Goal: Task Accomplishment & Management: Use online tool/utility

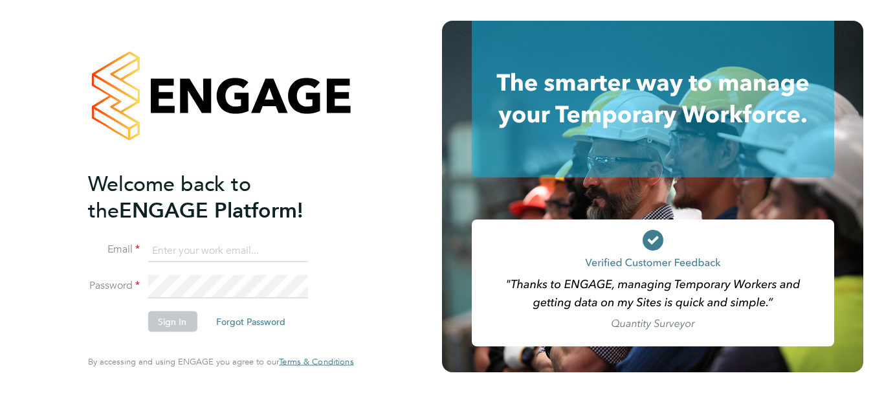
click at [186, 251] on input at bounding box center [228, 250] width 160 height 23
type input "Anshu.Kumar42@hays.com"
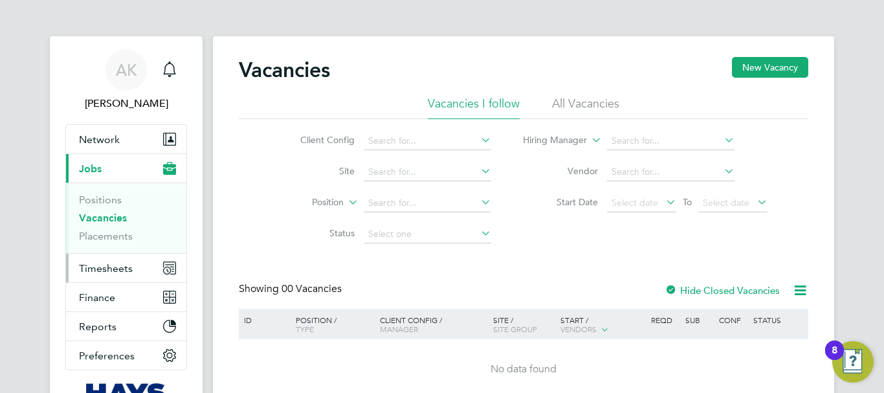
click at [98, 269] on span "Timesheets" at bounding box center [106, 268] width 54 height 12
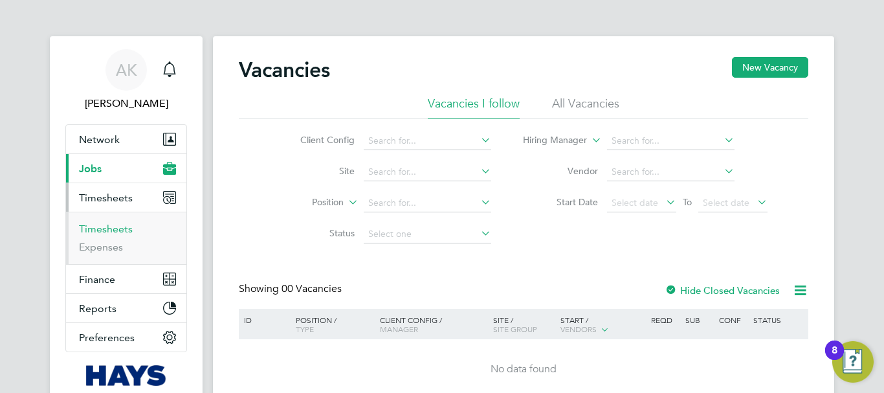
click at [110, 230] on link "Timesheets" at bounding box center [106, 229] width 54 height 12
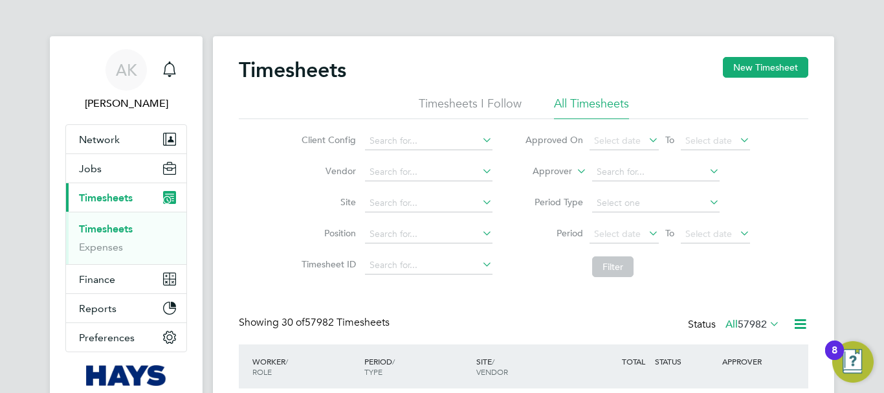
click at [707, 206] on icon at bounding box center [707, 202] width 0 height 18
click at [786, 183] on div "Client Config Vendor Site Position Timesheet ID Approved On Select date To Sele…" at bounding box center [523, 201] width 569 height 164
click at [646, 230] on icon at bounding box center [646, 233] width 0 height 18
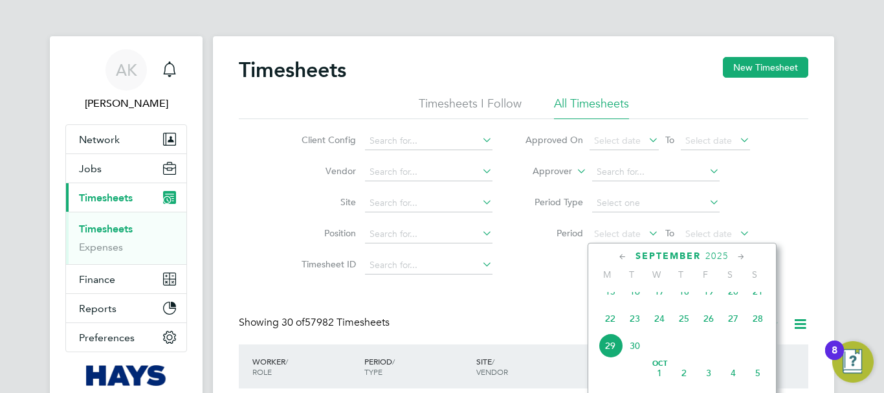
click at [731, 302] on span "20" at bounding box center [733, 291] width 25 height 25
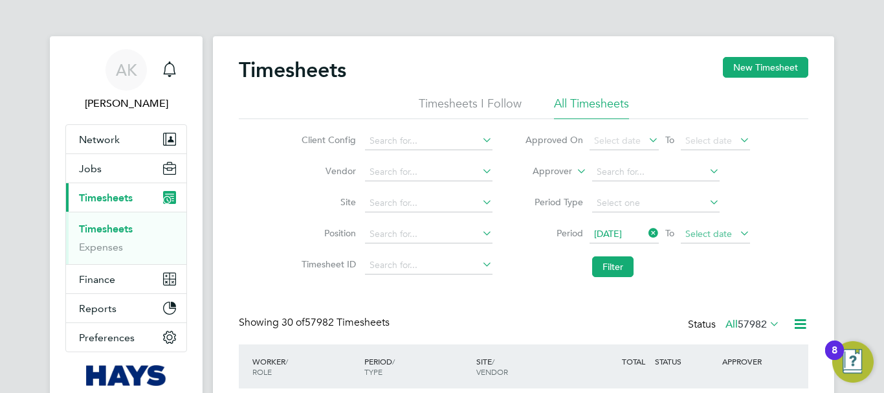
click at [733, 233] on span "Select date" at bounding box center [715, 234] width 69 height 17
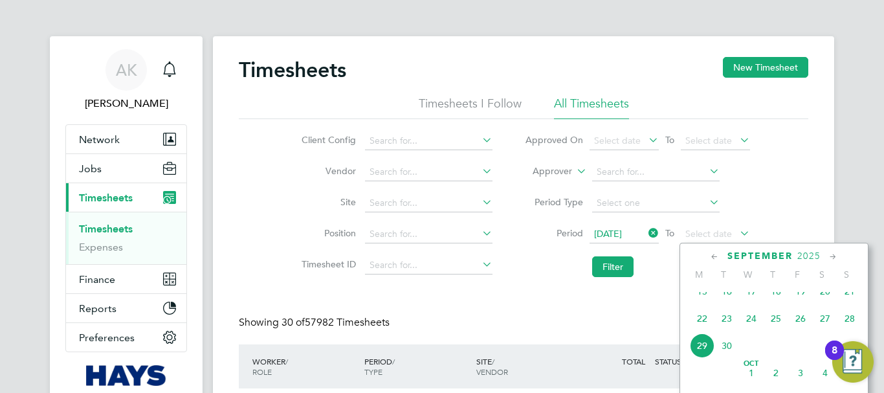
click at [804, 329] on span "26" at bounding box center [800, 318] width 25 height 25
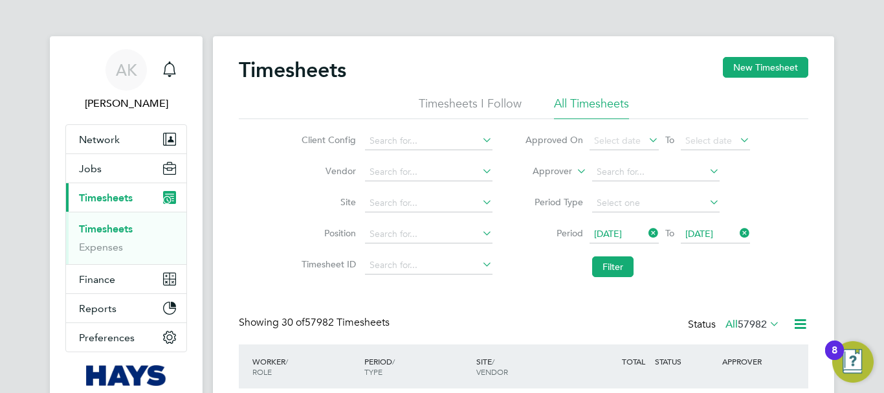
click at [801, 322] on icon at bounding box center [800, 324] width 16 height 16
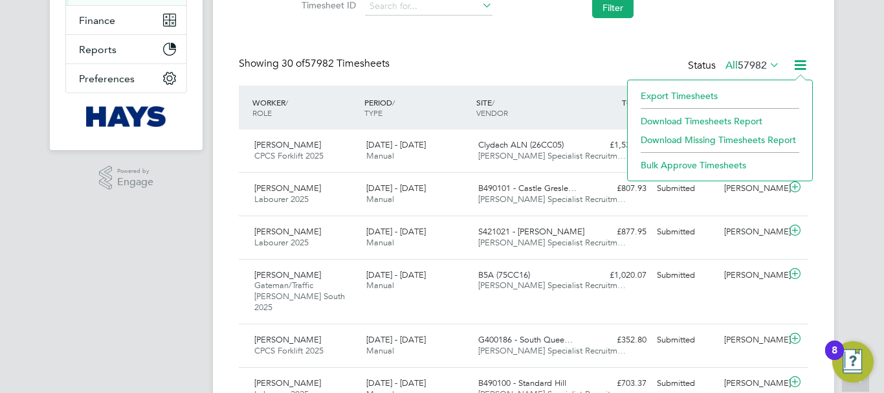
click at [767, 65] on icon at bounding box center [767, 65] width 0 height 18
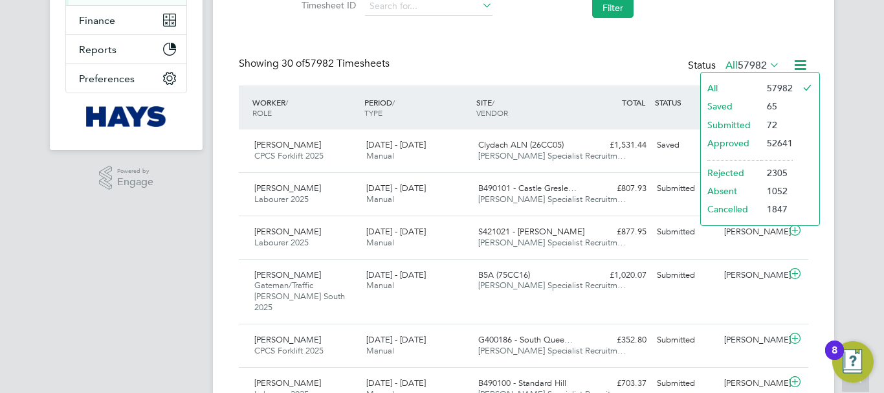
click at [739, 127] on li "Submitted" at bounding box center [731, 125] width 60 height 18
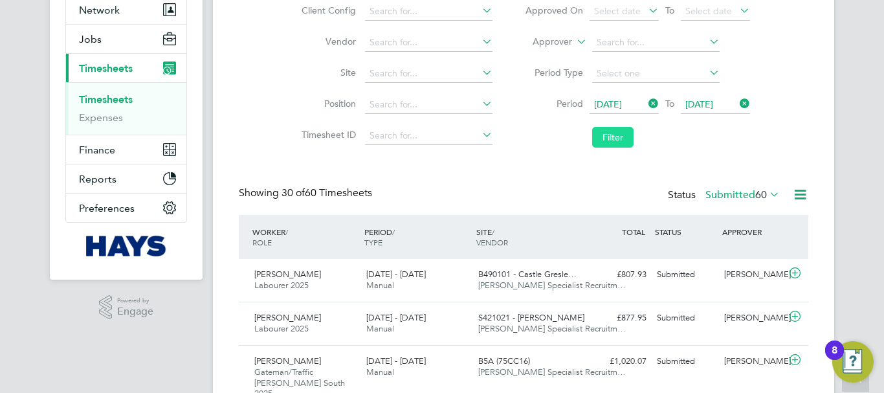
click at [616, 144] on button "Filter" at bounding box center [612, 137] width 41 height 21
click at [803, 189] on icon at bounding box center [800, 194] width 16 height 16
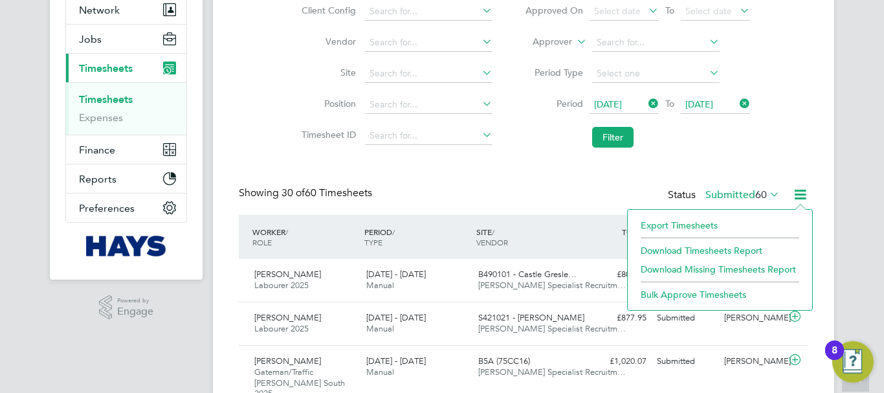
click at [705, 249] on li "Download Timesheets Report" at bounding box center [719, 250] width 171 height 18
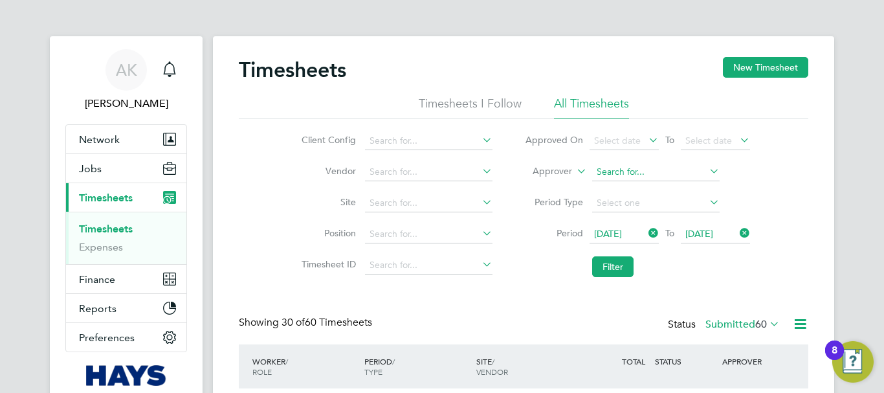
click at [690, 170] on input at bounding box center [655, 172] width 127 height 18
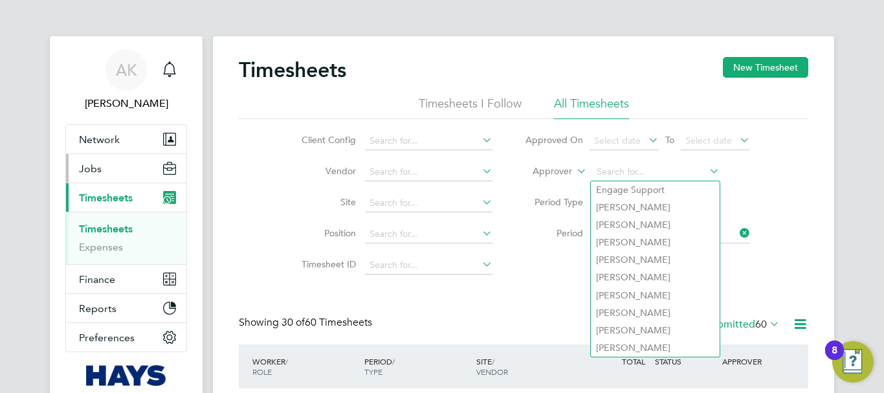
click at [168, 171] on icon "Main navigation" at bounding box center [170, 171] width 12 height 6
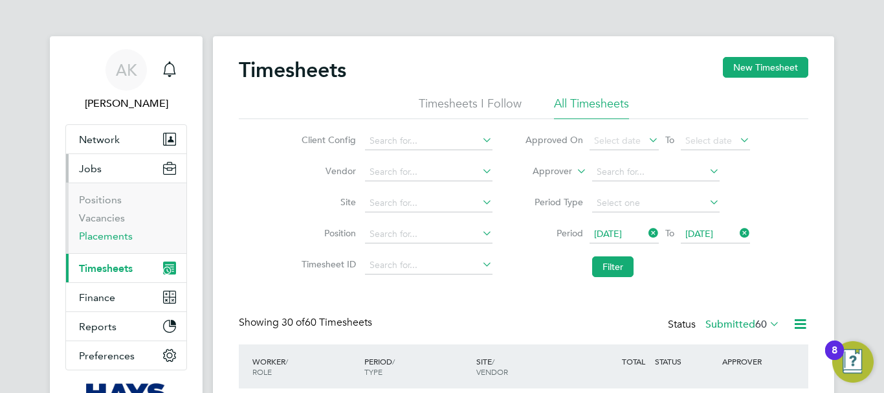
click at [107, 235] on link "Placements" at bounding box center [106, 236] width 54 height 12
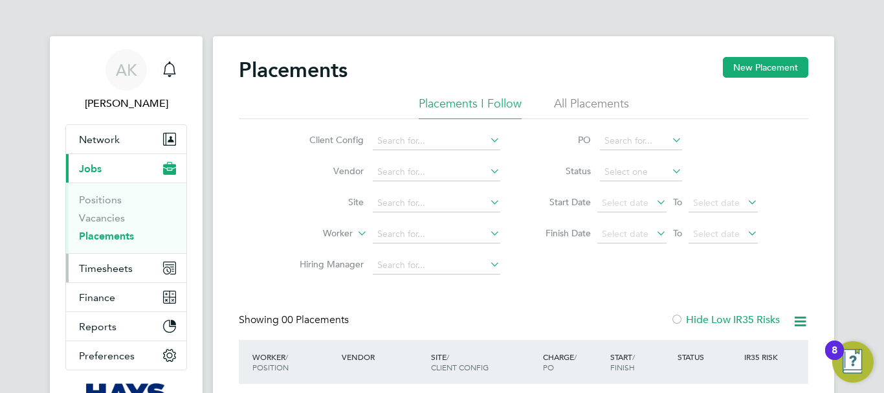
click at [117, 267] on span "Timesheets" at bounding box center [106, 268] width 54 height 12
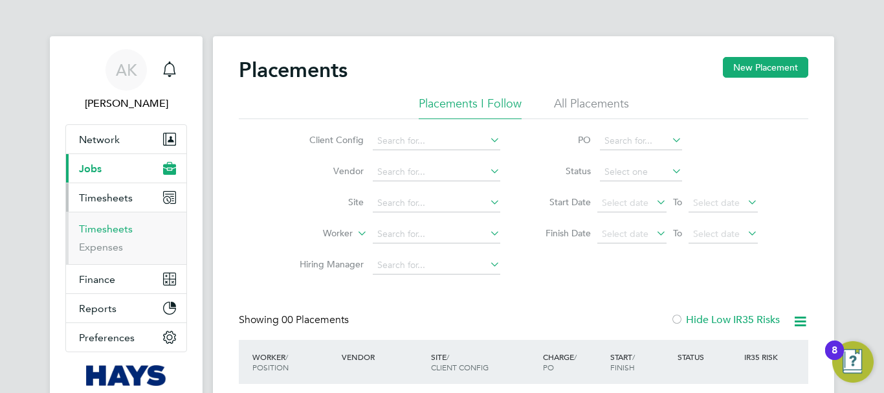
click at [107, 225] on link "Timesheets" at bounding box center [106, 229] width 54 height 12
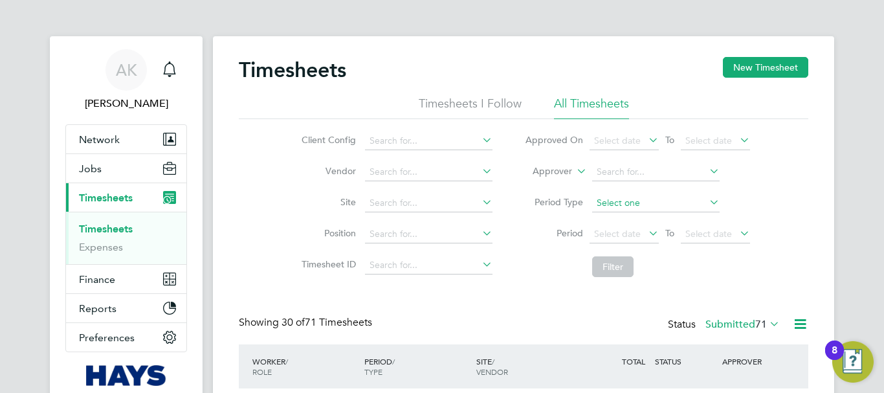
scroll to position [43, 113]
click at [636, 181] on li "Approver" at bounding box center [638, 172] width 258 height 31
click at [632, 174] on input at bounding box center [655, 172] width 127 height 18
paste input "Brian Sheerin"
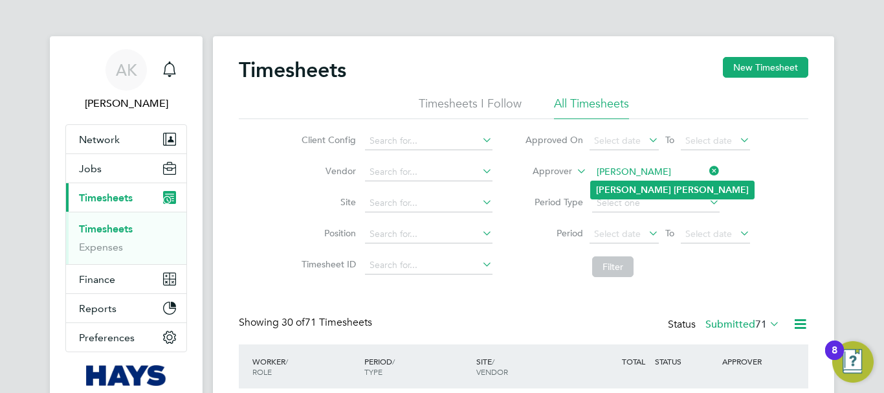
type input "Brian Sheerin"
click at [674, 191] on b "Sheerin" at bounding box center [711, 189] width 75 height 11
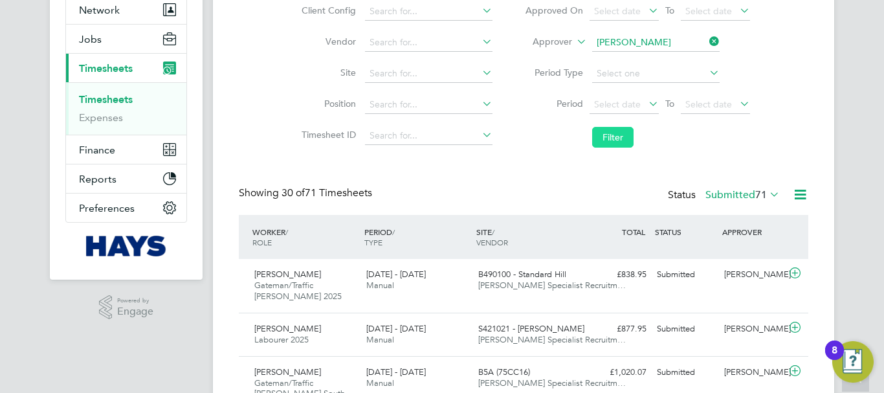
click at [618, 135] on button "Filter" at bounding box center [612, 137] width 41 height 21
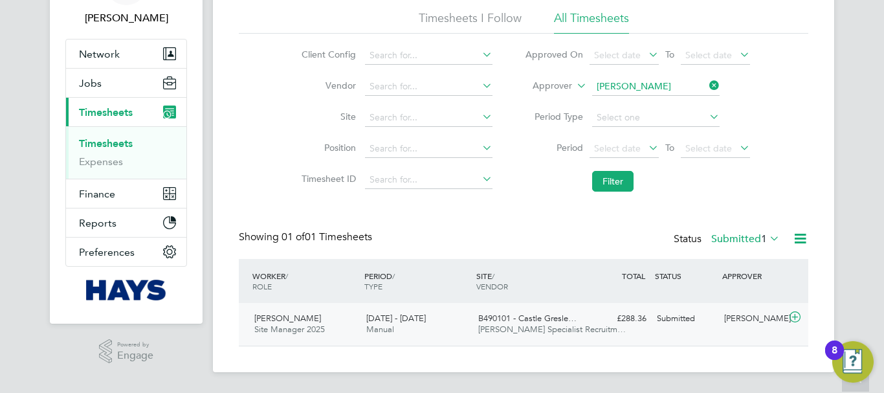
click at [300, 316] on span "Jason Corcoran" at bounding box center [287, 318] width 67 height 11
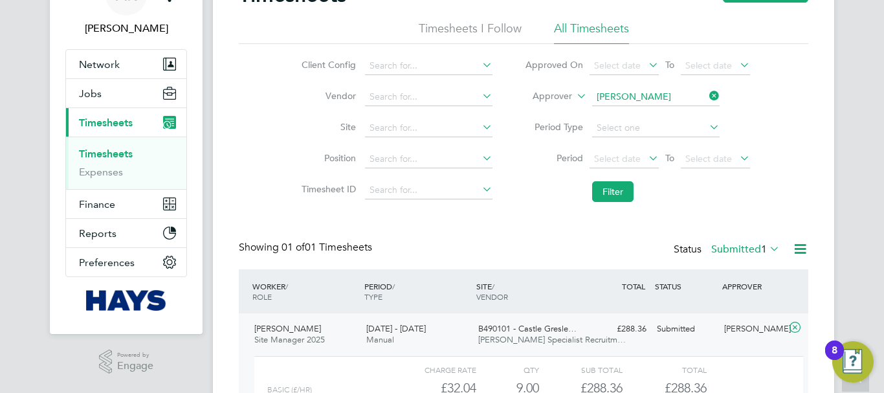
click at [763, 326] on div "Brian Sheerin" at bounding box center [752, 328] width 67 height 21
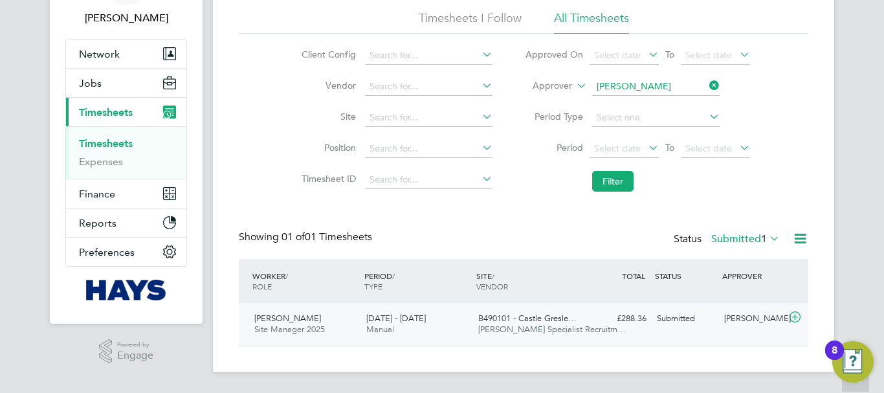
click at [793, 318] on icon at bounding box center [795, 317] width 16 height 10
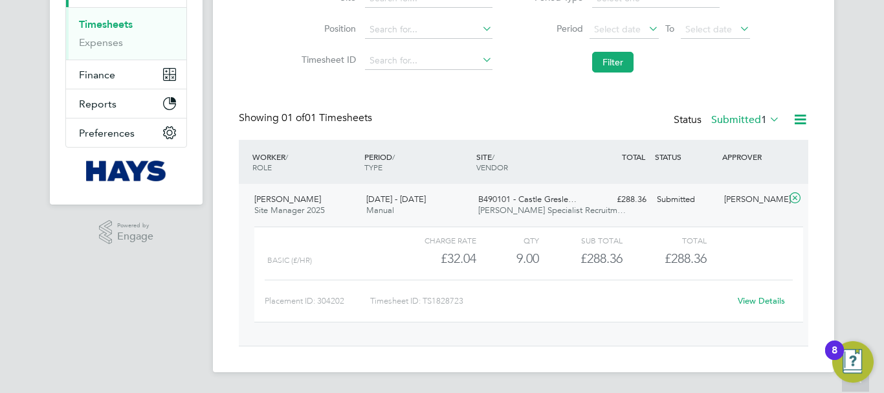
click at [753, 301] on link "View Details" at bounding box center [761, 300] width 47 height 11
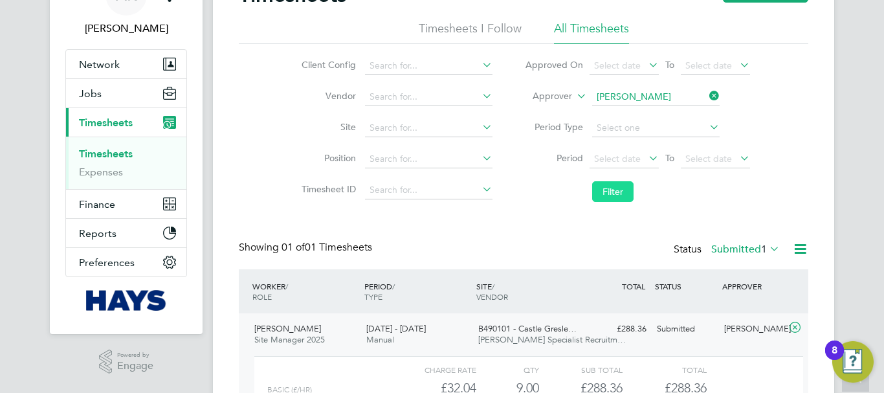
click at [621, 190] on button "Filter" at bounding box center [612, 191] width 41 height 21
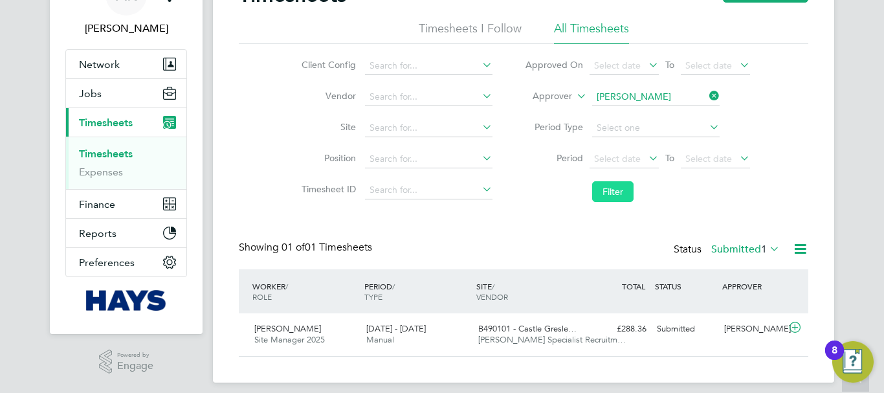
scroll to position [33, 113]
click at [614, 190] on button "Filter" at bounding box center [612, 191] width 41 height 21
click at [754, 325] on div "Brian Sheerin" at bounding box center [752, 328] width 67 height 21
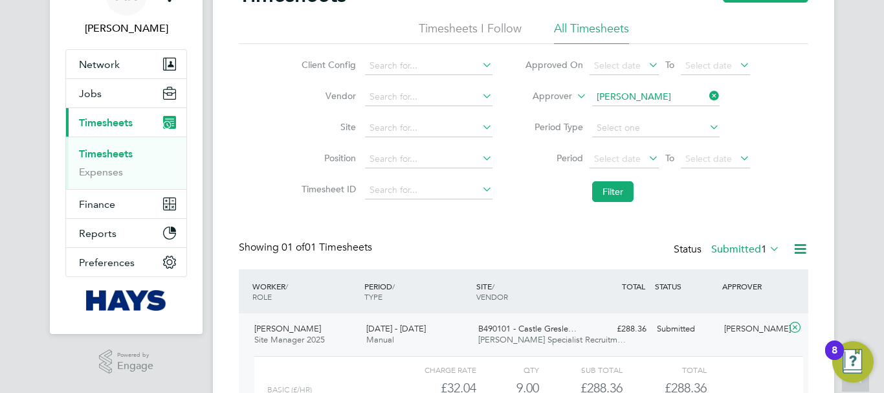
scroll to position [204, 0]
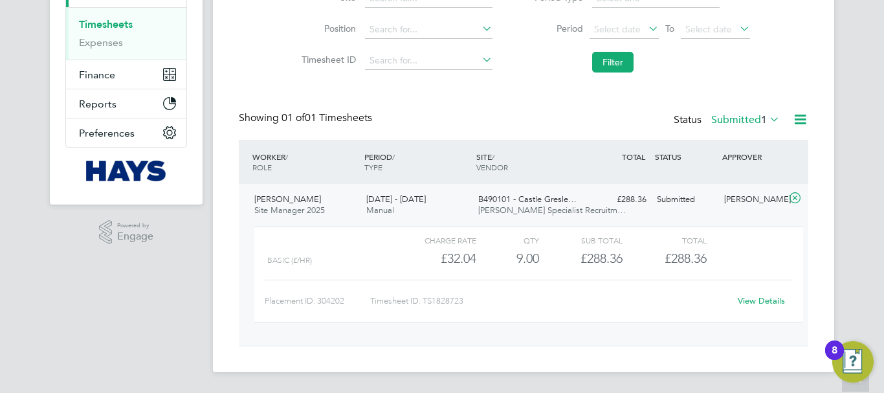
click at [765, 302] on link "View Details" at bounding box center [761, 300] width 47 height 11
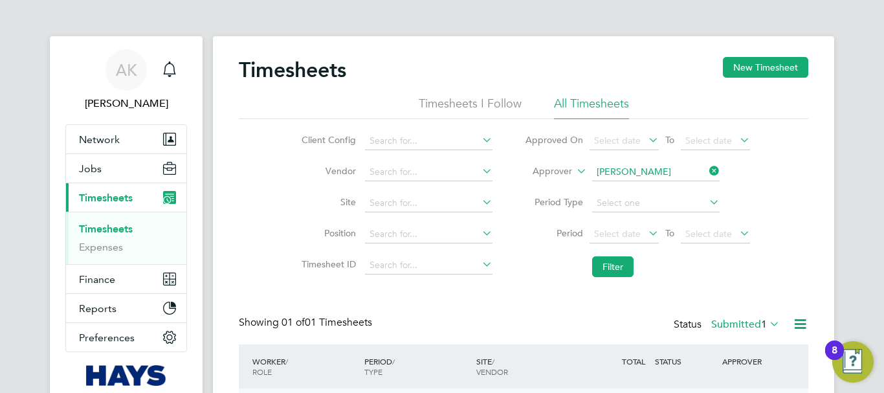
click at [707, 170] on icon at bounding box center [707, 171] width 0 height 18
click at [677, 171] on input at bounding box center [655, 172] width 127 height 18
paste input "Steve Richards"
type input "Steve Richards"
click at [674, 191] on b "Richards" at bounding box center [711, 189] width 75 height 11
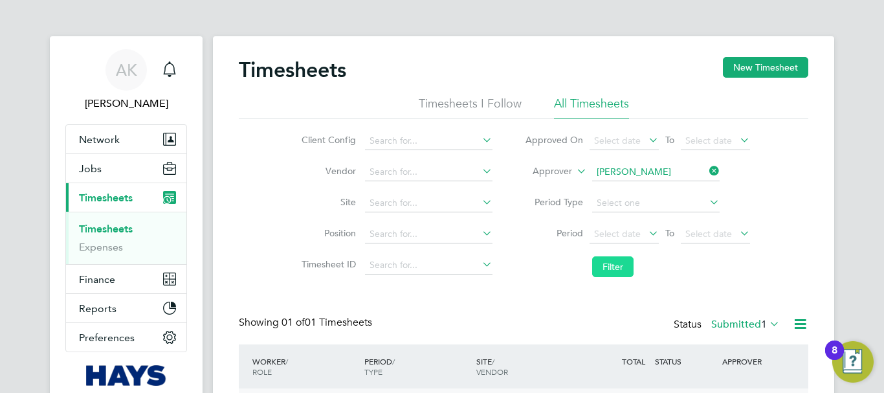
click at [615, 263] on button "Filter" at bounding box center [612, 266] width 41 height 21
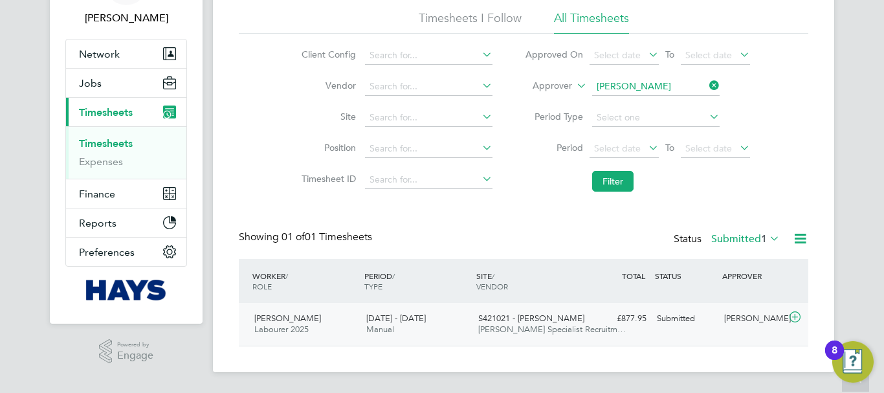
click at [741, 318] on div "Steve Richards" at bounding box center [752, 318] width 67 height 21
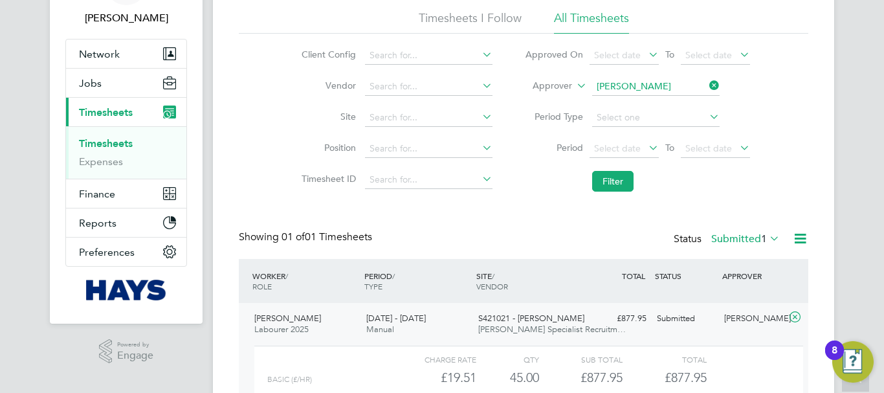
scroll to position [204, 0]
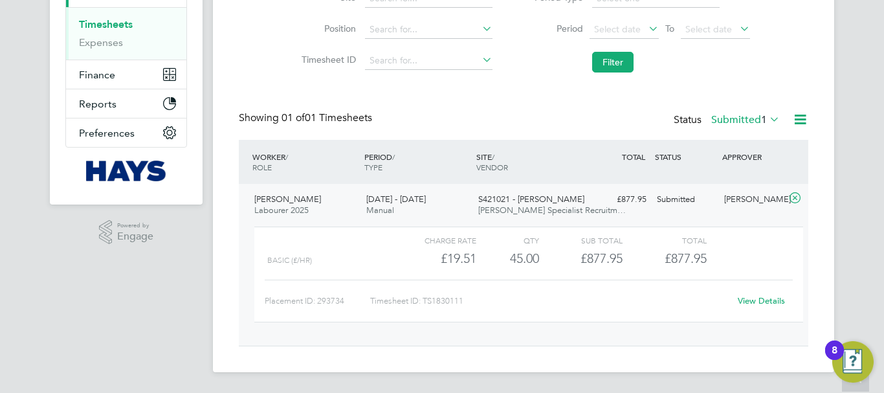
click at [776, 304] on link "View Details" at bounding box center [761, 300] width 47 height 11
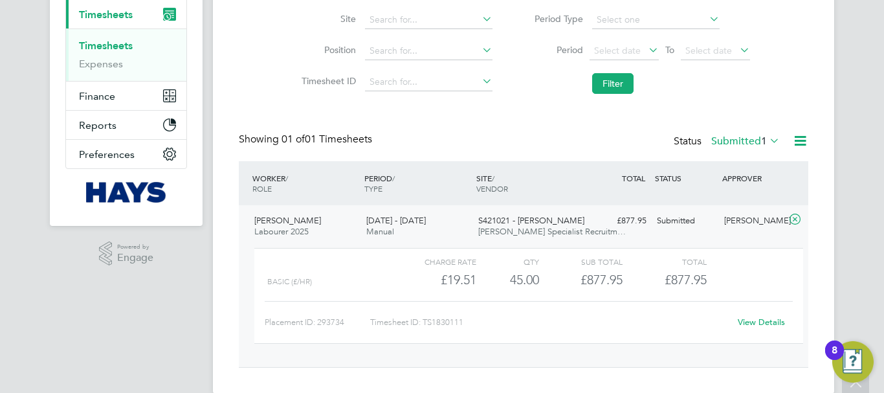
scroll to position [0, 0]
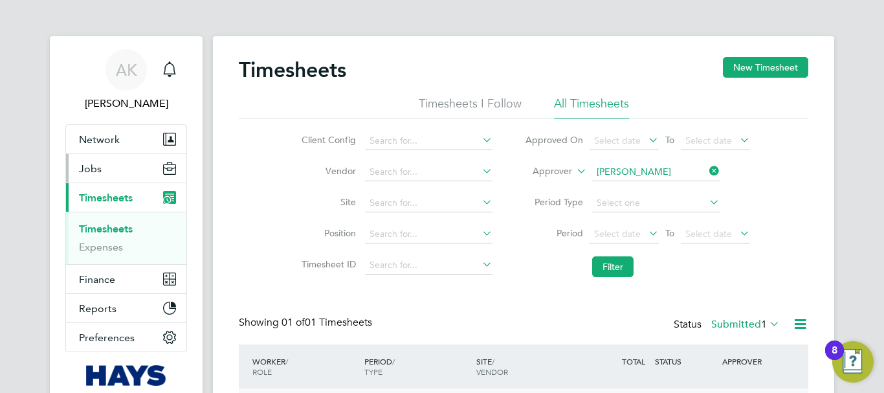
click at [112, 172] on button "Jobs" at bounding box center [126, 168] width 120 height 28
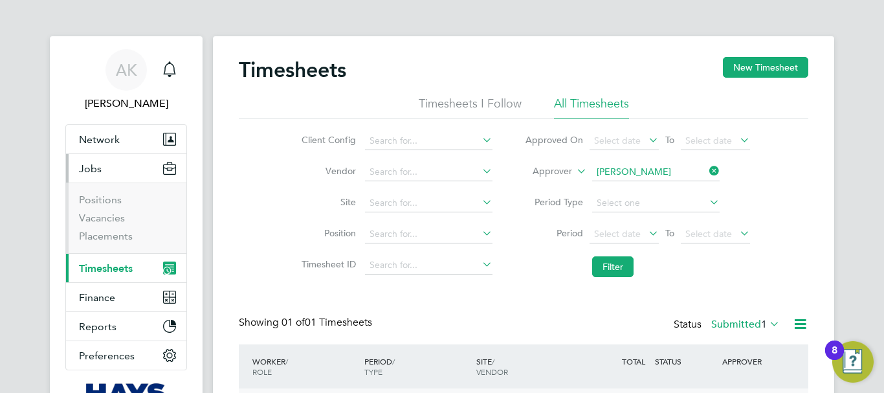
click at [122, 270] on span "Timesheets" at bounding box center [106, 268] width 54 height 12
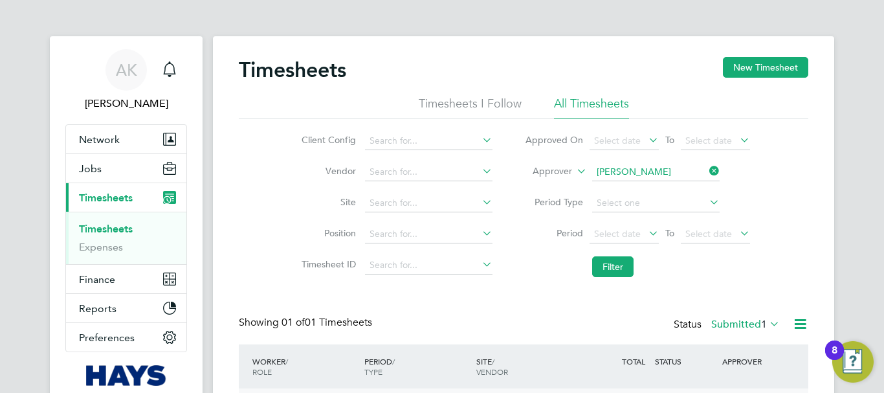
click at [707, 167] on icon at bounding box center [707, 171] width 0 height 18
click at [661, 171] on input at bounding box center [655, 172] width 127 height 18
paste input "Craig Senior"
type input "Craig Senior"
click at [674, 185] on b "Senior" at bounding box center [687, 189] width 27 height 11
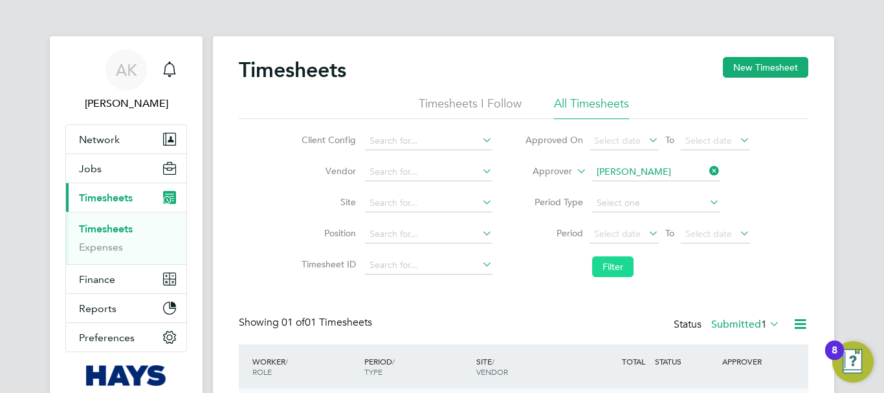
click at [604, 267] on button "Filter" at bounding box center [612, 266] width 41 height 21
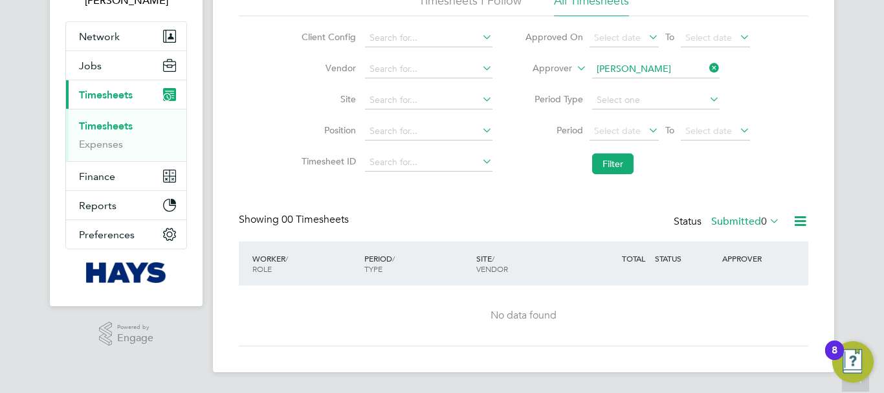
click at [707, 68] on icon at bounding box center [707, 68] width 0 height 18
click at [680, 67] on input at bounding box center [655, 69] width 127 height 18
paste input "Charlie Workman"
type input "Charlie Workman"
click at [687, 80] on li "Charlie Workman" at bounding box center [672, 86] width 163 height 17
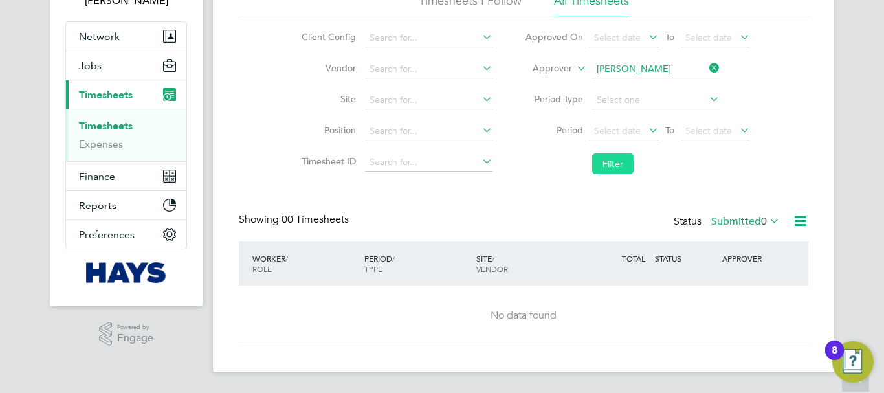
click at [612, 169] on button "Filter" at bounding box center [612, 163] width 41 height 21
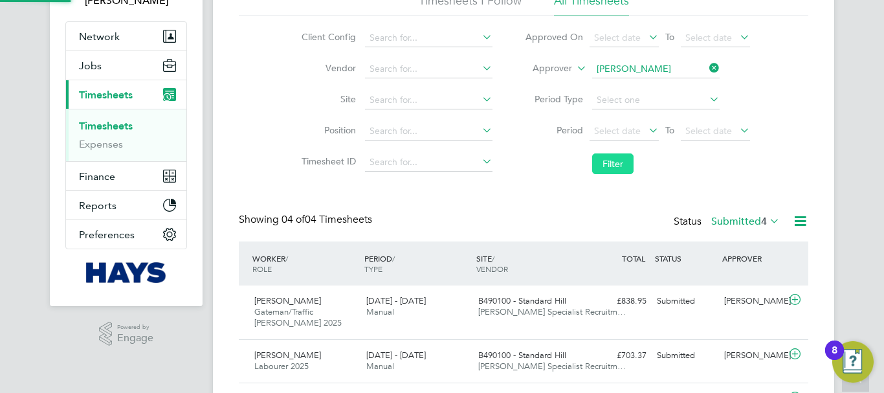
scroll to position [33, 113]
click at [746, 304] on div "Charlie Workman" at bounding box center [752, 301] width 67 height 21
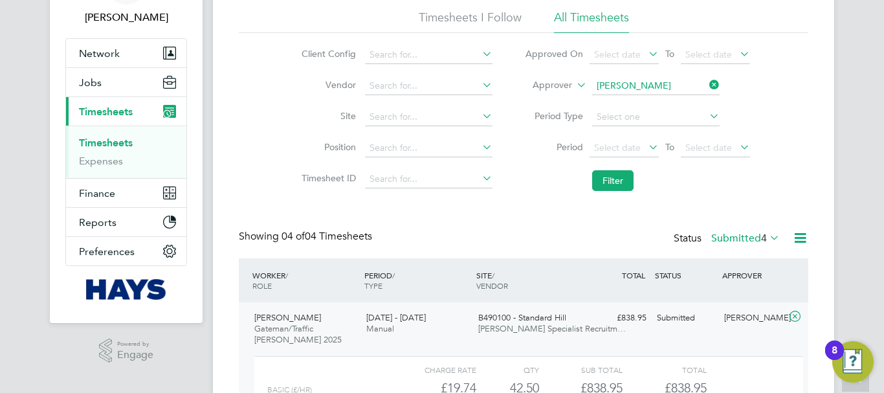
scroll to position [345, 0]
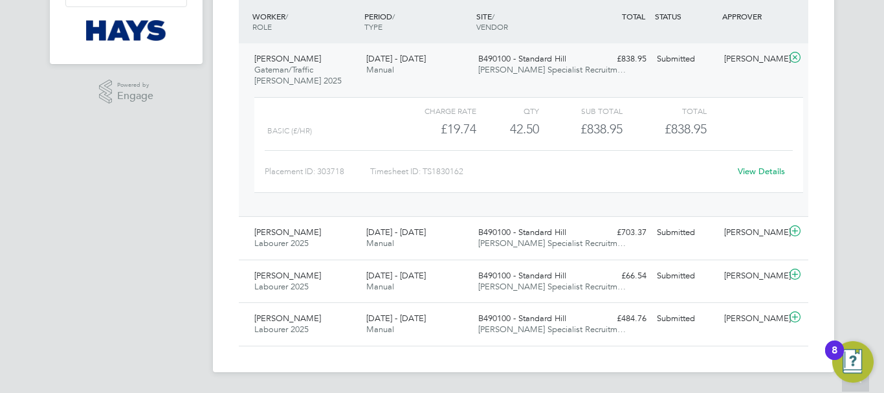
click at [759, 173] on link "View Details" at bounding box center [761, 171] width 47 height 11
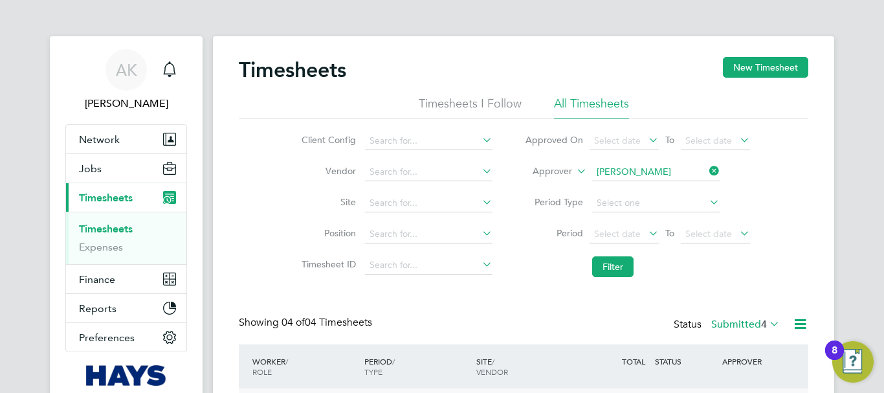
click at [707, 170] on icon at bounding box center [707, 171] width 0 height 18
click at [676, 170] on input at bounding box center [655, 172] width 127 height 18
paste input "Gary Dickenson"
type input "Gary Dickenson"
click at [674, 191] on b "Dickenson" at bounding box center [711, 189] width 75 height 11
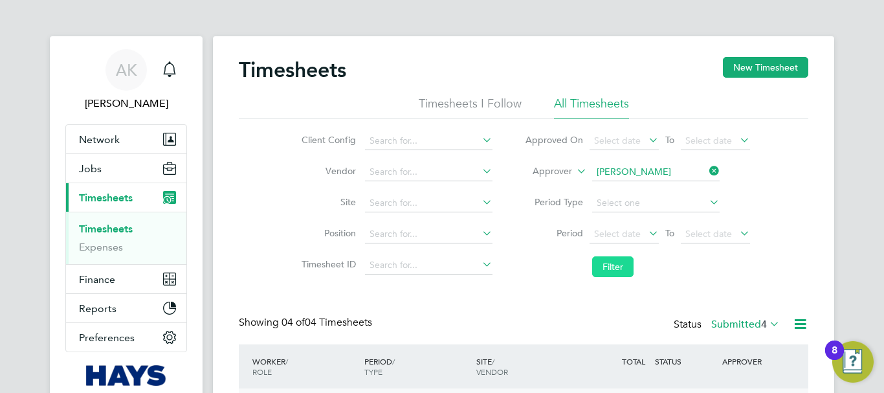
click at [621, 262] on button "Filter" at bounding box center [612, 266] width 41 height 21
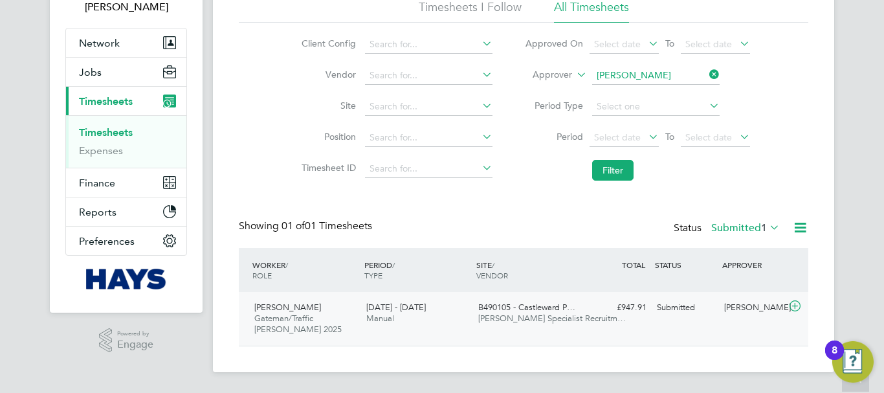
click at [743, 313] on div "Gary Dickenson" at bounding box center [752, 307] width 67 height 21
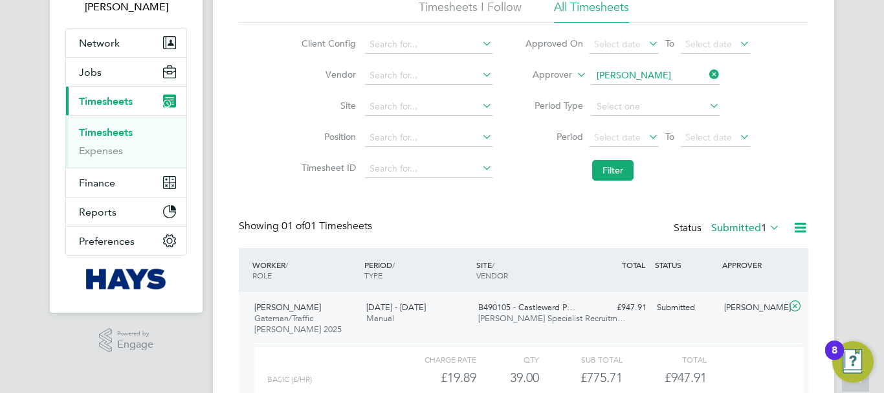
scroll to position [237, 0]
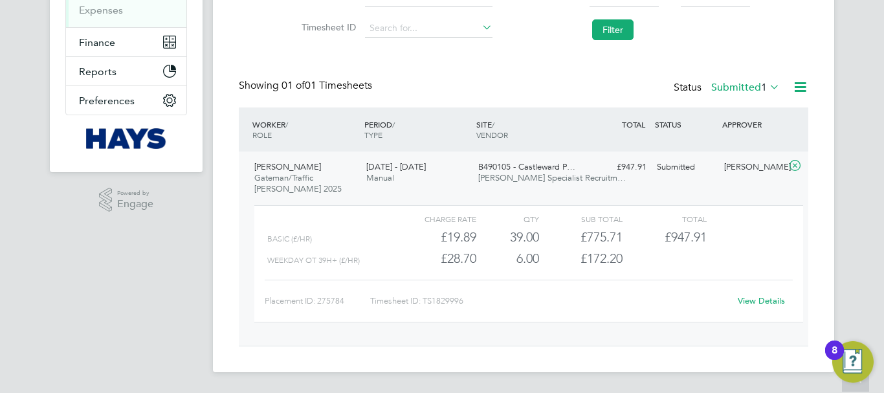
click at [758, 297] on link "View Details" at bounding box center [761, 300] width 47 height 11
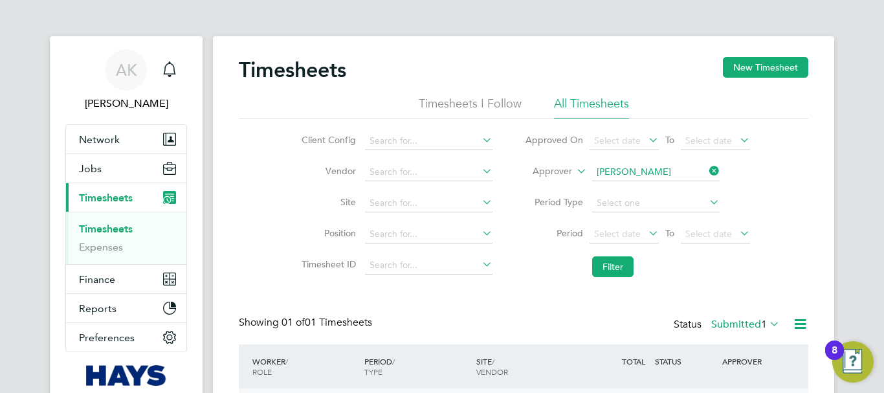
click at [707, 166] on icon at bounding box center [707, 171] width 0 height 18
click at [675, 170] on input at bounding box center [655, 172] width 127 height 18
paste input "Jonny Berwick"
type input "Jonny Berwick"
click at [674, 184] on b "Berwick" at bounding box center [691, 189] width 34 height 11
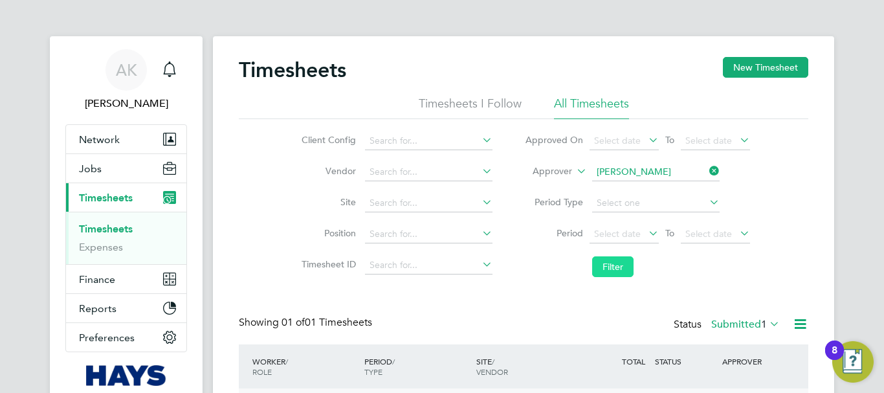
click at [611, 263] on button "Filter" at bounding box center [612, 266] width 41 height 21
click at [707, 173] on icon at bounding box center [707, 171] width 0 height 18
click at [653, 171] on input at bounding box center [655, 172] width 127 height 18
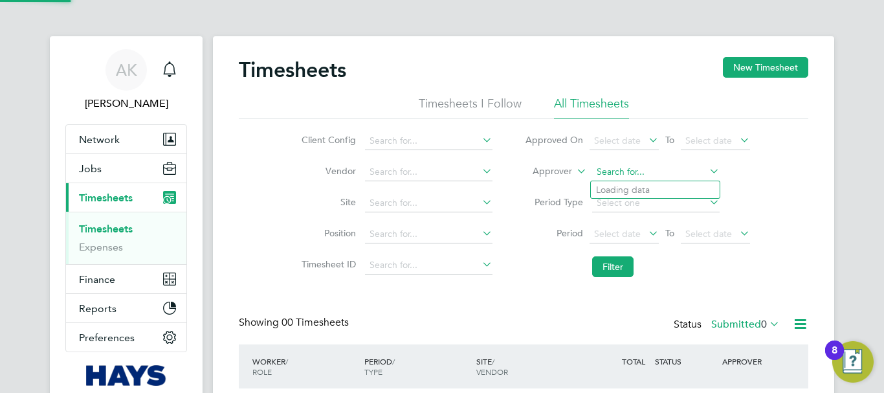
paste input "Richard Bowmer"
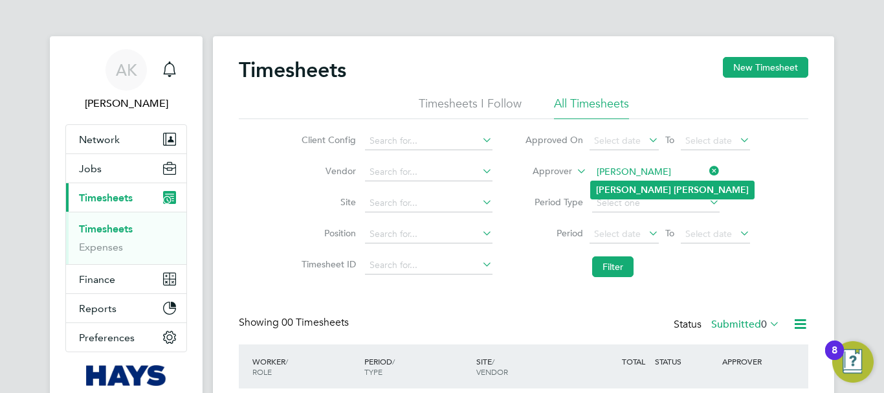
type input "Richard Bowmer"
click at [674, 190] on b "Bowmer" at bounding box center [711, 189] width 75 height 11
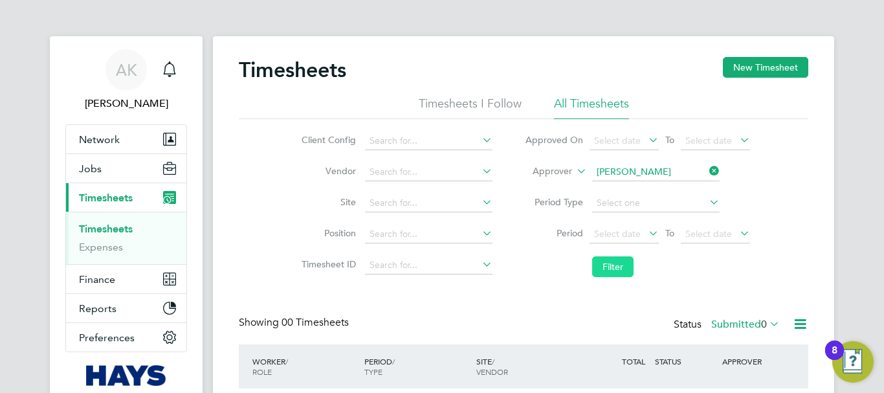
click at [622, 268] on button "Filter" at bounding box center [612, 266] width 41 height 21
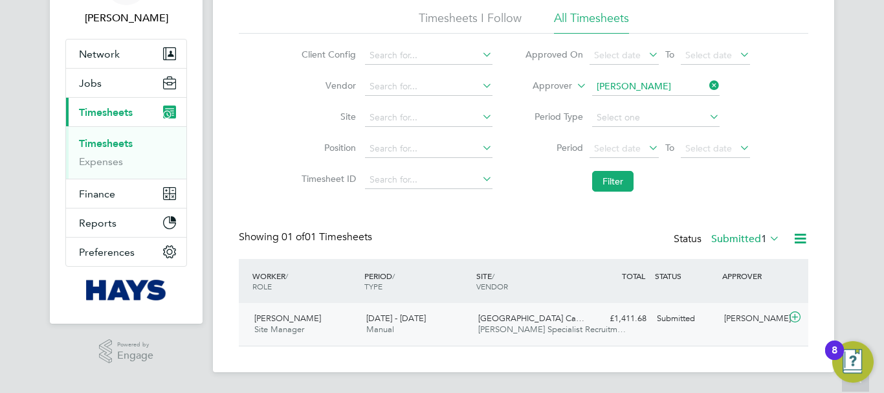
click at [735, 321] on div "Richard Bowmer" at bounding box center [752, 318] width 67 height 21
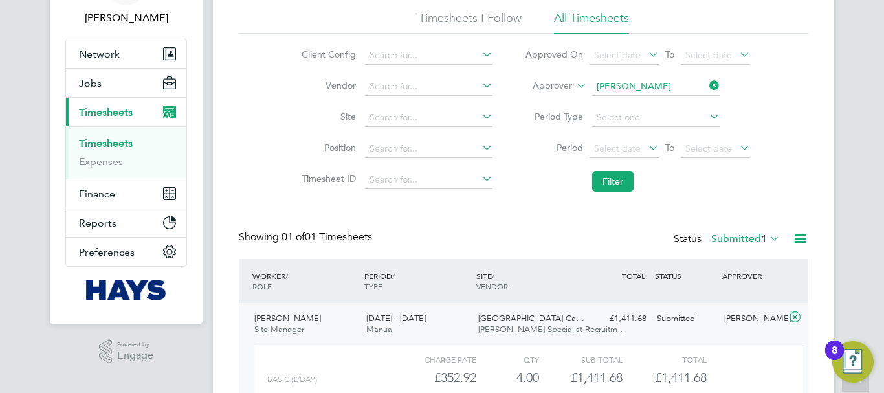
scroll to position [204, 0]
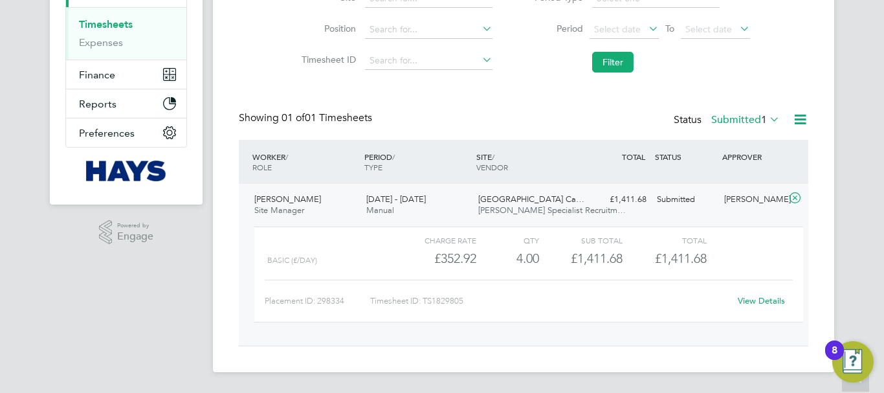
click at [753, 300] on link "View Details" at bounding box center [761, 300] width 47 height 11
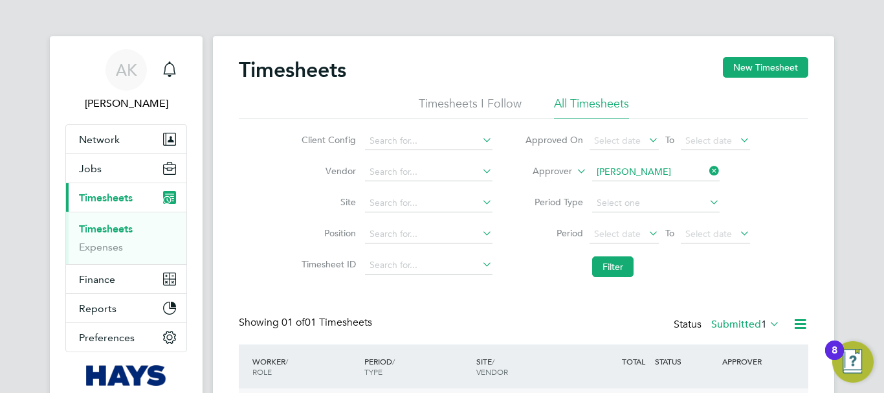
click at [707, 175] on icon at bounding box center [707, 171] width 0 height 18
click at [677, 171] on input at bounding box center [655, 172] width 127 height 18
paste input "Mark Alexander"
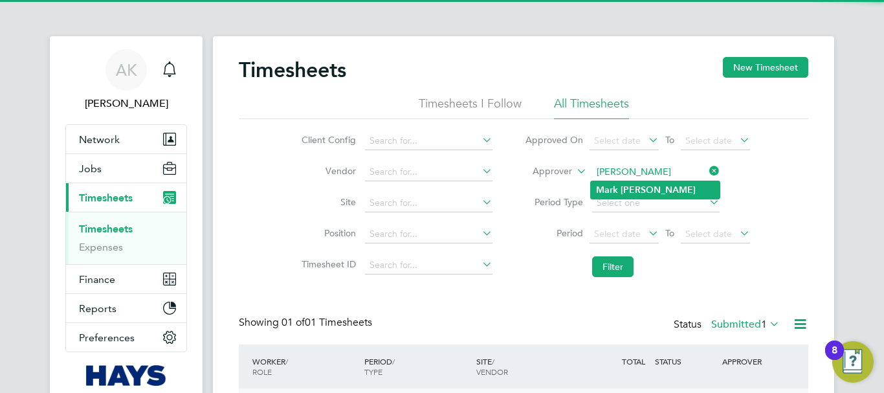
type input "Mark Alexander"
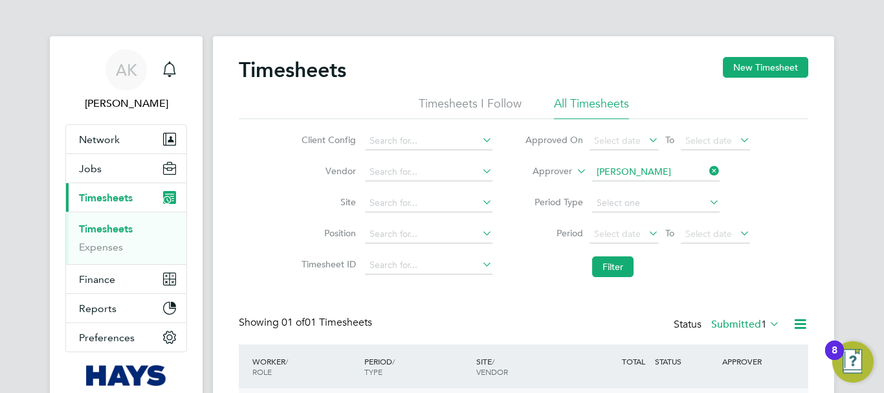
click at [668, 186] on li "Mark Alexander" at bounding box center [655, 189] width 129 height 17
click at [621, 268] on button "Filter" at bounding box center [612, 266] width 41 height 21
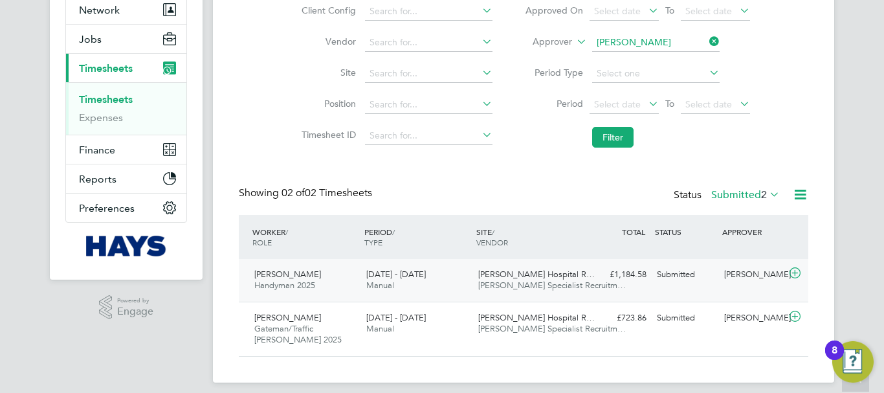
click at [742, 277] on div "Mark Alexander" at bounding box center [752, 274] width 67 height 21
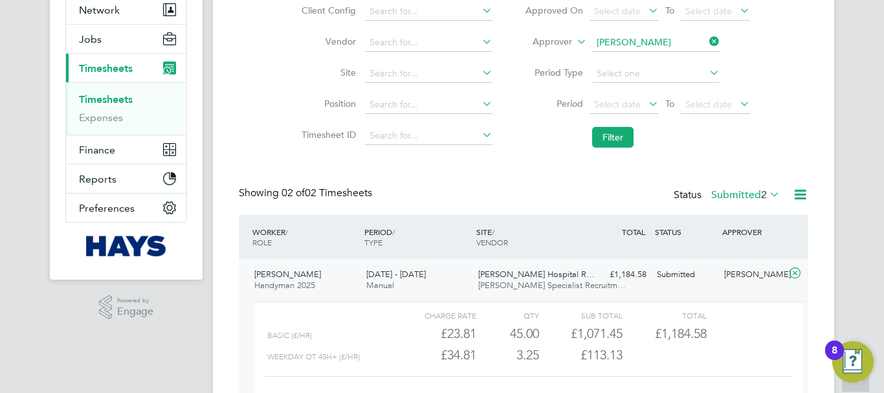
scroll to position [280, 0]
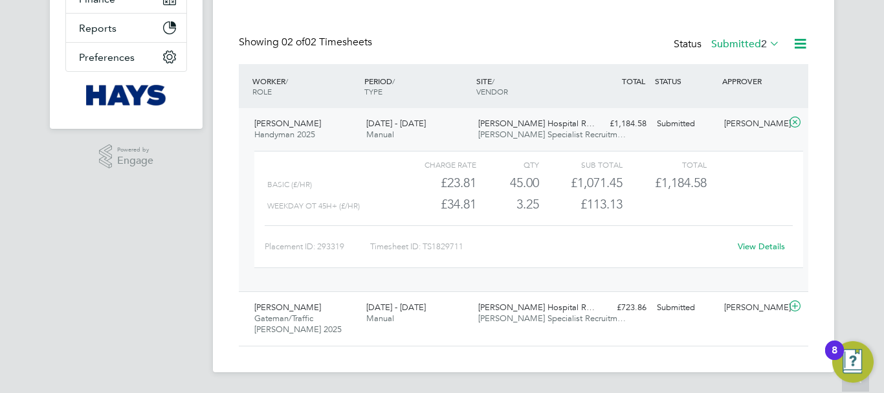
click at [749, 248] on link "View Details" at bounding box center [761, 246] width 47 height 11
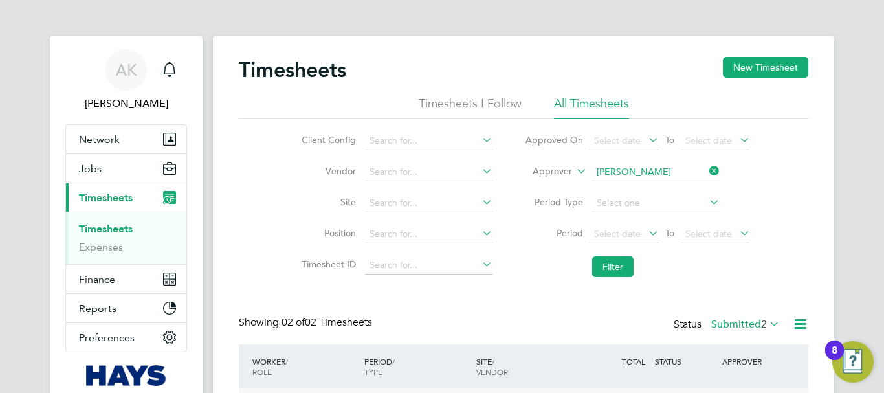
click at [707, 172] on icon at bounding box center [707, 171] width 0 height 18
click at [672, 170] on input at bounding box center [655, 172] width 127 height 18
paste input "[PERSON_NAME]"
type input "[PERSON_NAME]"
click at [674, 190] on b "Wilson" at bounding box center [711, 189] width 75 height 11
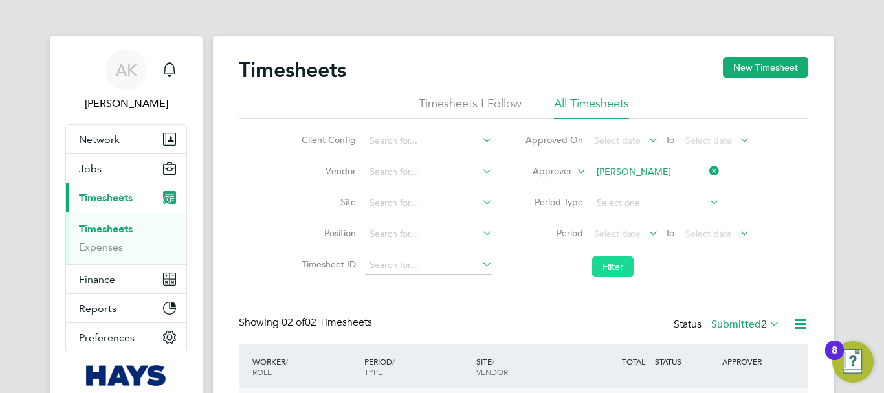
click at [621, 265] on button "Filter" at bounding box center [612, 266] width 41 height 21
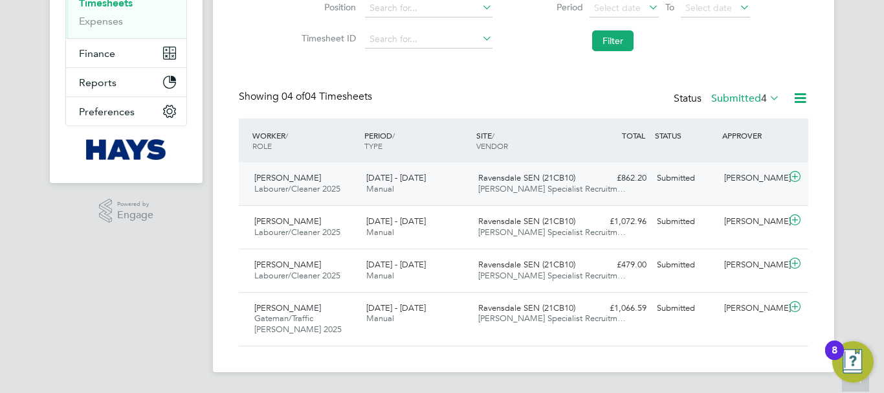
click at [756, 177] on div "Richard Wilson" at bounding box center [752, 178] width 67 height 21
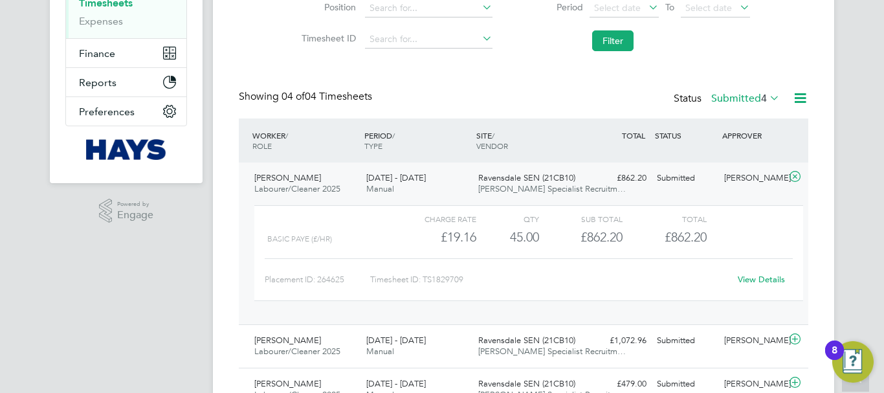
click at [758, 274] on link "View Details" at bounding box center [761, 279] width 47 height 11
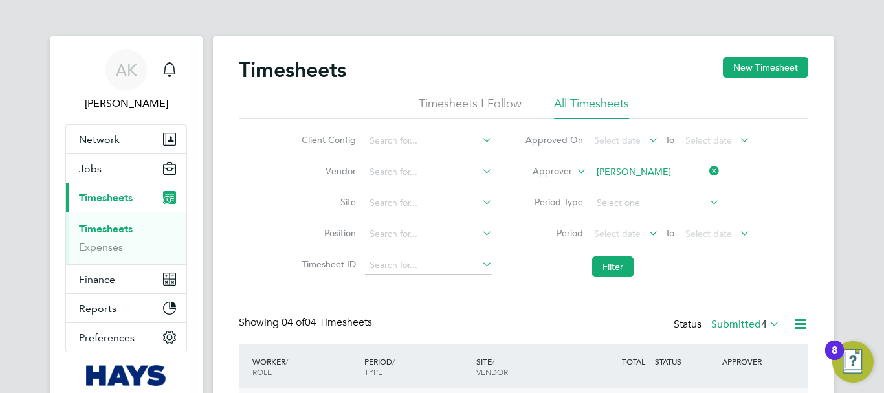
click at [707, 173] on icon at bounding box center [707, 171] width 0 height 18
click at [640, 171] on input at bounding box center [655, 172] width 127 height 18
paste input "[PERSON_NAME]"
type input "[PERSON_NAME]"
click at [674, 192] on b "Kay" at bounding box center [711, 189] width 75 height 11
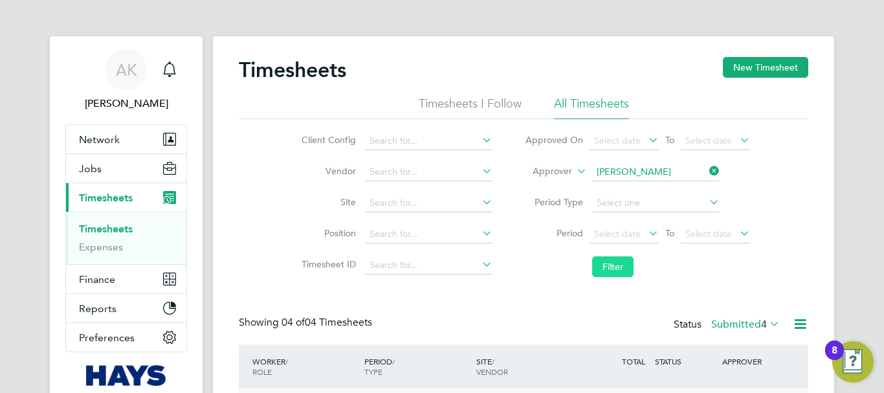
click at [609, 268] on button "Filter" at bounding box center [612, 266] width 41 height 21
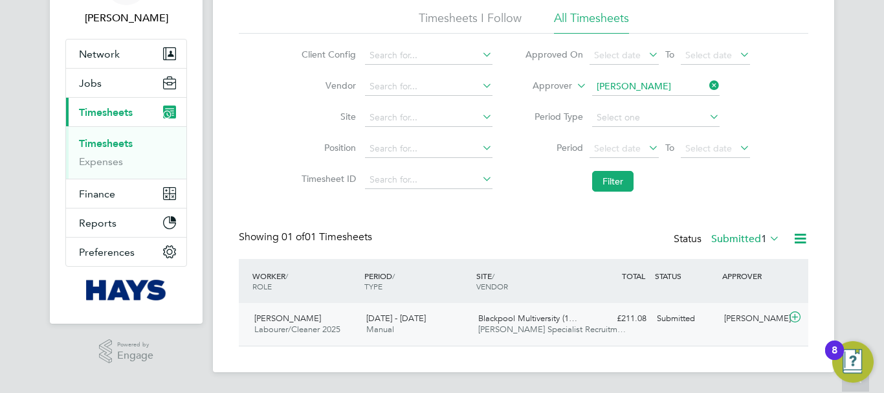
click at [750, 316] on div "[PERSON_NAME]" at bounding box center [752, 318] width 67 height 21
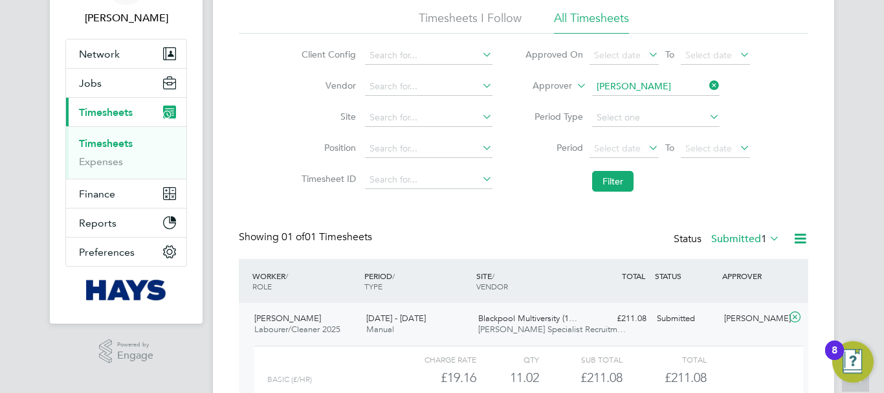
scroll to position [204, 0]
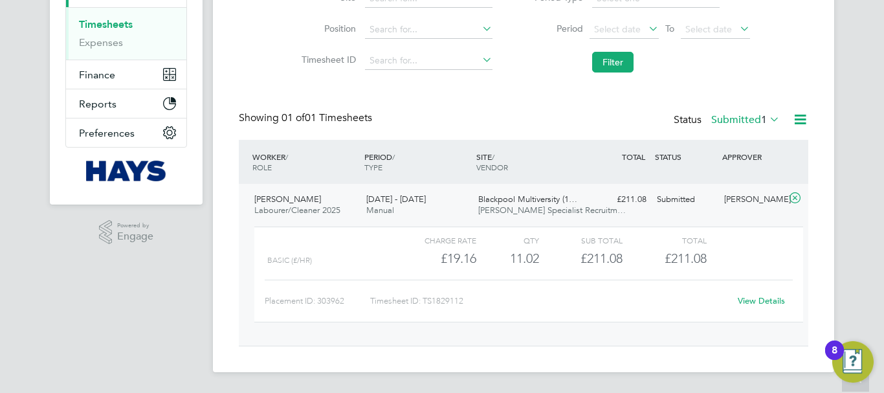
click at [759, 300] on link "View Details" at bounding box center [761, 300] width 47 height 11
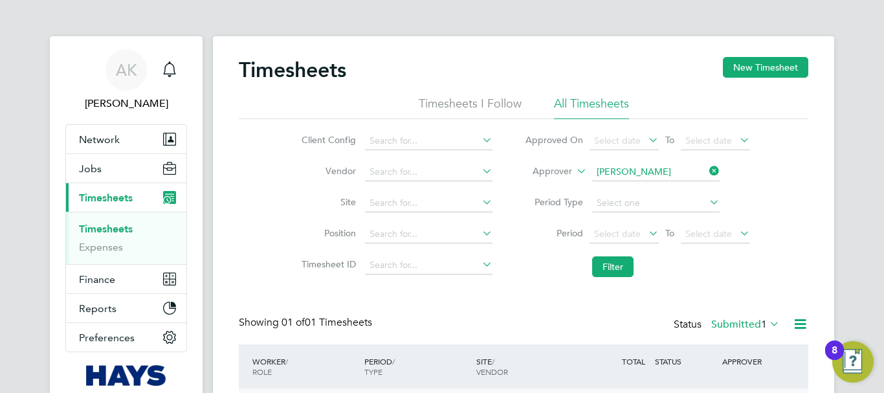
click at [707, 170] on icon at bounding box center [707, 171] width 0 height 18
click at [637, 176] on input at bounding box center [655, 172] width 127 height 18
paste input "Scott Whyman"
type input "Scott Whyman"
click at [674, 191] on b "Whyman" at bounding box center [692, 189] width 37 height 11
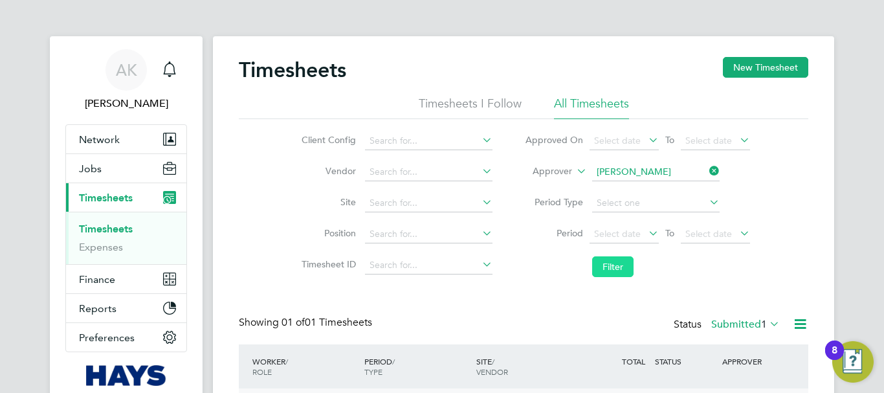
click at [611, 269] on button "Filter" at bounding box center [612, 266] width 41 height 21
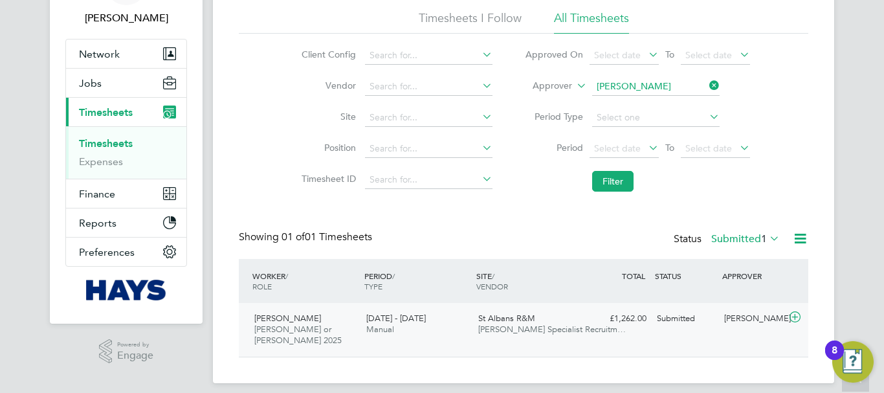
click at [731, 322] on div "Scott Whyman" at bounding box center [752, 318] width 67 height 21
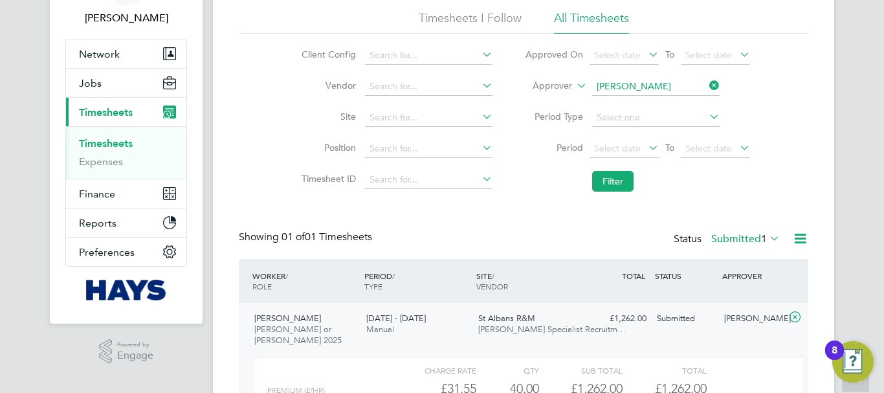
scroll to position [204, 0]
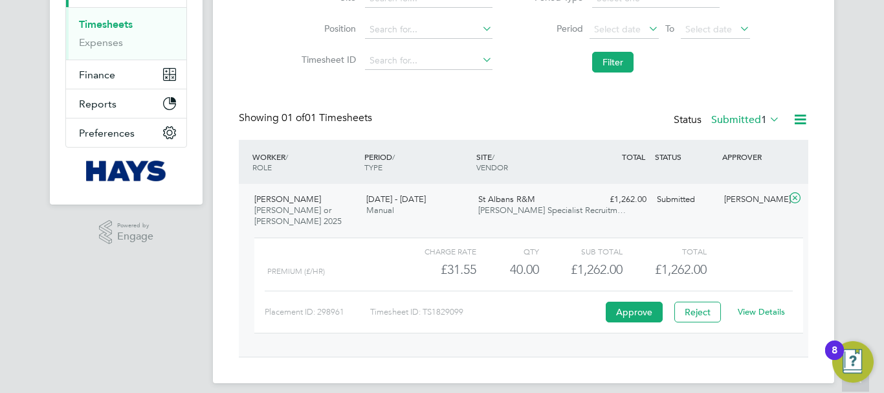
click at [751, 306] on link "View Details" at bounding box center [761, 311] width 47 height 11
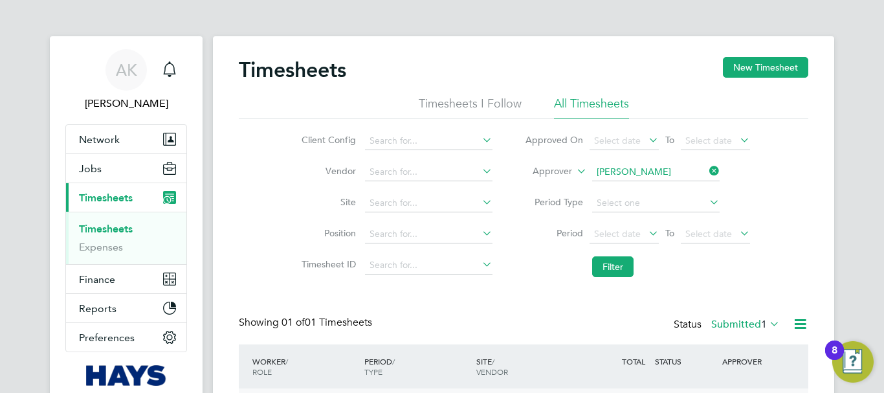
click at [707, 171] on icon at bounding box center [707, 171] width 0 height 18
click at [635, 171] on input at bounding box center [655, 172] width 127 height 18
paste input "Steven Fry"
type input "Steven Fry"
click at [650, 190] on li "Steven Fry" at bounding box center [655, 189] width 129 height 17
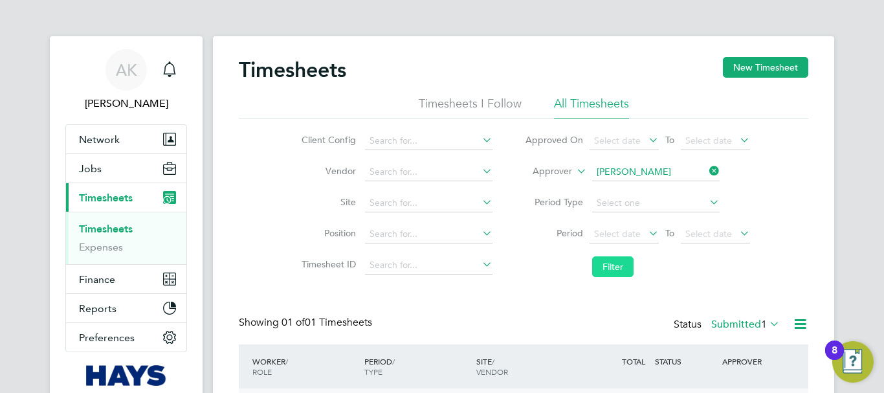
click at [606, 267] on button "Filter" at bounding box center [612, 266] width 41 height 21
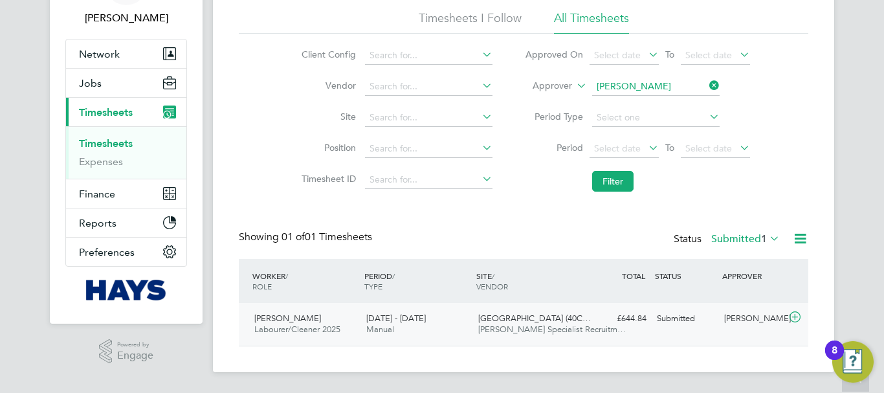
click at [740, 318] on div "Steven Fry" at bounding box center [752, 318] width 67 height 21
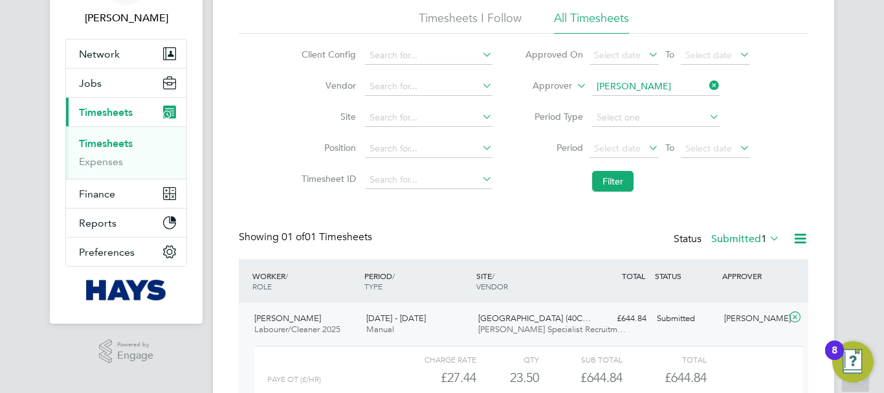
scroll to position [204, 0]
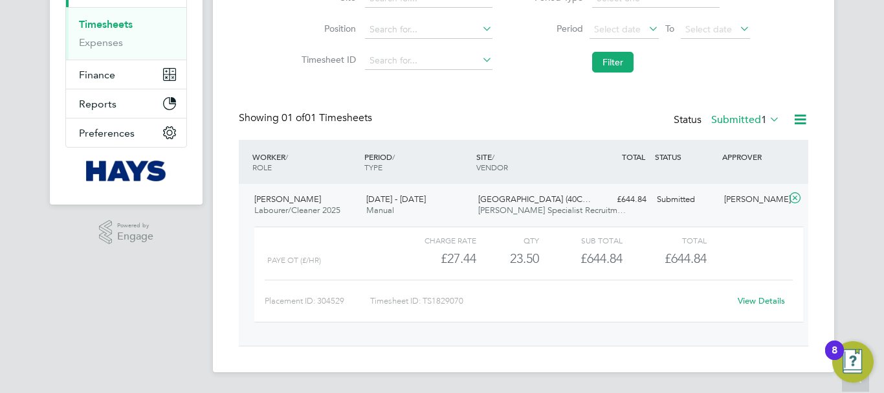
click at [776, 304] on link "View Details" at bounding box center [761, 300] width 47 height 11
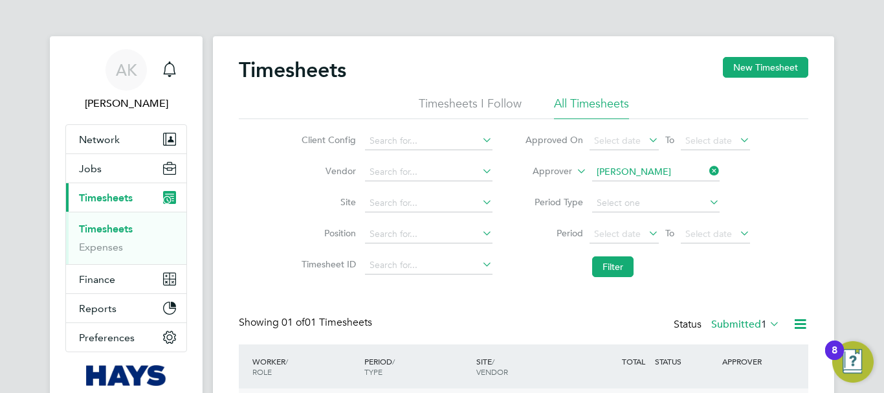
click at [707, 168] on icon at bounding box center [707, 171] width 0 height 18
click at [671, 171] on input at bounding box center [655, 172] width 127 height 18
paste input "Bengie Harper-Pittman"
type input "Bengie Harper-Pittman"
click at [668, 187] on b "Harper-Pittman" at bounding box center [665, 189] width 75 height 11
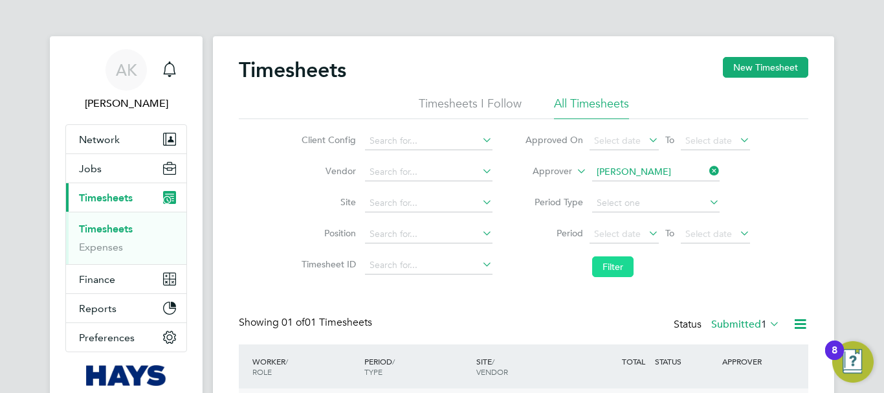
click at [618, 263] on button "Filter" at bounding box center [612, 266] width 41 height 21
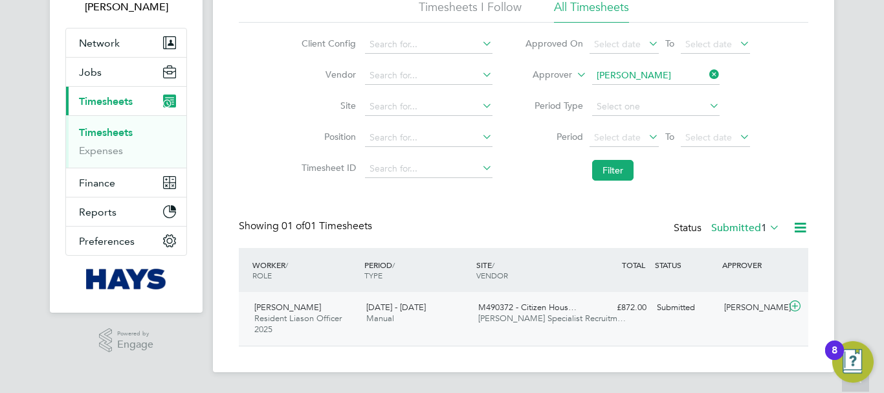
click at [731, 318] on div "Bengie Harper-Pittman" at bounding box center [752, 307] width 67 height 21
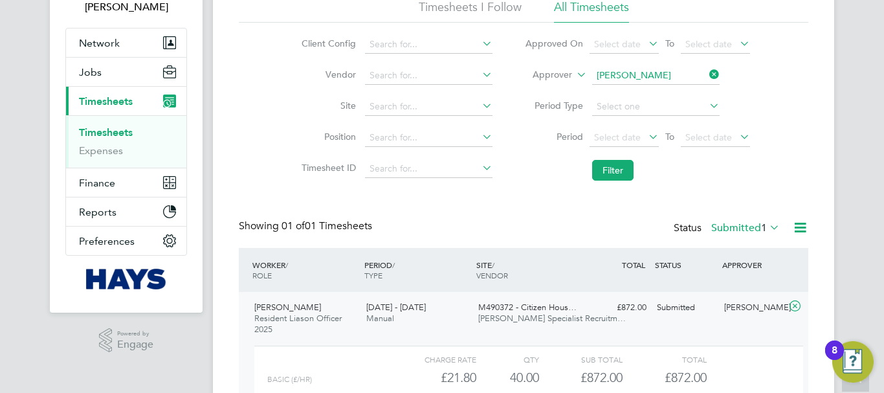
scroll to position [215, 0]
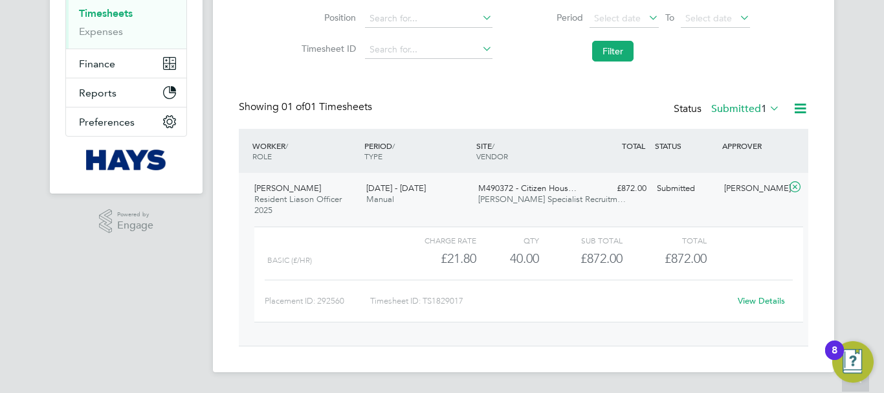
click at [771, 299] on link "View Details" at bounding box center [761, 300] width 47 height 11
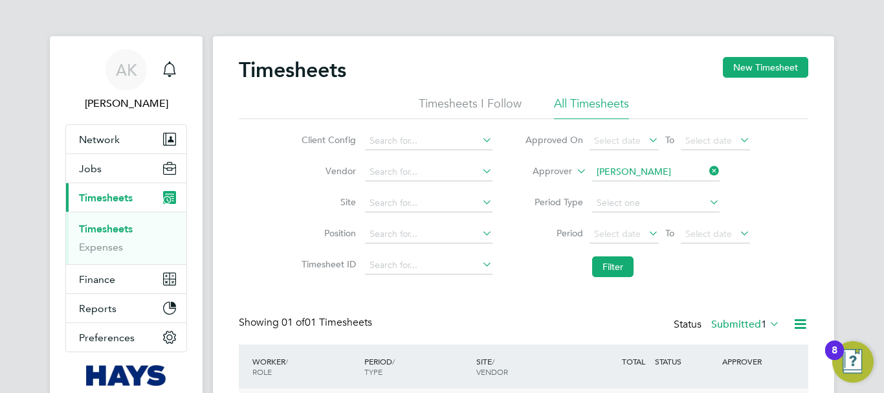
click at [707, 164] on icon at bounding box center [707, 171] width 0 height 18
click at [635, 172] on input at bounding box center [655, 172] width 127 height 18
paste input "Gareth Bothwick"
type input "Gareth Bothwick"
click at [626, 188] on li "Gareth Bothwick" at bounding box center [655, 189] width 129 height 17
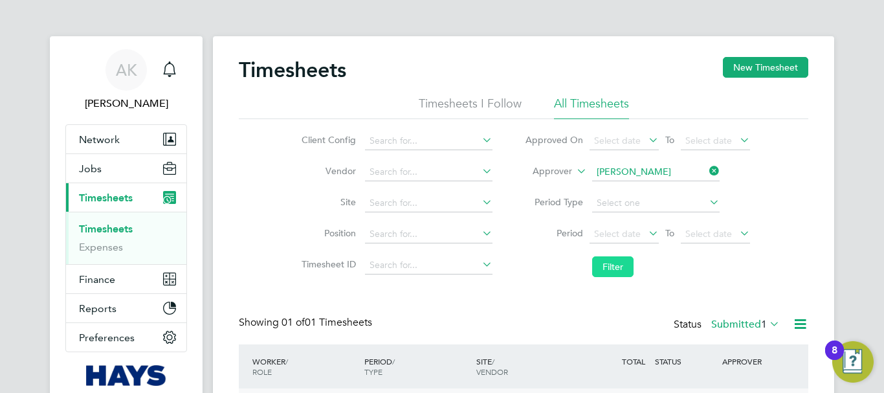
click at [609, 265] on button "Filter" at bounding box center [612, 266] width 41 height 21
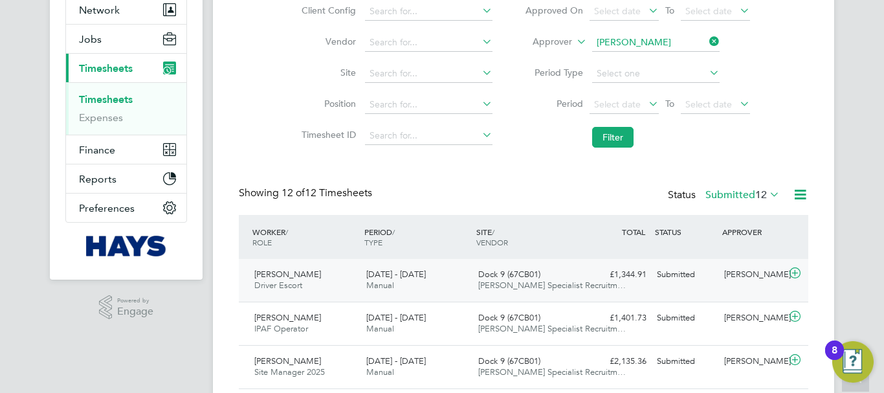
click at [740, 281] on div "Gareth Bothwick" at bounding box center [752, 274] width 67 height 21
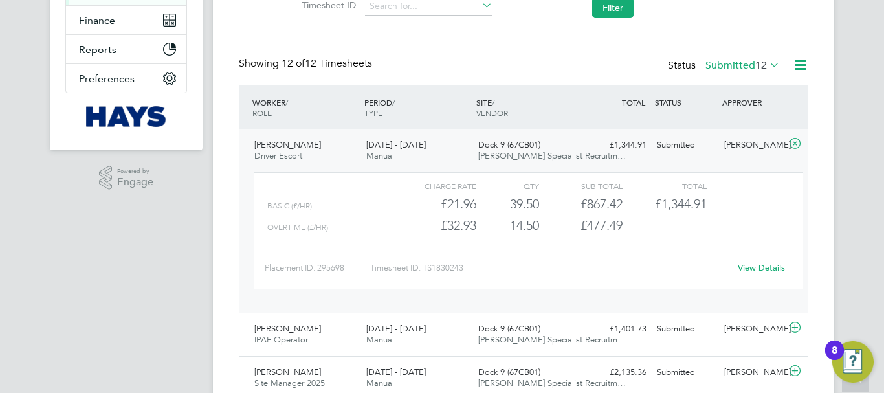
click at [775, 270] on link "View Details" at bounding box center [761, 267] width 47 height 11
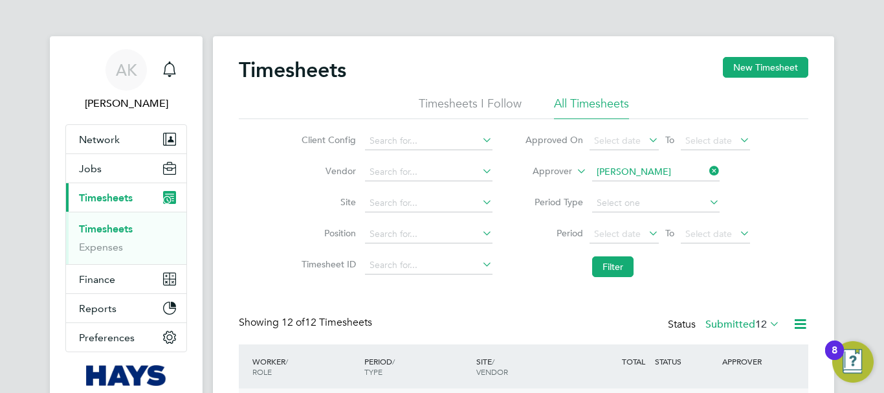
click at [707, 171] on icon at bounding box center [707, 171] width 0 height 18
click at [677, 173] on input at bounding box center [655, 172] width 127 height 18
paste input "Andrew Gamlyn"
type input "Andrew Gamlyn"
click at [674, 191] on b "Gamlyn" at bounding box center [690, 189] width 32 height 11
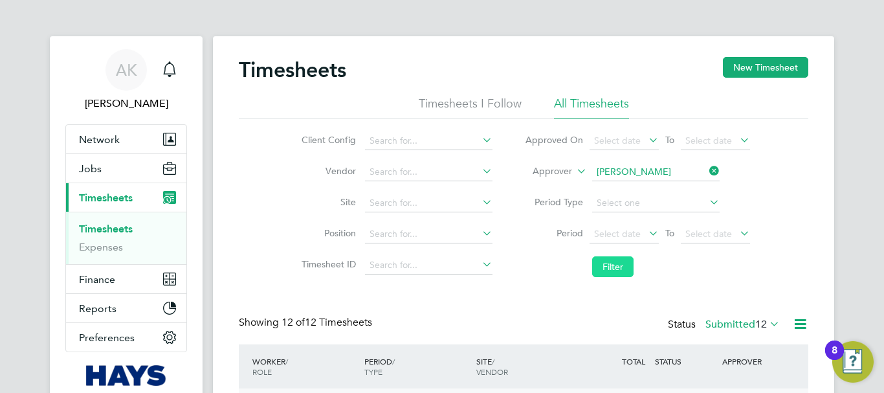
click at [610, 269] on button "Filter" at bounding box center [612, 266] width 41 height 21
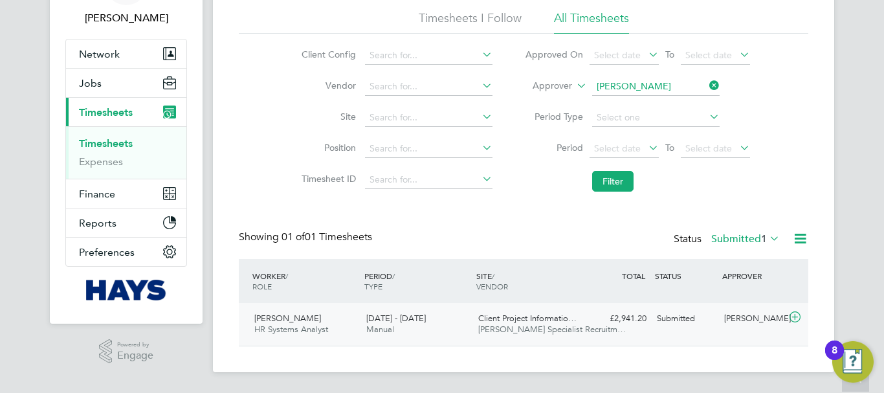
click at [742, 324] on div "Andrew Gamlyn" at bounding box center [752, 318] width 67 height 21
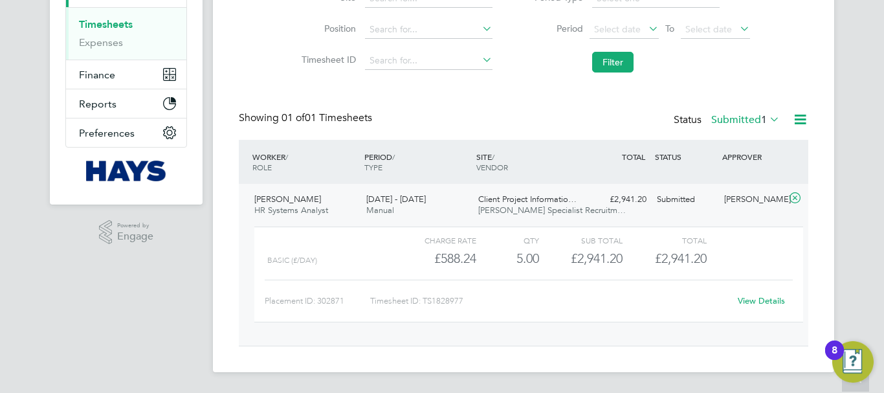
click at [766, 302] on link "View Details" at bounding box center [761, 300] width 47 height 11
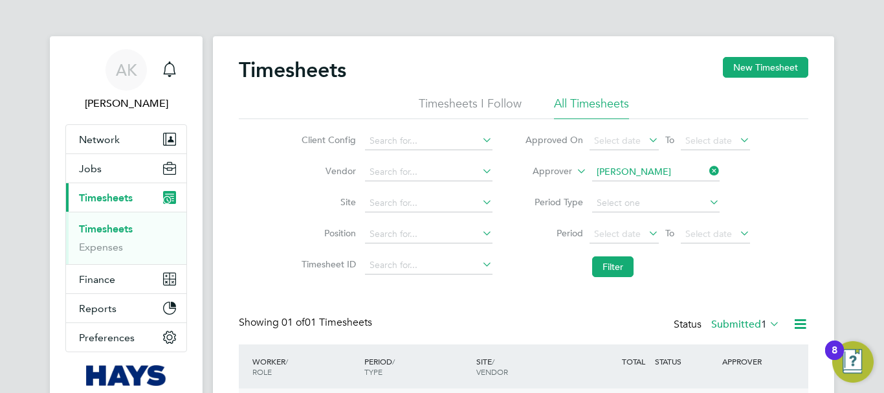
click at [707, 169] on icon at bounding box center [707, 171] width 0 height 18
click at [654, 166] on input at bounding box center [655, 172] width 127 height 18
paste input "Jonathan West"
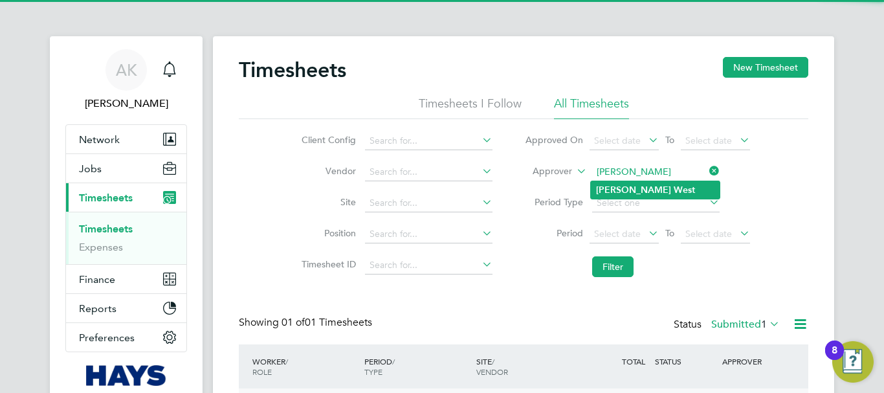
type input "Jonathan West"
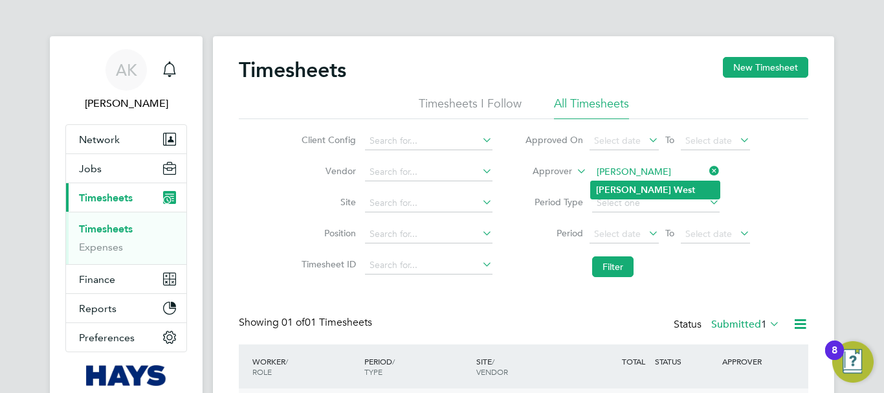
click at [674, 186] on b "West" at bounding box center [684, 189] width 21 height 11
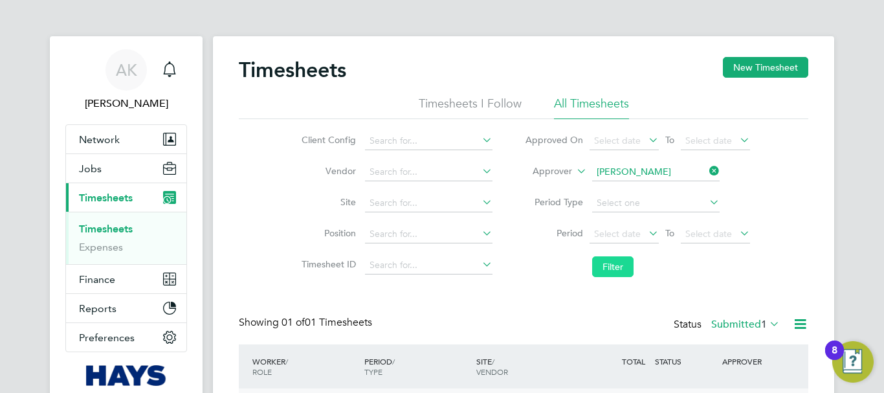
click at [610, 259] on button "Filter" at bounding box center [612, 266] width 41 height 21
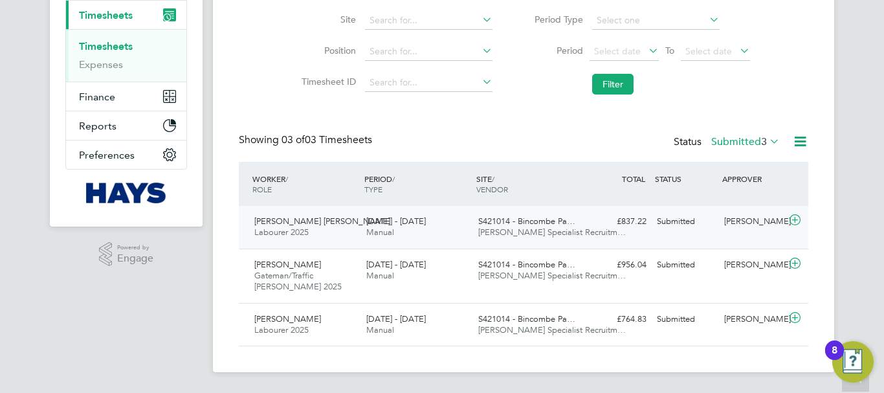
click at [747, 221] on div "Jonathan West" at bounding box center [752, 221] width 67 height 21
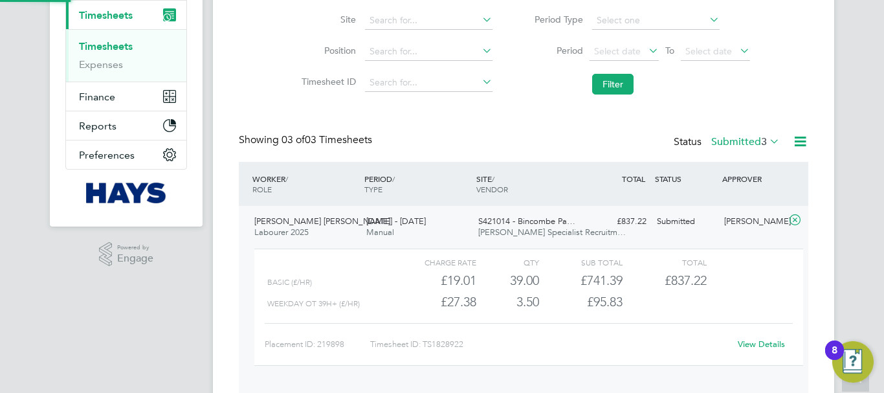
scroll to position [22, 126]
click at [767, 340] on link "View Details" at bounding box center [761, 343] width 47 height 11
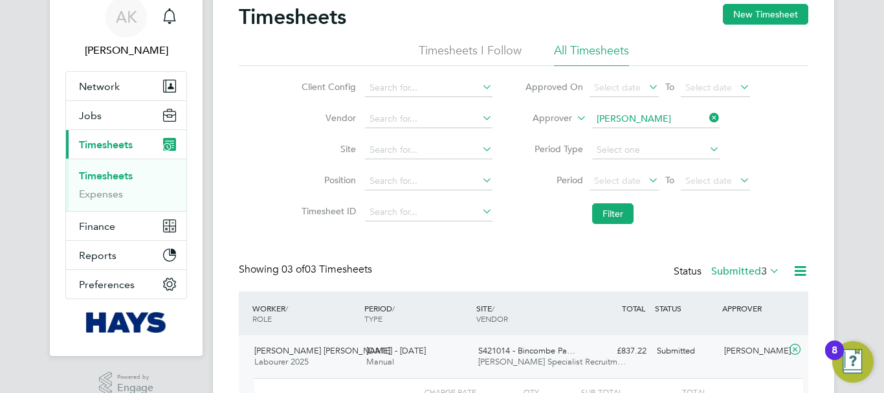
click at [707, 117] on icon at bounding box center [707, 118] width 0 height 18
click at [661, 118] on input at bounding box center [655, 119] width 127 height 18
paste input "Andre Duncan"
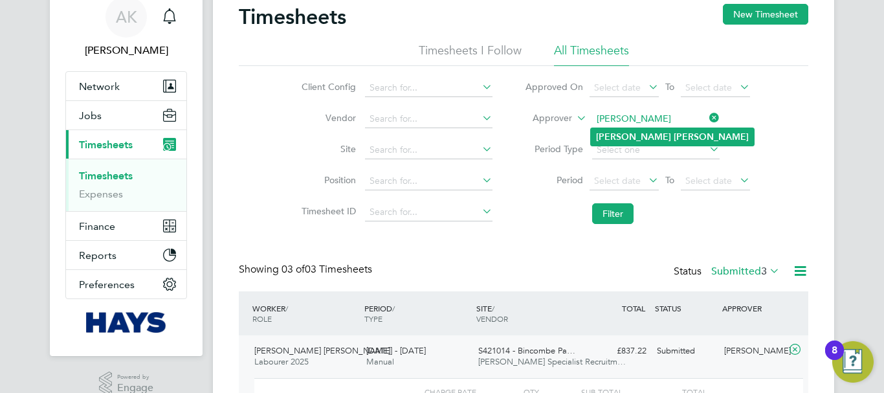
type input "Andre Duncan"
click at [641, 129] on li "Andre Duncan" at bounding box center [672, 136] width 163 height 17
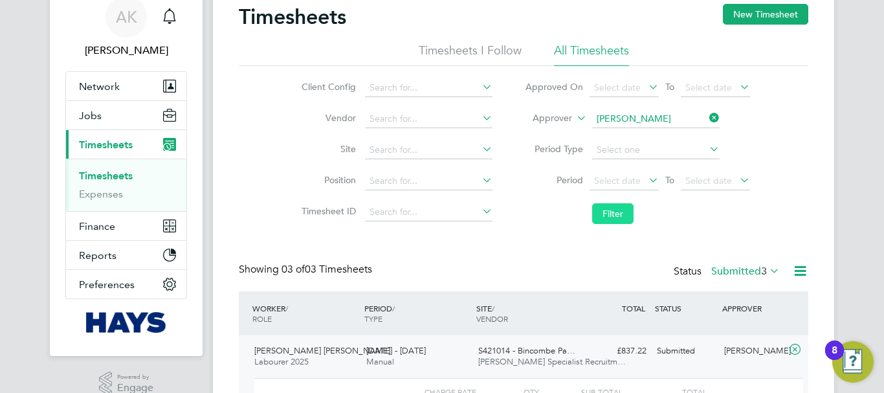
click at [620, 209] on button "Filter" at bounding box center [612, 213] width 41 height 21
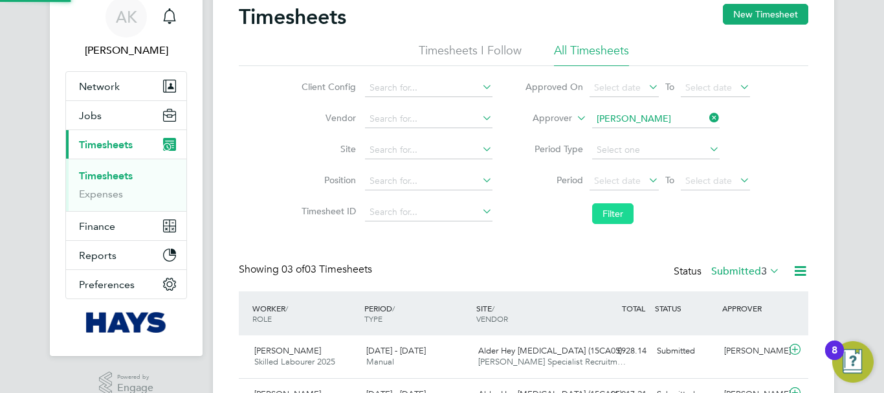
scroll to position [43, 113]
click at [755, 347] on div "Andre Duncan" at bounding box center [752, 350] width 67 height 21
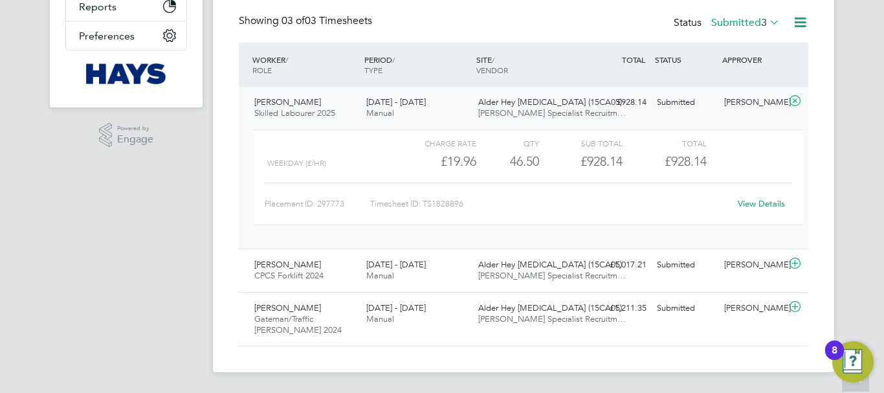
click at [760, 201] on link "View Details" at bounding box center [761, 203] width 47 height 11
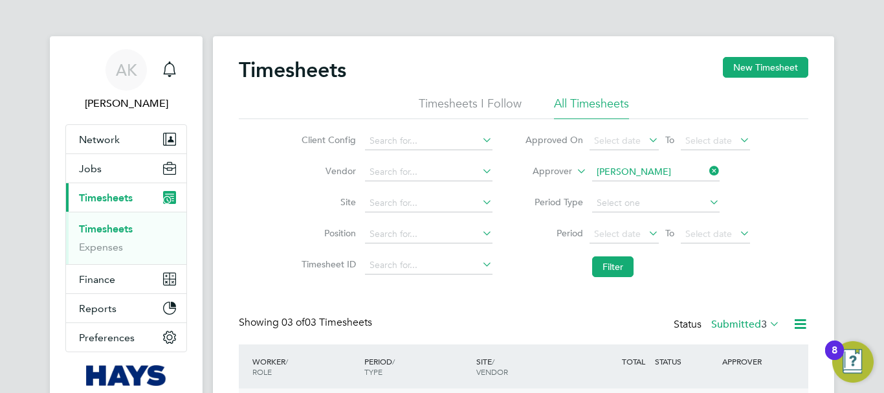
click at [707, 170] on icon at bounding box center [707, 171] width 0 height 18
click at [668, 172] on input at bounding box center [655, 172] width 127 height 18
paste input "Tim Mansell"
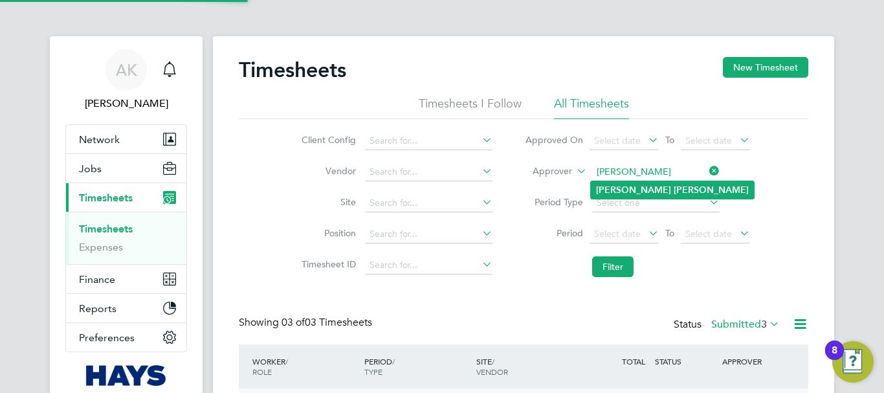
type input "Tim Mansell"
click at [646, 184] on li "Tim Mansell" at bounding box center [672, 189] width 163 height 17
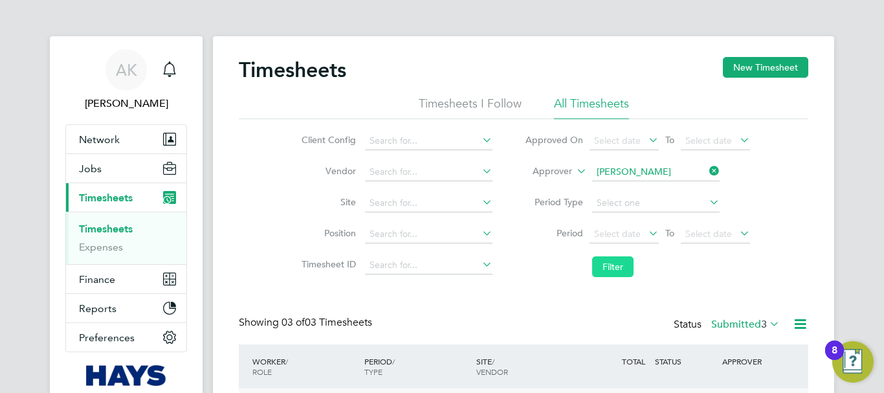
click at [615, 263] on button "Filter" at bounding box center [612, 266] width 41 height 21
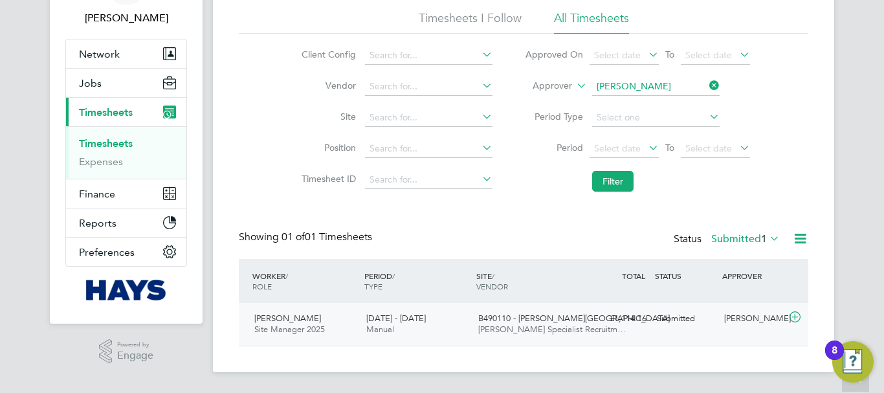
click at [735, 316] on div "Tim Mansell" at bounding box center [752, 318] width 67 height 21
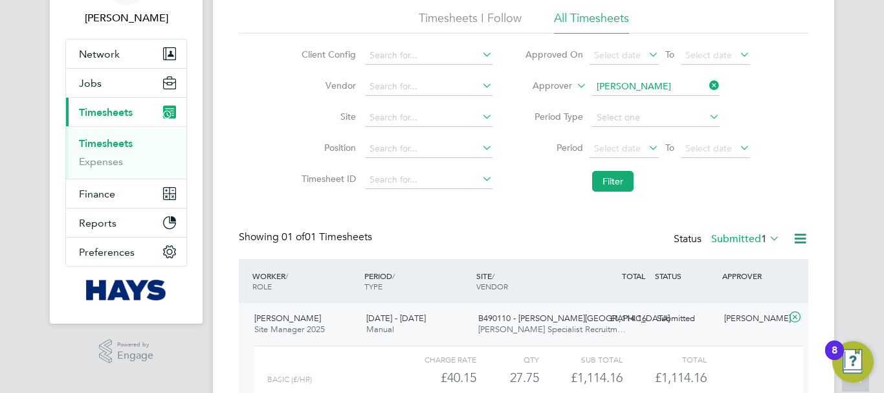
scroll to position [204, 0]
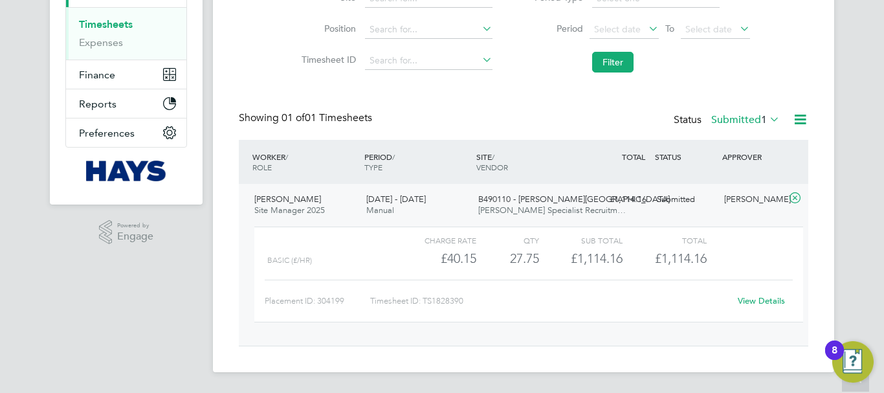
click at [767, 300] on link "View Details" at bounding box center [761, 300] width 47 height 11
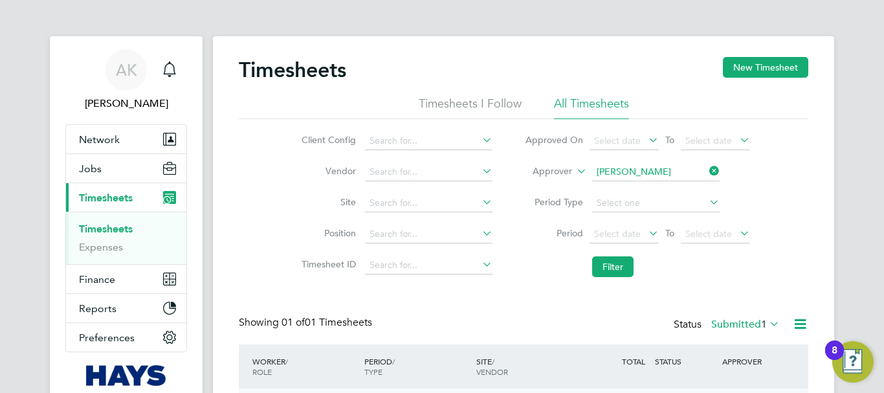
click at [707, 168] on icon at bounding box center [707, 171] width 0 height 18
click at [650, 174] on input at bounding box center [655, 172] width 127 height 18
paste input "Gerard Kiely"
type input "Gerard Kiely"
click at [655, 192] on li "Gerard Kiely" at bounding box center [672, 189] width 163 height 17
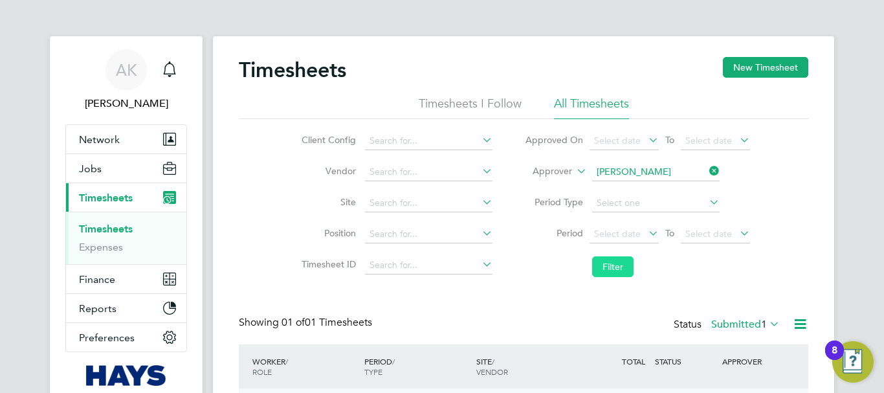
click at [618, 265] on button "Filter" at bounding box center [612, 266] width 41 height 21
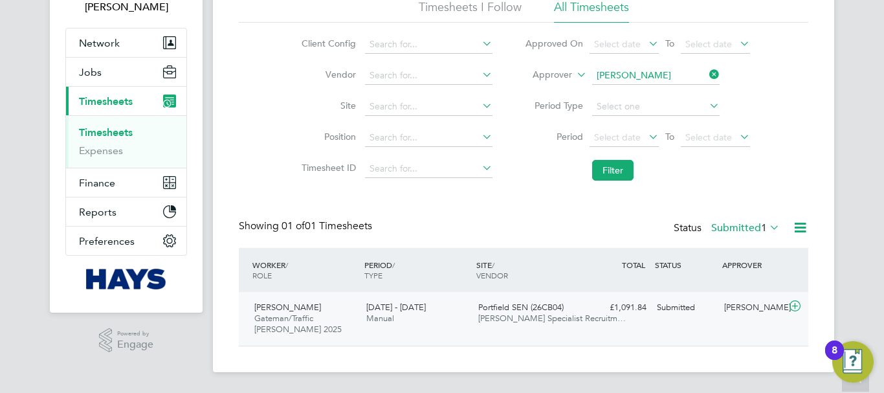
click at [757, 305] on div "Gerard Kiely" at bounding box center [752, 307] width 67 height 21
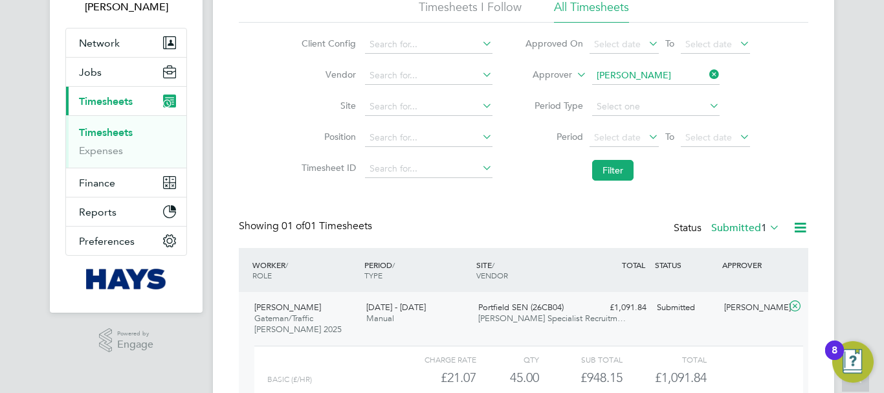
scroll to position [226, 0]
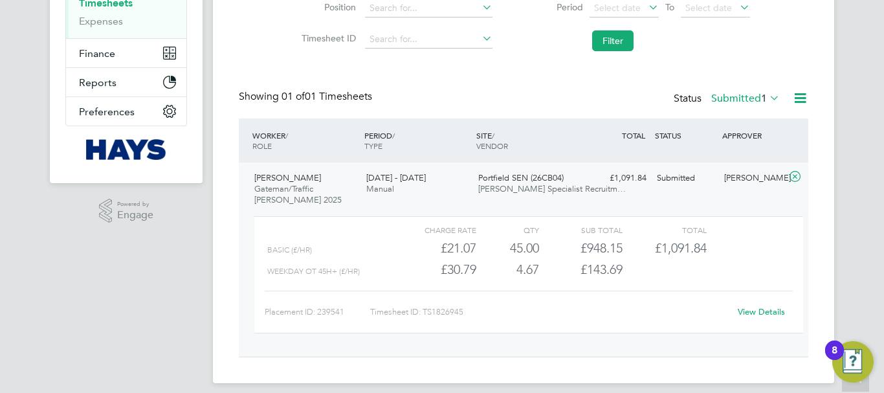
click at [764, 313] on link "View Details" at bounding box center [761, 311] width 47 height 11
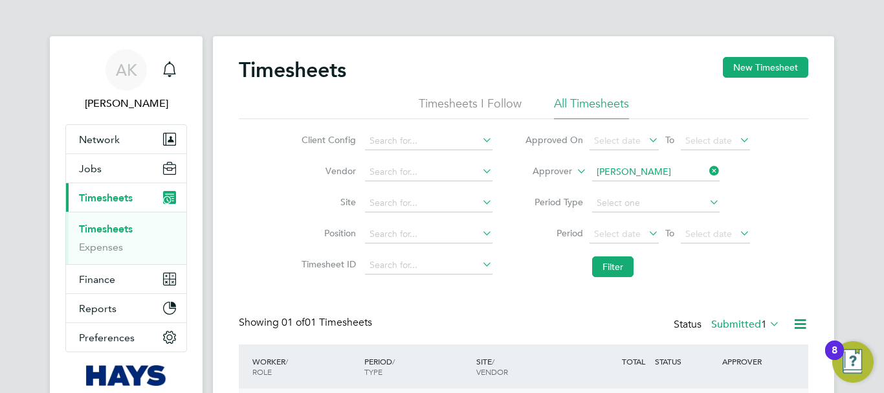
click at [707, 169] on icon at bounding box center [707, 171] width 0 height 18
click at [679, 173] on input at bounding box center [655, 172] width 127 height 18
paste input "Joanne Fuller"
type input "Joanne Fuller"
click at [674, 192] on b "Fuller" at bounding box center [711, 189] width 75 height 11
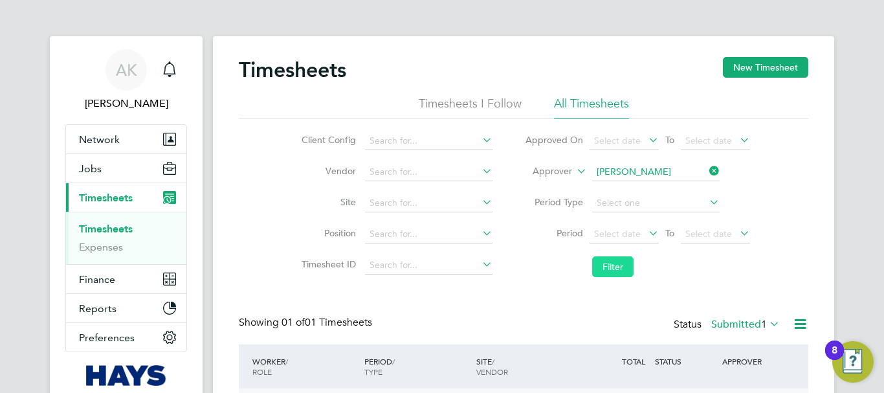
click at [622, 261] on button "Filter" at bounding box center [612, 266] width 41 height 21
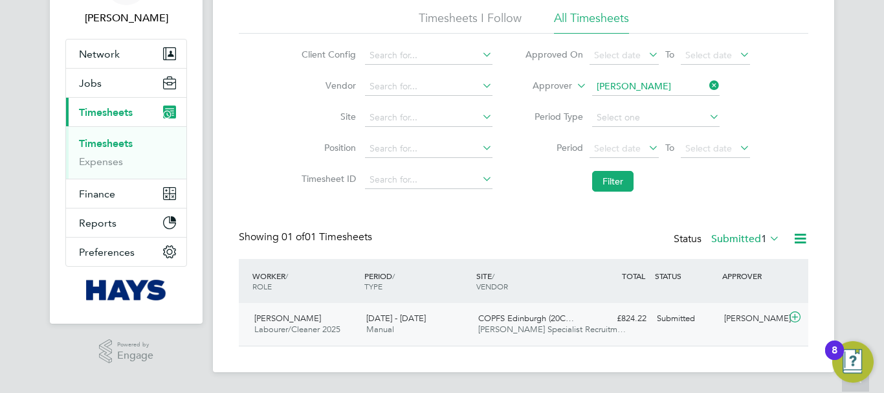
click at [747, 319] on div "Joanne Fuller" at bounding box center [752, 318] width 67 height 21
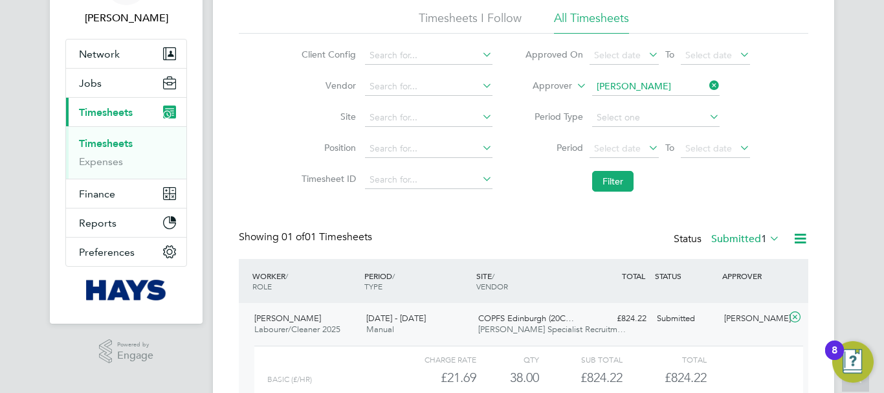
scroll to position [204, 0]
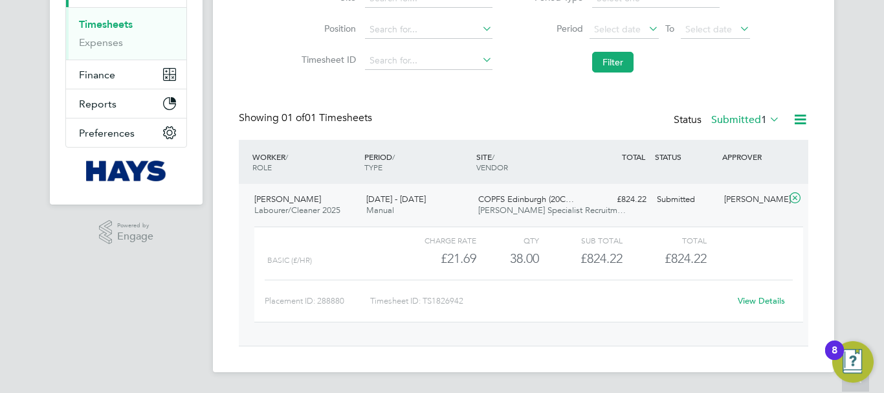
click at [749, 298] on link "View Details" at bounding box center [761, 300] width 47 height 11
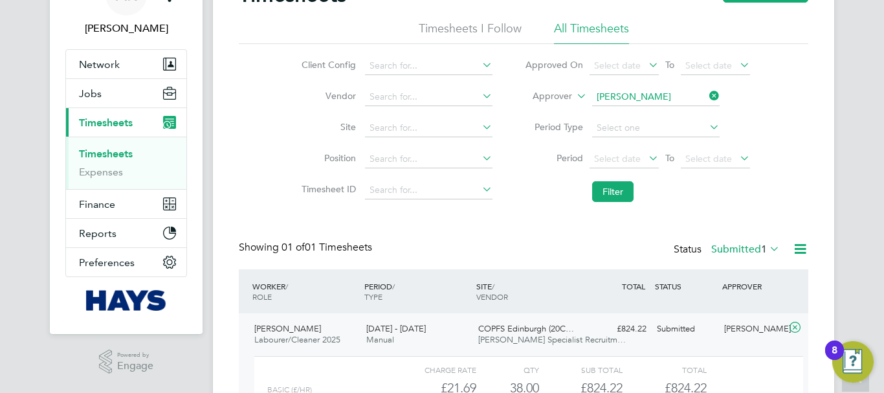
click at [707, 93] on icon at bounding box center [707, 96] width 0 height 18
click at [634, 101] on input at bounding box center [655, 97] width 127 height 18
paste input "Francis McGrath"
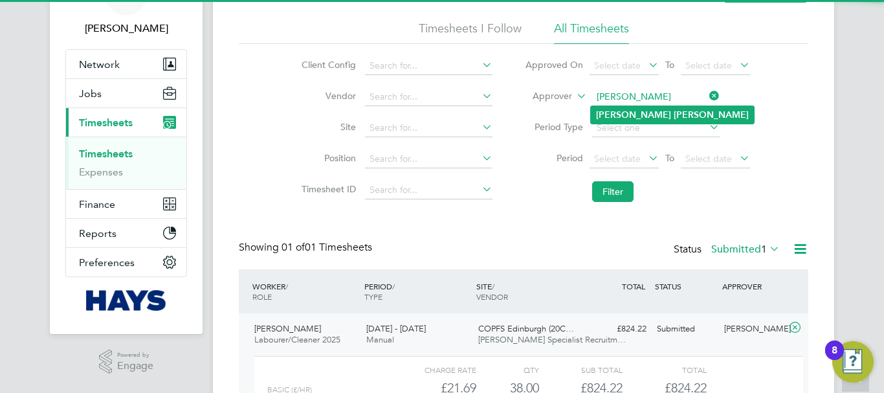
type input "Francis McGrath"
click at [674, 109] on b "McGrath" at bounding box center [711, 114] width 75 height 11
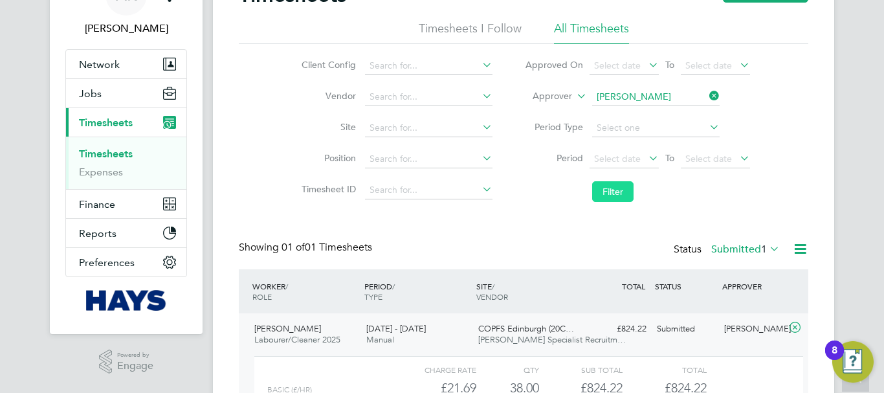
click at [600, 194] on button "Filter" at bounding box center [612, 191] width 41 height 21
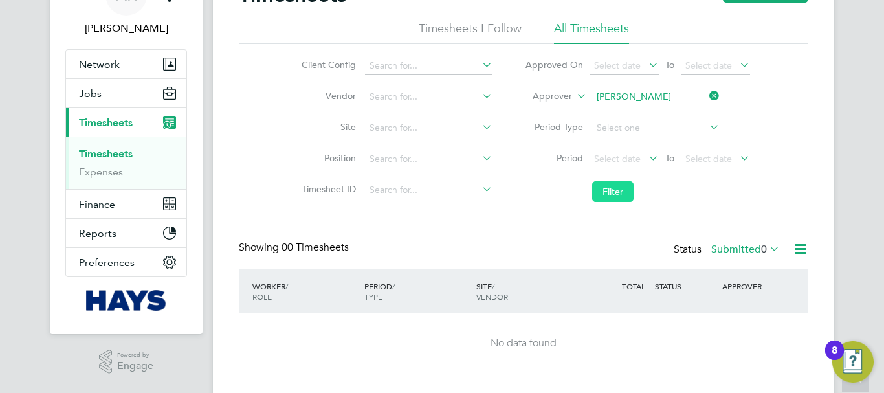
click at [625, 190] on button "Filter" at bounding box center [612, 191] width 41 height 21
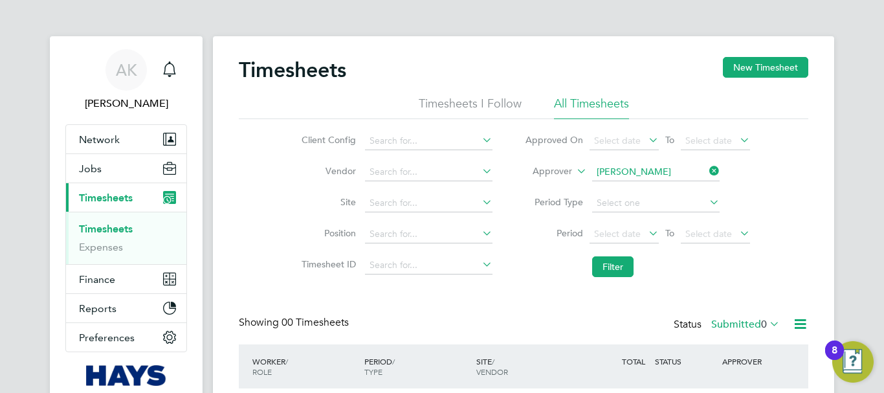
click at [707, 172] on icon at bounding box center [707, 171] width 0 height 18
click at [646, 173] on input at bounding box center [655, 172] width 127 height 18
paste input "Jim Gauld"
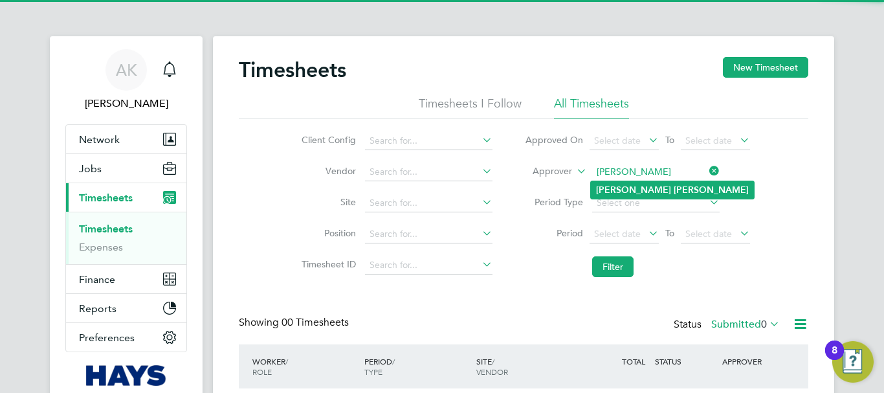
type input "Jim Gauld"
click at [643, 187] on li "Jim Gauld" at bounding box center [672, 189] width 163 height 17
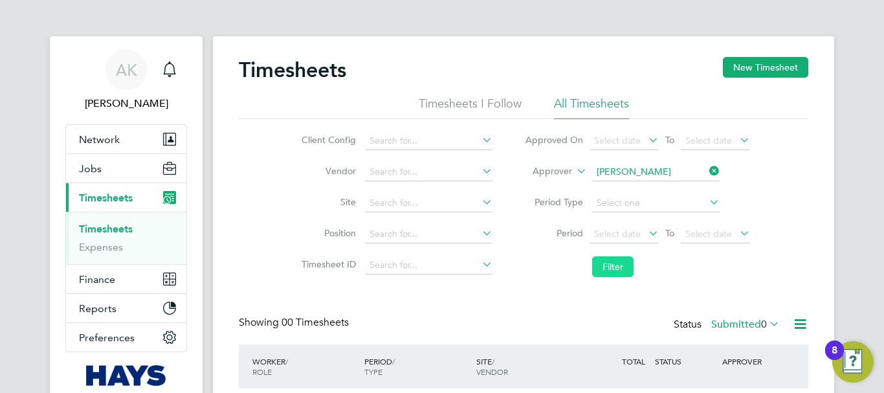
click at [613, 268] on button "Filter" at bounding box center [612, 266] width 41 height 21
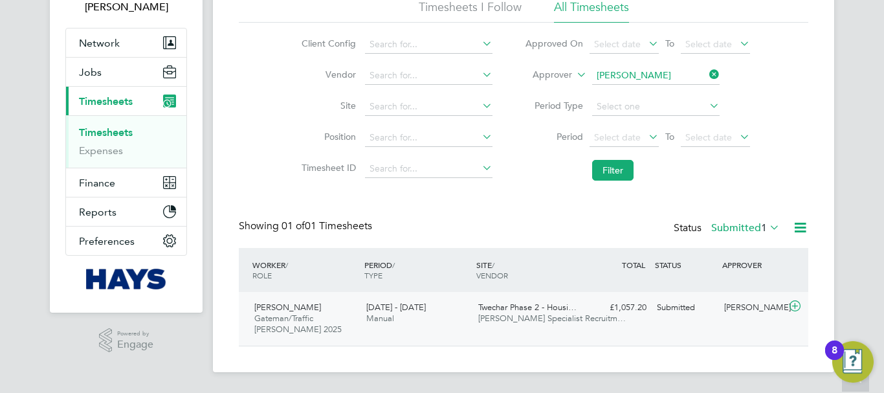
click at [747, 307] on div "Jim Gauld" at bounding box center [752, 307] width 67 height 21
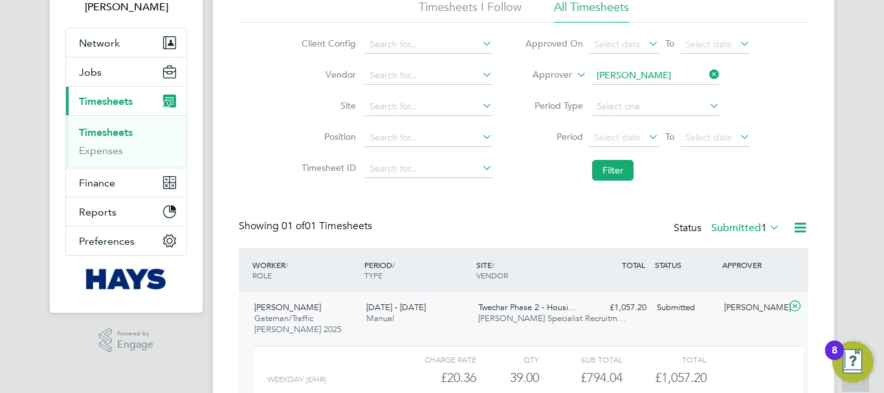
scroll to position [226, 0]
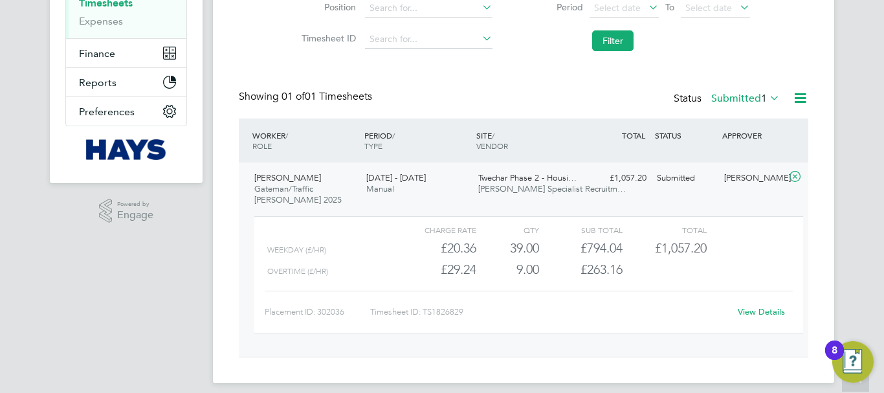
click at [766, 309] on link "View Details" at bounding box center [761, 311] width 47 height 11
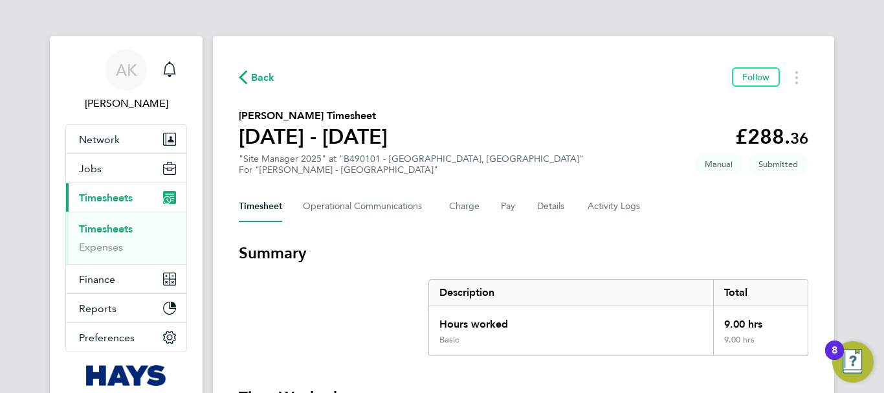
click at [242, 80] on icon "button" at bounding box center [243, 78] width 8 height 14
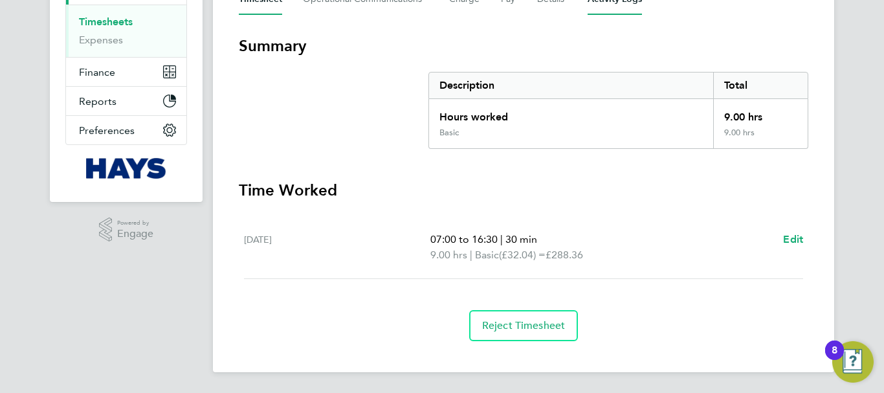
scroll to position [78, 0]
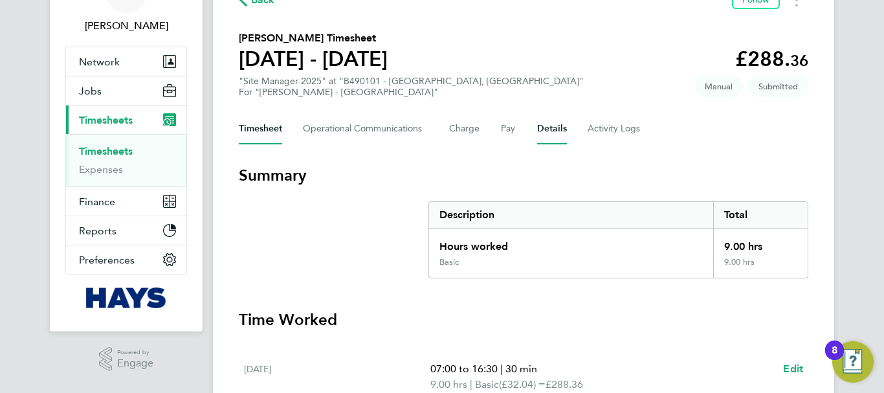
click at [541, 129] on button "Details" at bounding box center [552, 128] width 30 height 31
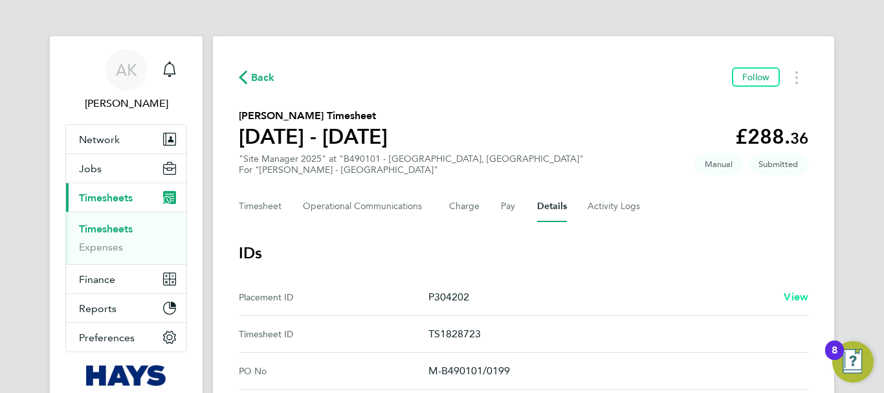
click at [793, 297] on span "View" at bounding box center [796, 297] width 25 height 12
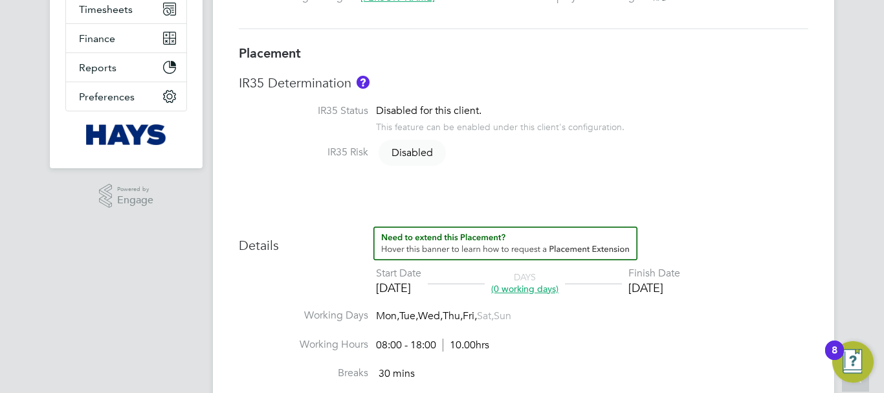
scroll to position [388, 0]
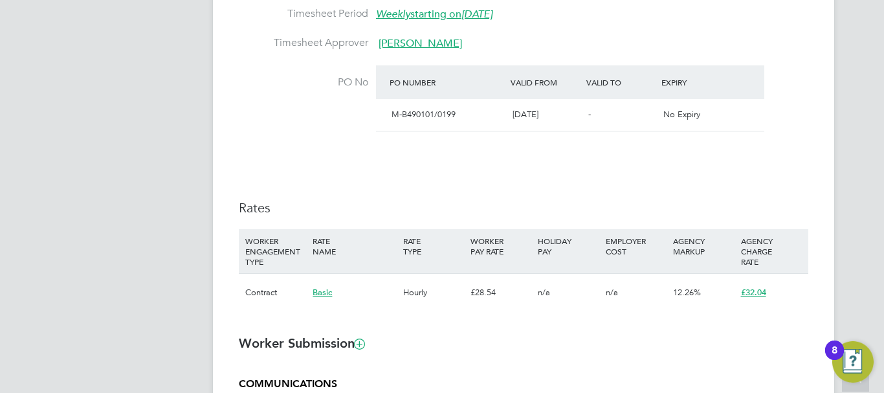
click at [412, 43] on span "Brian Sheerin" at bounding box center [420, 43] width 83 height 13
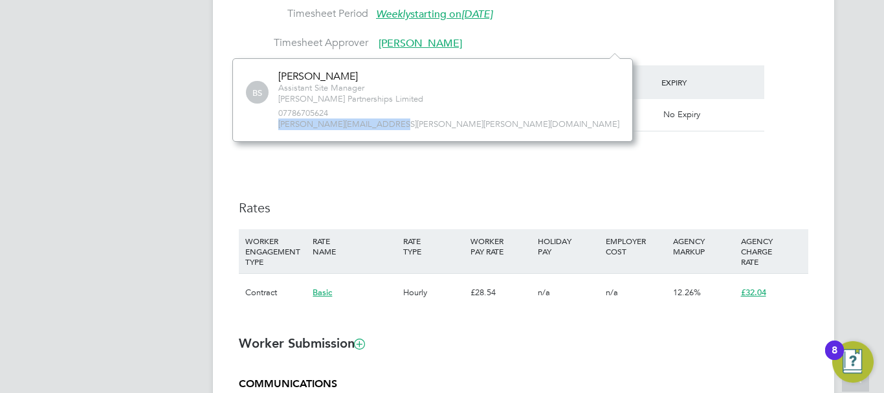
drag, startPoint x: 377, startPoint y: 127, endPoint x: 270, endPoint y: 127, distance: 106.8
click at [270, 127] on div "BS Brian Sheerin Assistant Site Manager Lovell Partnerships Limited 07786705624…" at bounding box center [432, 100] width 373 height 60
copy span "brian.sheerin@lovell.co.uk"
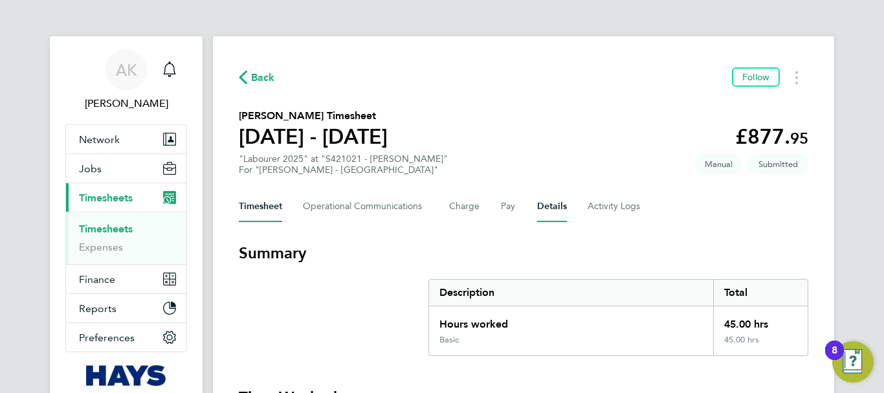
click at [548, 203] on button "Details" at bounding box center [552, 206] width 30 height 31
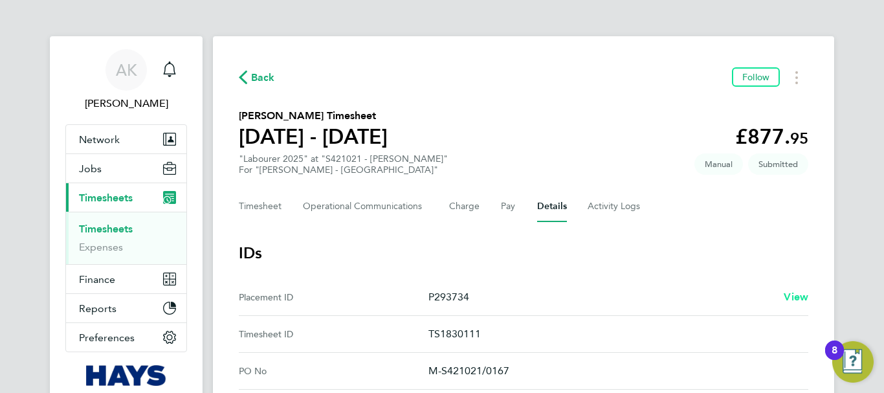
click at [792, 299] on span "View" at bounding box center [796, 297] width 25 height 12
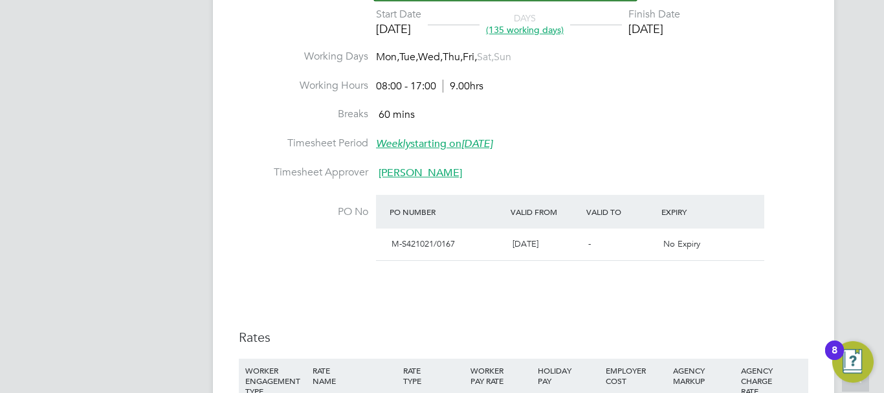
click at [430, 173] on span "Steve Richards" at bounding box center [420, 172] width 83 height 13
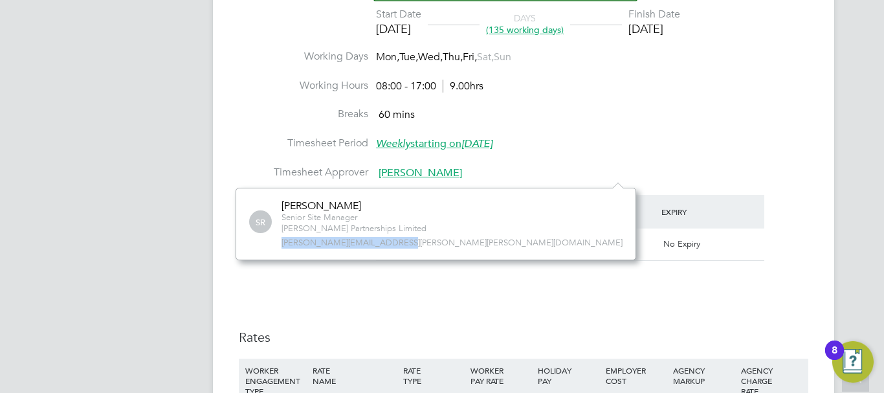
drag, startPoint x: 388, startPoint y: 243, endPoint x: 279, endPoint y: 245, distance: 108.7
click at [279, 245] on div "SR Steve Richards Senior Site Manager Lovell Partnerships Limited steve.richard…" at bounding box center [435, 223] width 373 height 49
copy span "steve.richards@lovell.co.uk"
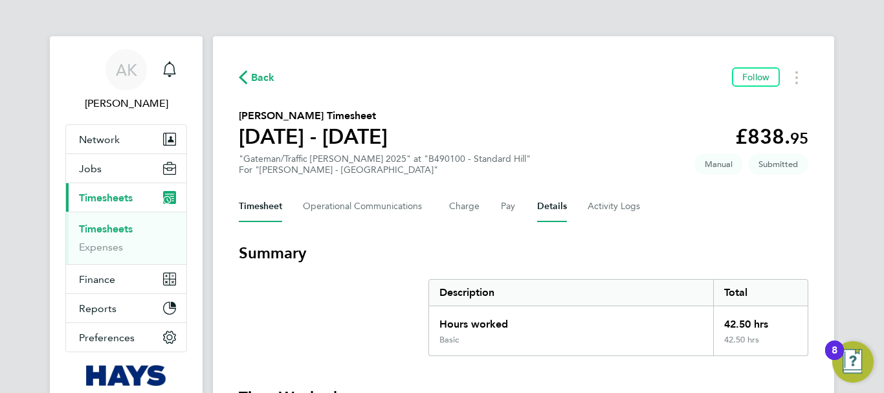
click at [556, 207] on button "Details" at bounding box center [552, 206] width 30 height 31
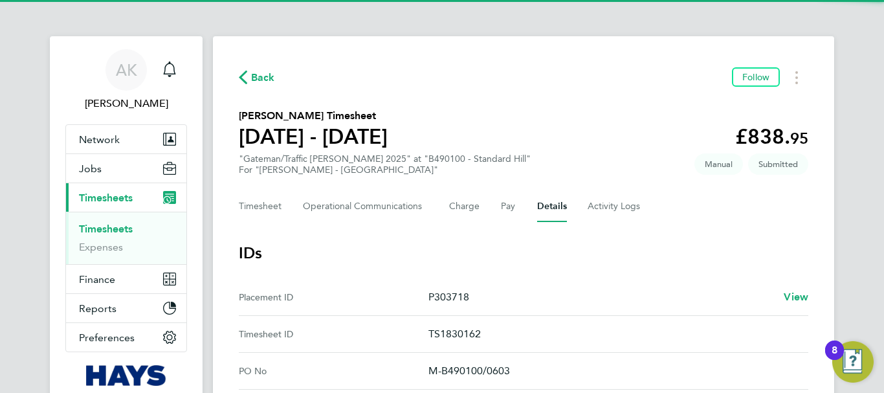
scroll to position [129, 0]
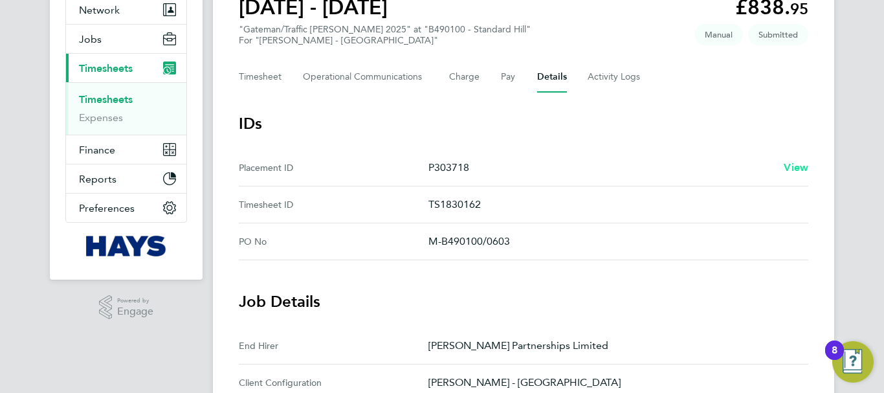
click at [799, 172] on span "View" at bounding box center [796, 167] width 25 height 12
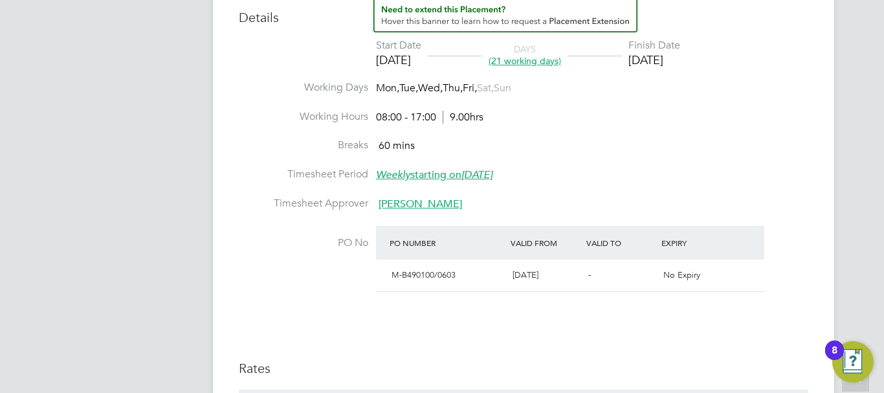
click at [435, 204] on span "[PERSON_NAME]" at bounding box center [420, 203] width 83 height 13
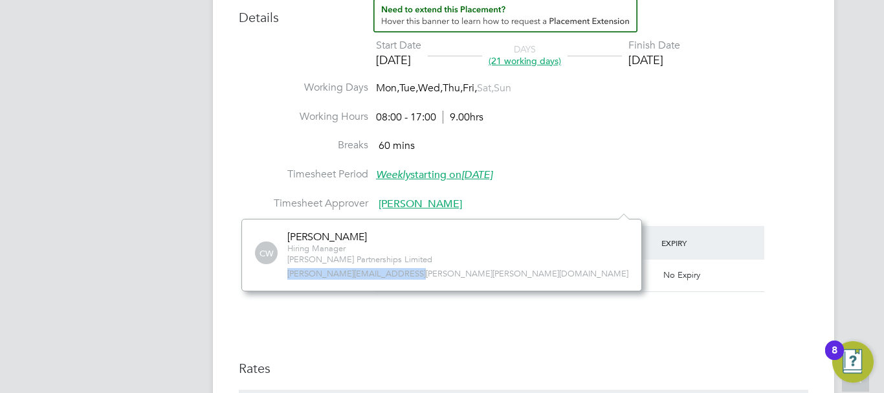
drag, startPoint x: 406, startPoint y: 276, endPoint x: 288, endPoint y: 278, distance: 117.8
click at [288, 278] on span "[PERSON_NAME][EMAIL_ADDRESS][PERSON_NAME][PERSON_NAME][DOMAIN_NAME]" at bounding box center [457, 274] width 341 height 11
copy span "[PERSON_NAME][EMAIL_ADDRESS][PERSON_NAME][PERSON_NAME][DOMAIN_NAME]"
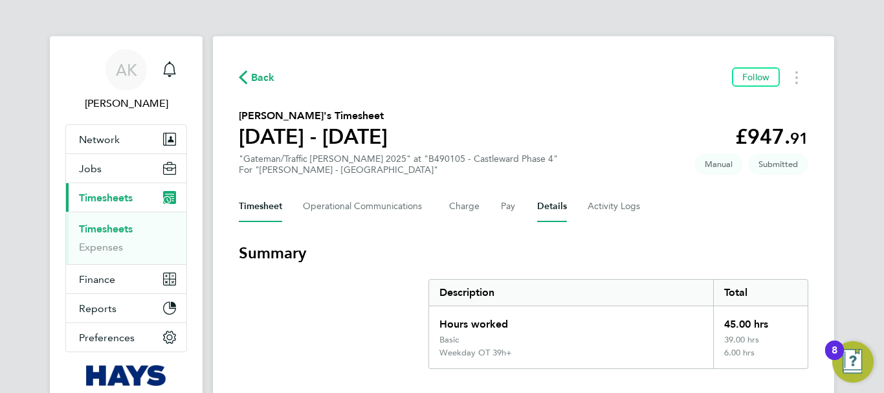
click at [553, 209] on button "Details" at bounding box center [552, 206] width 30 height 31
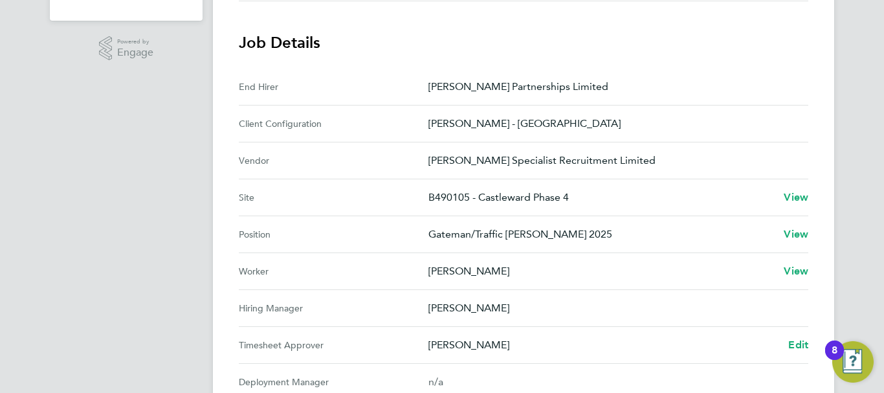
scroll to position [129, 0]
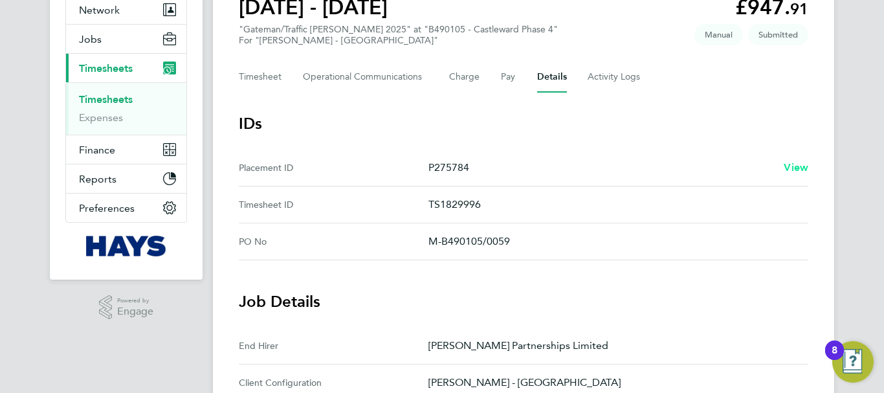
click at [802, 168] on span "View" at bounding box center [796, 167] width 25 height 12
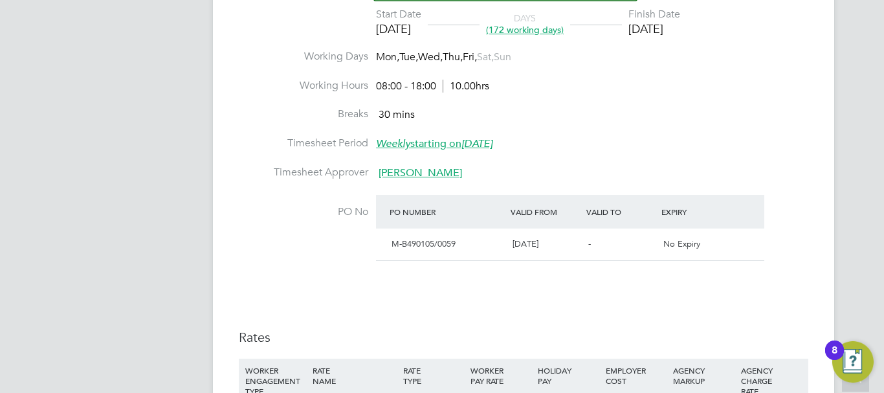
click at [418, 178] on span "Gary Dickenson" at bounding box center [420, 172] width 83 height 13
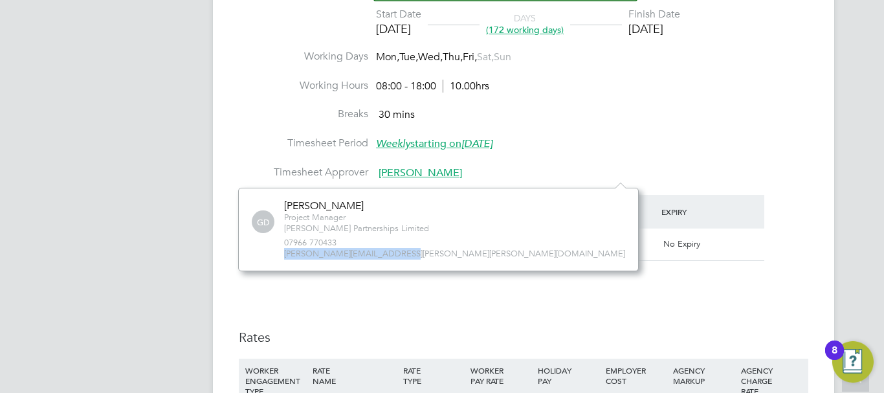
drag, startPoint x: 396, startPoint y: 250, endPoint x: 274, endPoint y: 257, distance: 121.8
click at [274, 257] on div "GD Gary Dickenson Project Manager Lovell Partnerships Limited 07966 770433 gary…" at bounding box center [438, 229] width 373 height 60
copy span "gary.dickenson@lovell.co.uk"
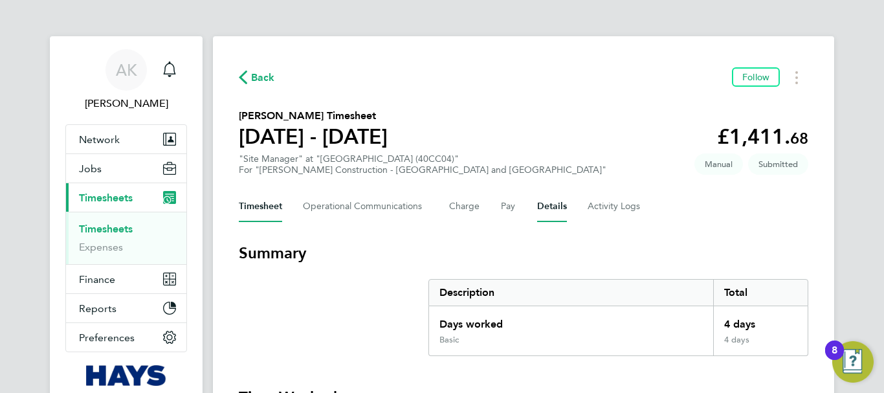
click at [542, 206] on button "Details" at bounding box center [552, 206] width 30 height 31
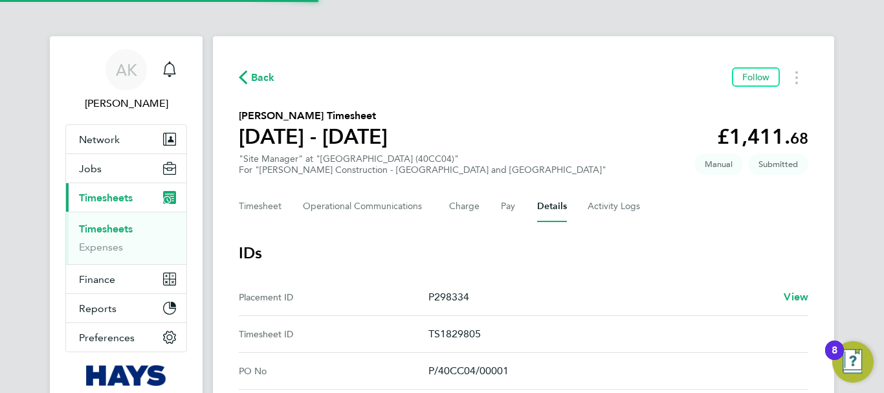
scroll to position [259, 0]
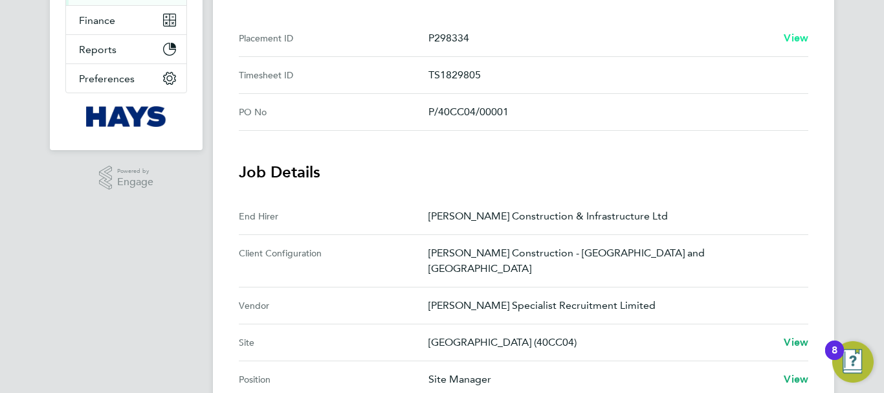
click at [799, 40] on span "View" at bounding box center [796, 38] width 25 height 12
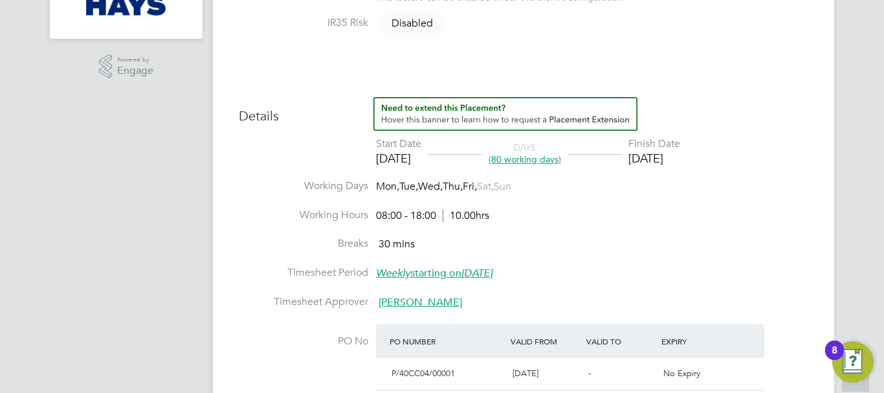
scroll to position [518, 0]
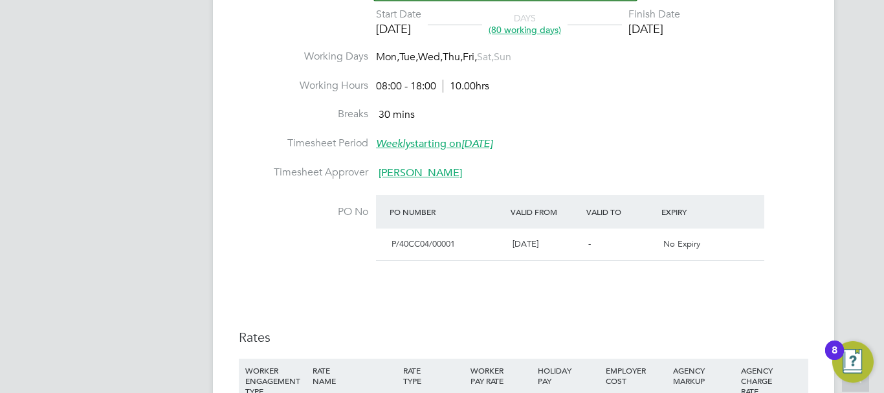
click at [406, 173] on span "Richard Bowmer" at bounding box center [420, 172] width 83 height 13
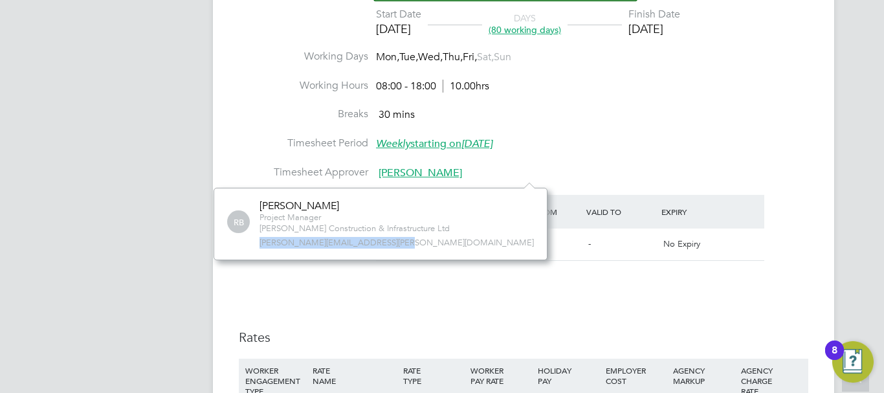
drag, startPoint x: 407, startPoint y: 244, endPoint x: 239, endPoint y: 245, distance: 167.6
click at [239, 245] on div "RB Richard Bowmer Project Manager Morgan Sindall Construction & Infrastructure …" at bounding box center [380, 223] width 307 height 49
copy span "richard.bowmer@morgansindall.com"
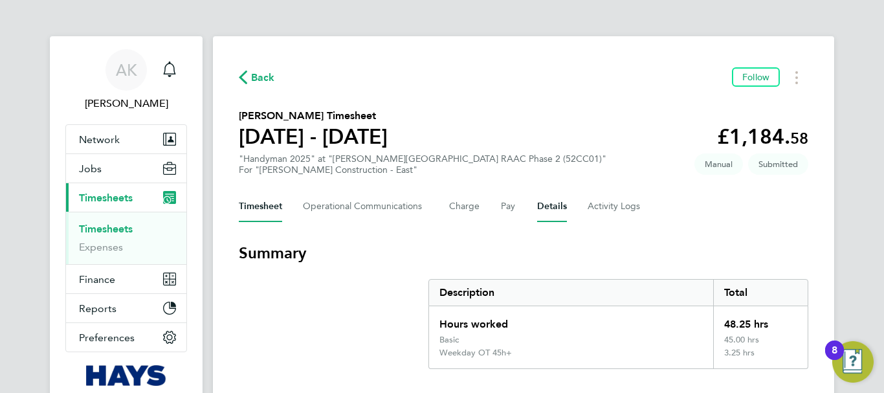
click at [557, 203] on button "Details" at bounding box center [552, 206] width 30 height 31
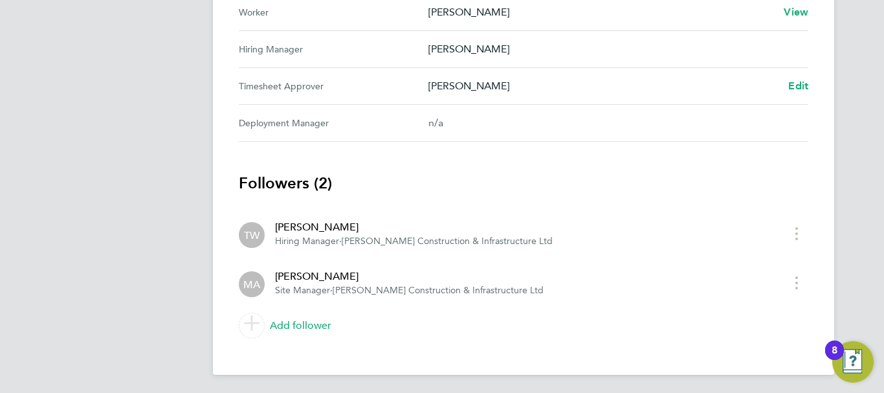
scroll to position [129, 0]
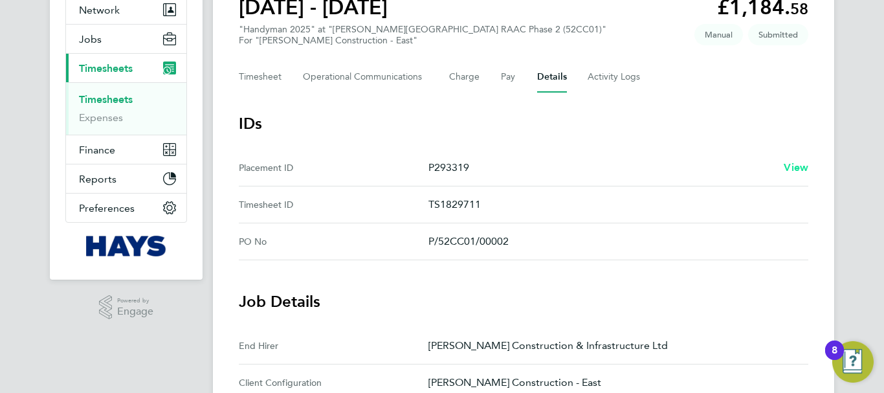
click at [790, 168] on span "View" at bounding box center [796, 167] width 25 height 12
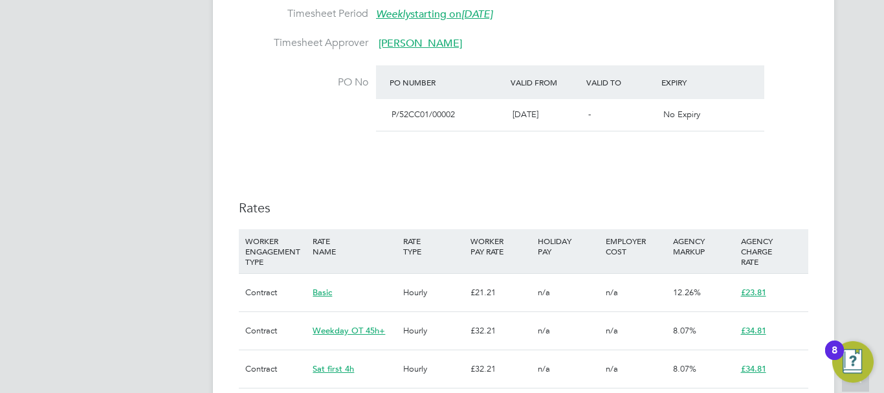
click at [414, 45] on span "[PERSON_NAME]" at bounding box center [420, 43] width 83 height 13
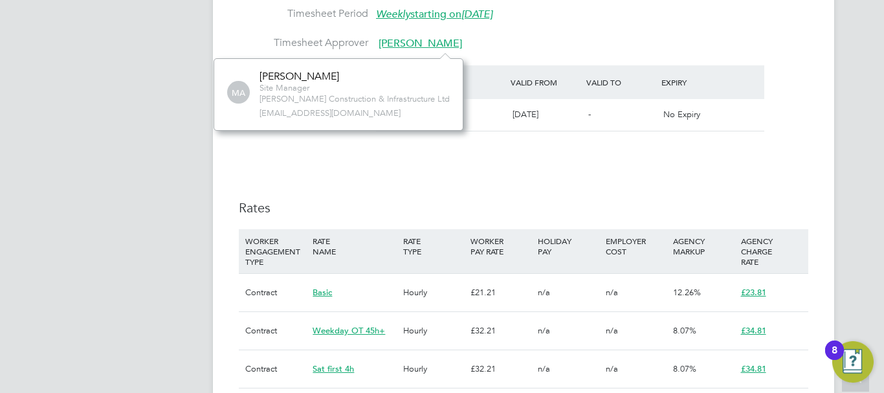
drag, startPoint x: 417, startPoint y: 116, endPoint x: 248, endPoint y: 118, distance: 168.3
click at [248, 118] on div "MA [PERSON_NAME] Site Manager [PERSON_NAME] Construction & Infrastructure Ltd […" at bounding box center [338, 94] width 223 height 49
copy span "[EMAIL_ADDRESS][DOMAIN_NAME]"
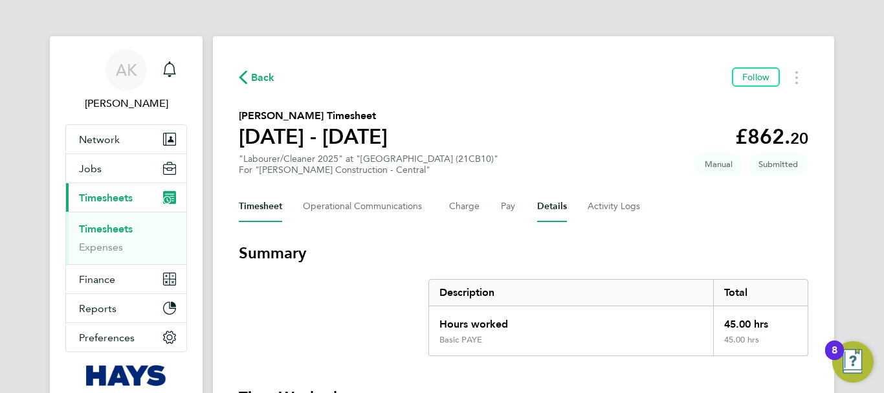
click at [553, 206] on button "Details" at bounding box center [552, 206] width 30 height 31
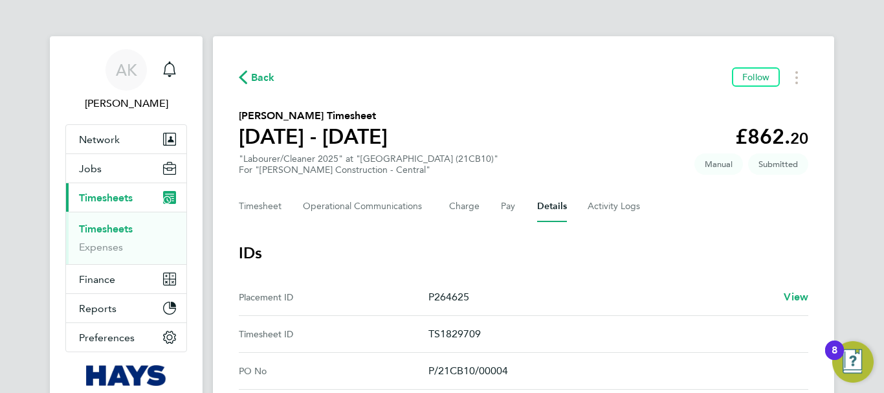
scroll to position [129, 0]
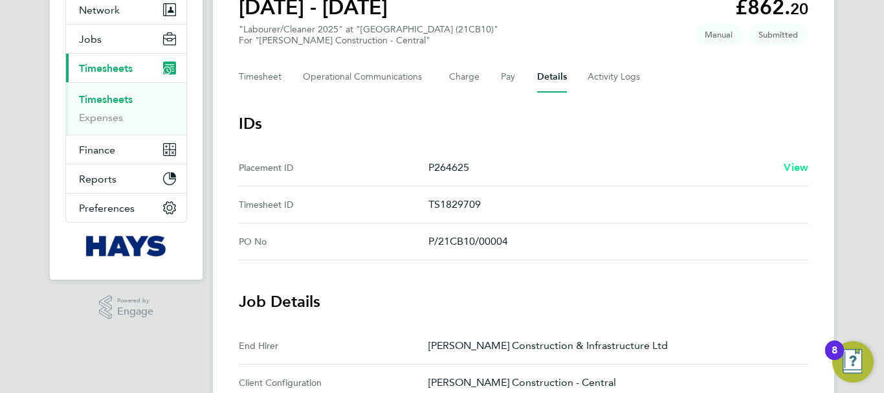
click at [800, 170] on span "View" at bounding box center [796, 167] width 25 height 12
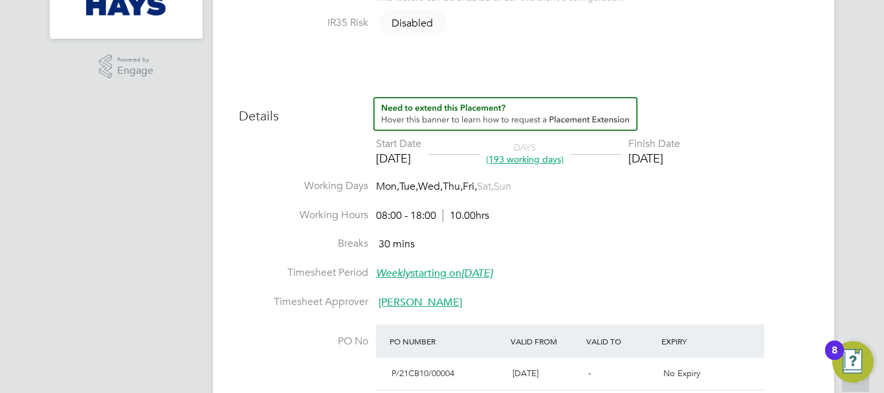
click at [430, 303] on span "Richard Wilson" at bounding box center [420, 302] width 83 height 13
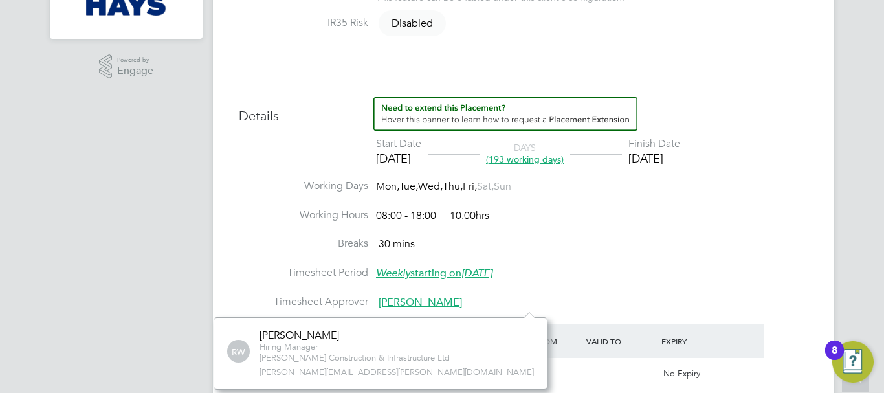
click at [342, 368] on span "richard.wilson@morgansindall.com" at bounding box center [396, 372] width 274 height 11
copy div "richard.wilson@morgansindall.com No contacts found Verify Document Reject Docum…"
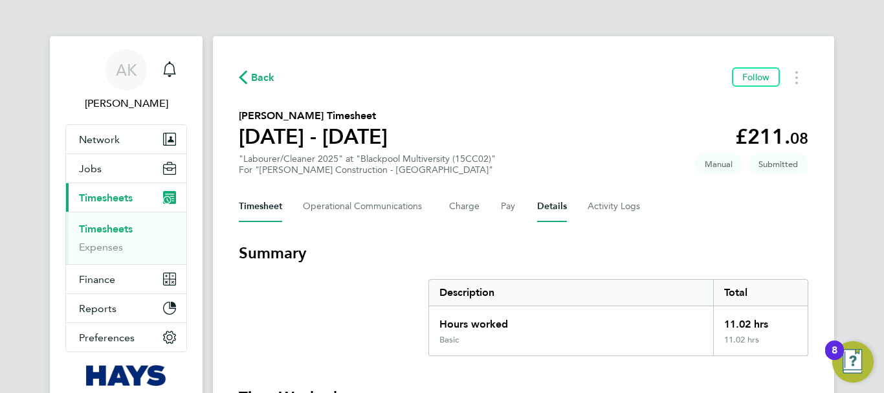
click at [549, 210] on button "Details" at bounding box center [552, 206] width 30 height 31
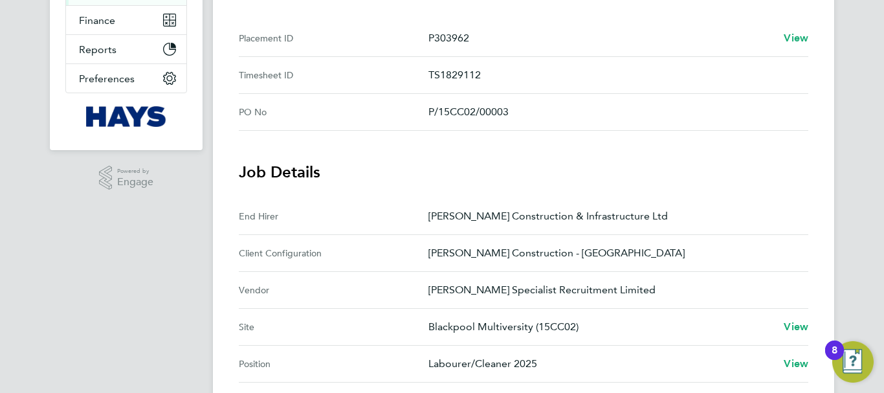
scroll to position [129, 0]
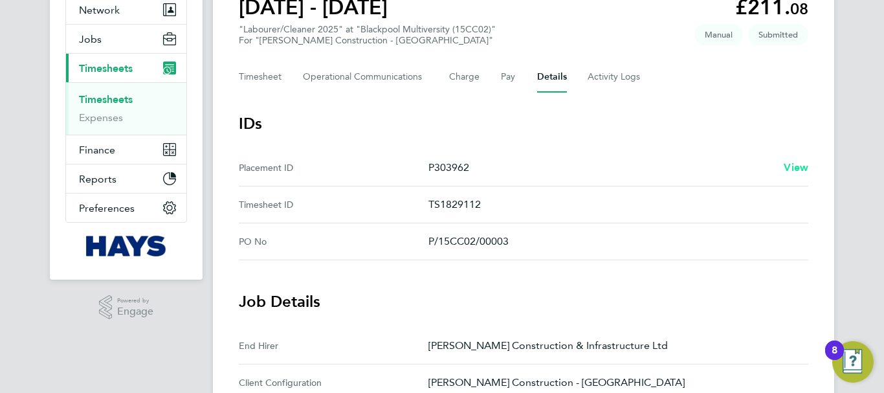
click at [802, 170] on span "View" at bounding box center [796, 167] width 25 height 12
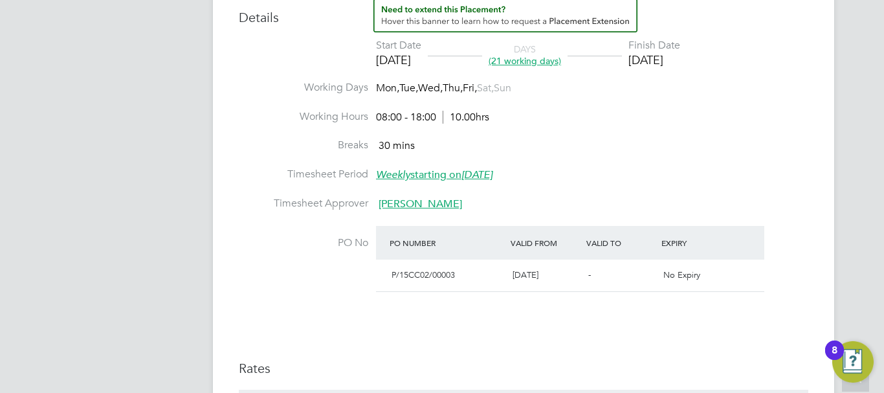
click at [417, 208] on span "[PERSON_NAME]" at bounding box center [420, 203] width 83 height 13
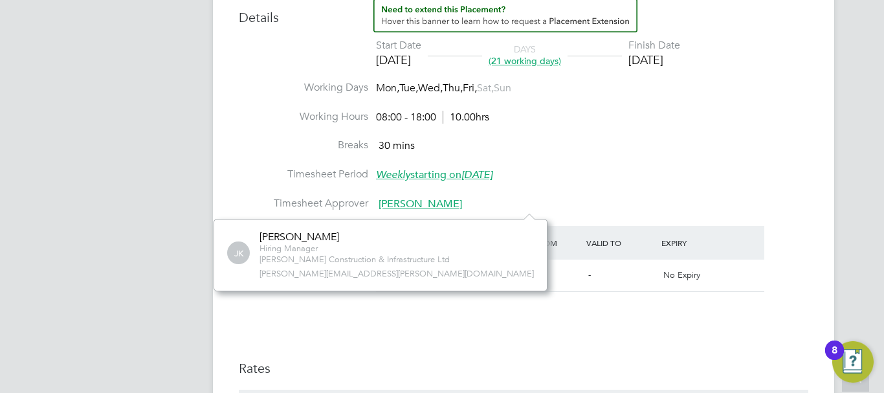
click at [355, 275] on span "[PERSON_NAME][EMAIL_ADDRESS][PERSON_NAME][DOMAIN_NAME]" at bounding box center [396, 274] width 274 height 11
copy div "[PERSON_NAME][EMAIL_ADDRESS][PERSON_NAME][DOMAIN_NAME] No contacts found Verify…"
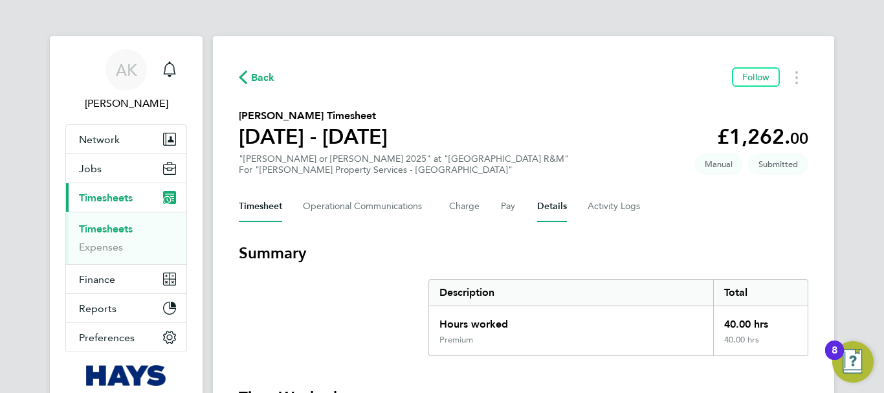
click at [537, 208] on button "Details" at bounding box center [552, 206] width 30 height 31
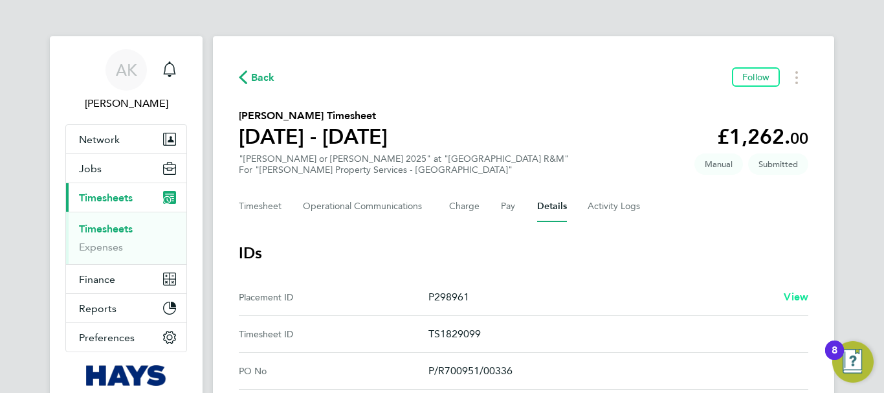
click at [800, 296] on span "View" at bounding box center [796, 297] width 25 height 12
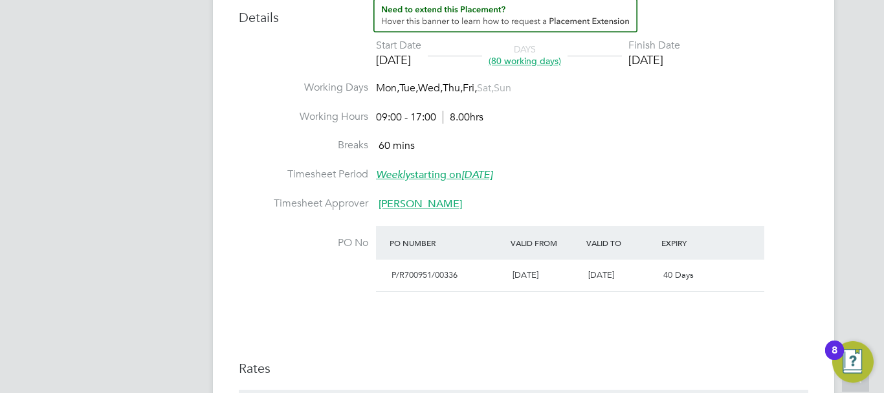
click at [423, 210] on span "[PERSON_NAME]" at bounding box center [420, 203] width 83 height 13
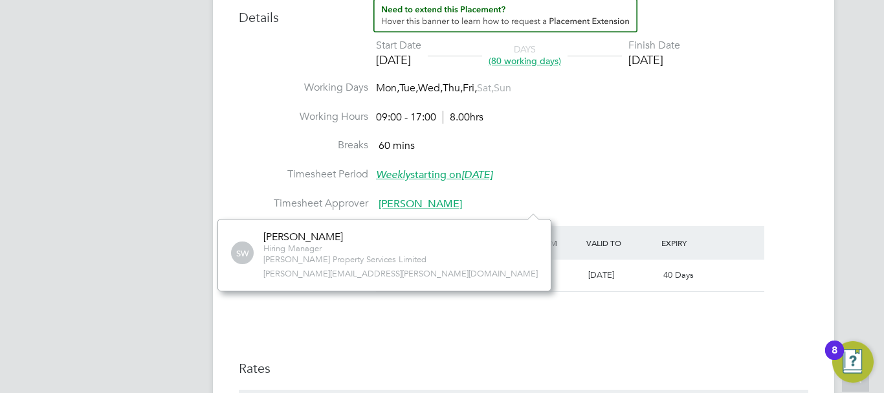
click at [357, 276] on span "[PERSON_NAME][EMAIL_ADDRESS][PERSON_NAME][DOMAIN_NAME]" at bounding box center [400, 274] width 274 height 11
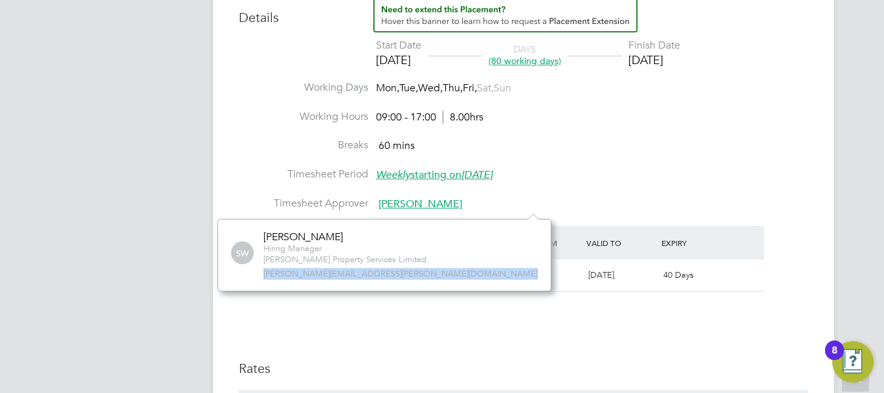
click at [357, 276] on span "[PERSON_NAME][EMAIL_ADDRESS][PERSON_NAME][DOMAIN_NAME]" at bounding box center [400, 274] width 274 height 11
copy div "[PERSON_NAME][EMAIL_ADDRESS][PERSON_NAME][DOMAIN_NAME] No contacts found Verify…"
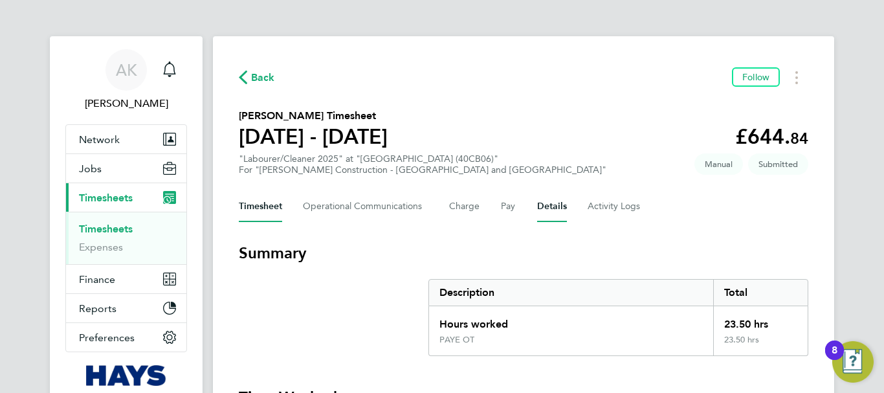
click at [543, 208] on button "Details" at bounding box center [552, 206] width 30 height 31
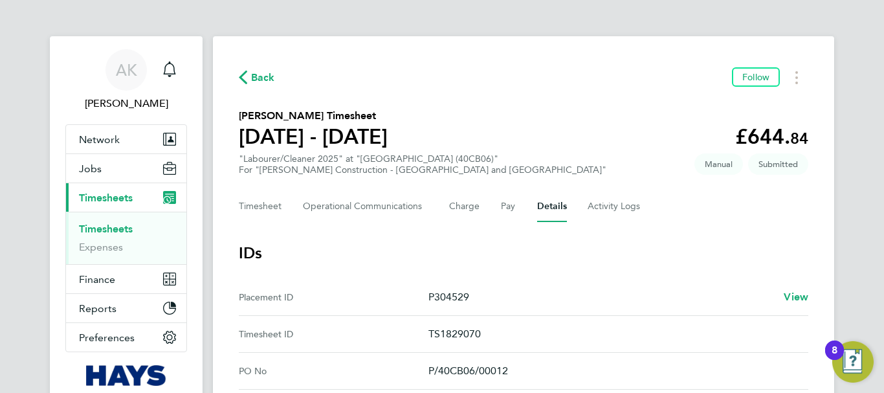
scroll to position [129, 0]
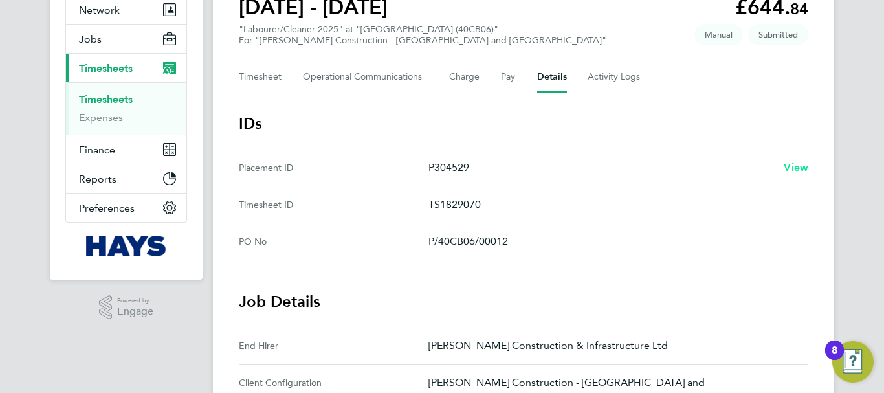
click at [799, 165] on span "View" at bounding box center [796, 167] width 25 height 12
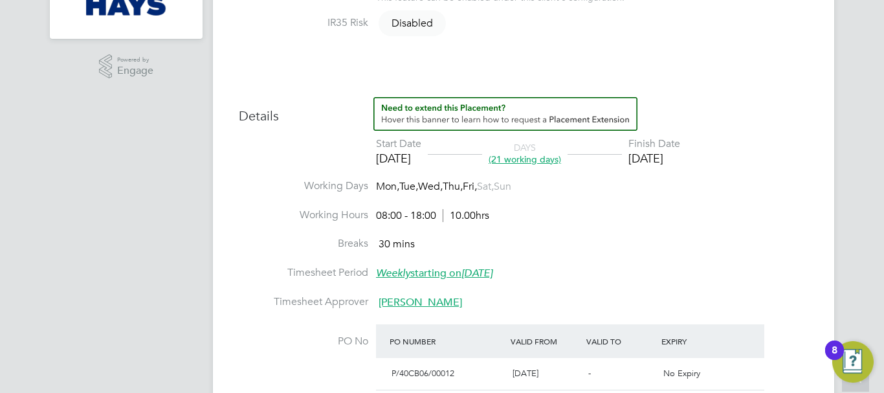
click at [396, 302] on span "[PERSON_NAME]" at bounding box center [420, 302] width 83 height 13
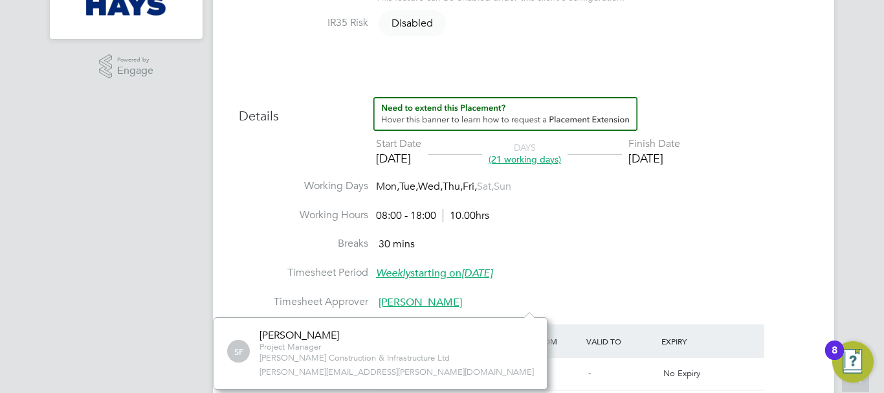
click at [348, 369] on span "[PERSON_NAME][EMAIL_ADDRESS][PERSON_NAME][DOMAIN_NAME]" at bounding box center [396, 372] width 274 height 11
copy div "[PERSON_NAME][EMAIL_ADDRESS][PERSON_NAME][DOMAIN_NAME] No contacts found Verify…"
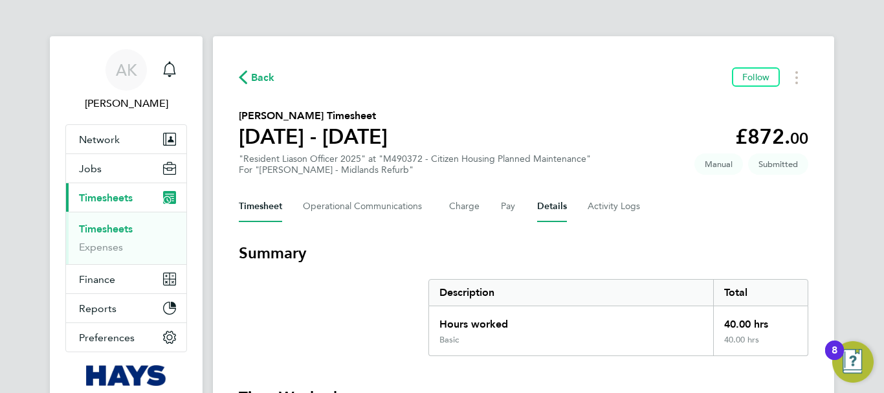
click at [542, 209] on button "Details" at bounding box center [552, 206] width 30 height 31
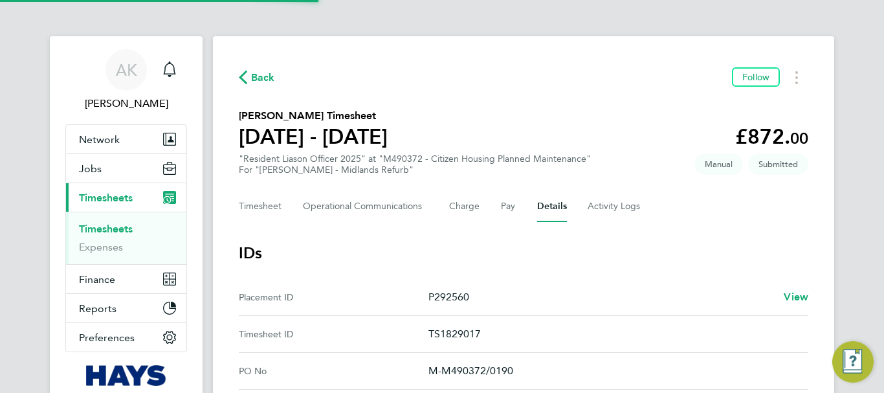
scroll to position [129, 0]
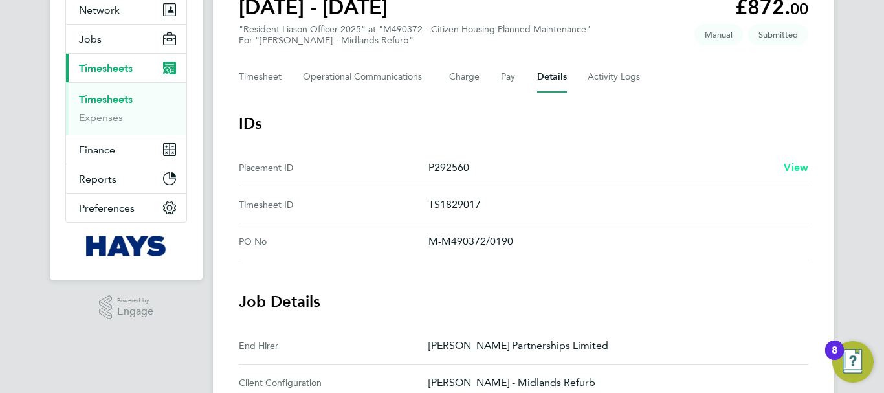
click at [800, 170] on span "View" at bounding box center [796, 167] width 25 height 12
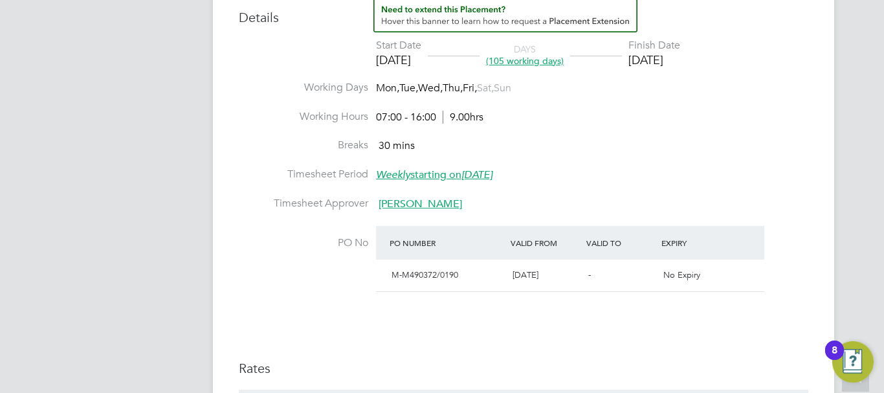
click at [421, 208] on span "[PERSON_NAME]" at bounding box center [420, 203] width 83 height 13
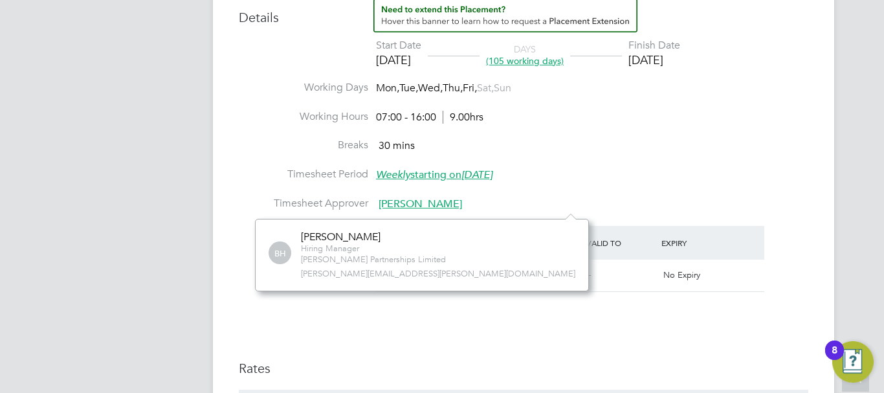
click at [377, 271] on span "[PERSON_NAME][EMAIL_ADDRESS][PERSON_NAME][DOMAIN_NAME]" at bounding box center [438, 274] width 274 height 11
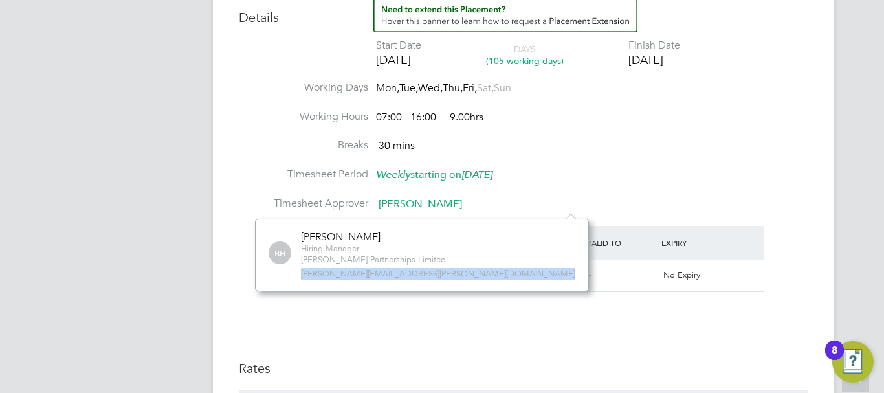
copy div "[PERSON_NAME][EMAIL_ADDRESS][PERSON_NAME][DOMAIN_NAME] No contacts found Verify…"
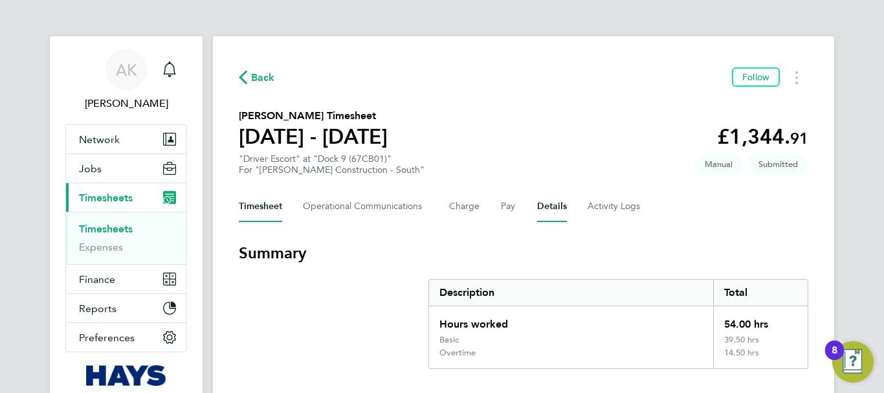
click at [554, 212] on button "Details" at bounding box center [552, 206] width 30 height 31
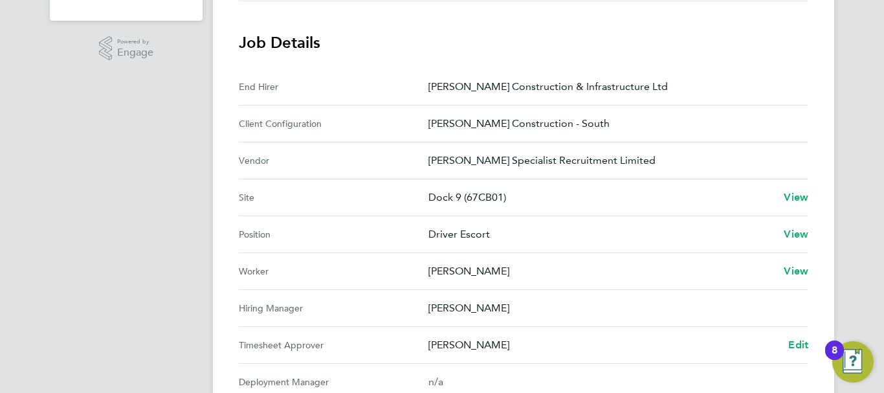
scroll to position [259, 0]
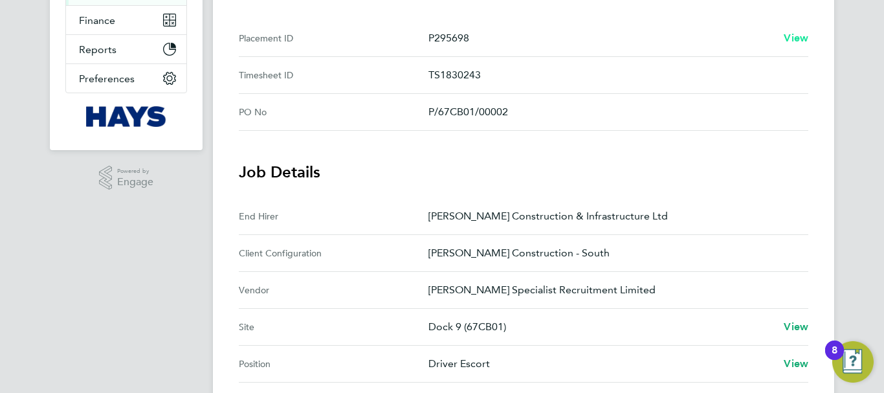
click at [792, 43] on span "View" at bounding box center [796, 38] width 25 height 12
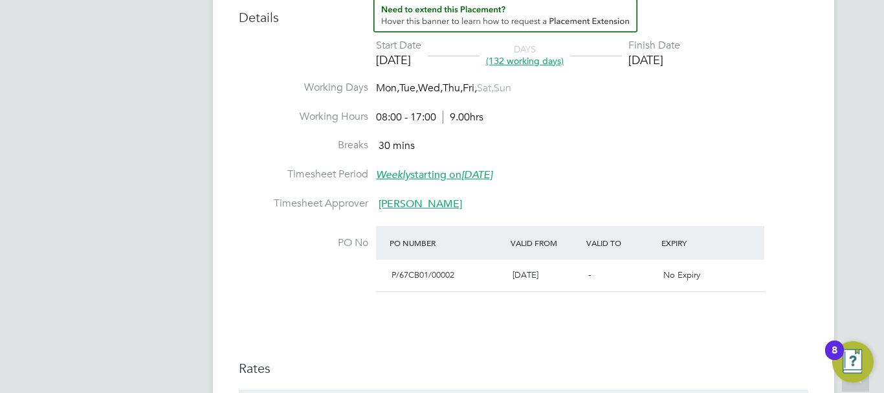
click at [429, 206] on span "[PERSON_NAME]" at bounding box center [420, 203] width 83 height 13
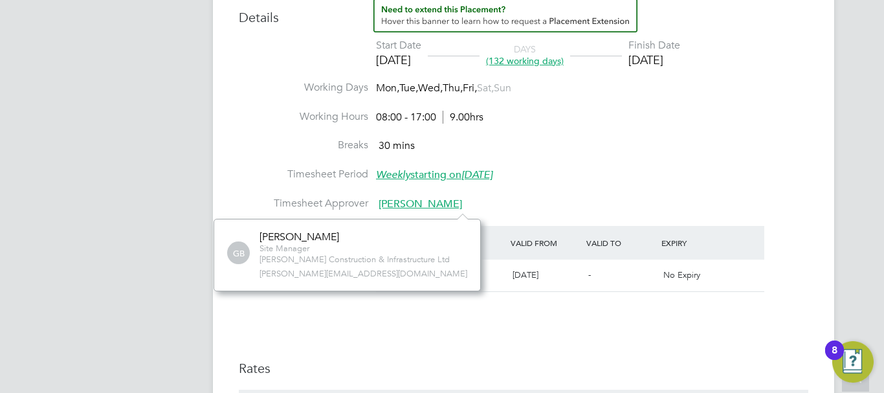
click at [366, 272] on span "gareth.bothwick@morgansindall.com" at bounding box center [363, 274] width 208 height 11
copy div "gareth.bothwick@morgansindall.com No contacts found Verify Document Reject Docu…"
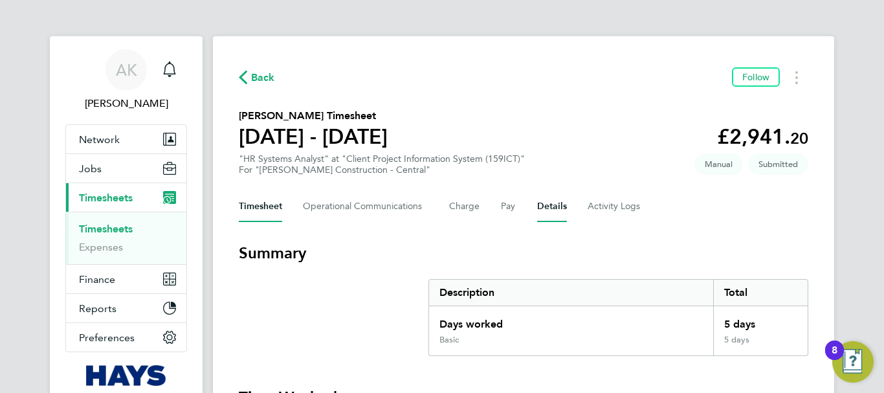
click at [553, 202] on button "Details" at bounding box center [552, 206] width 30 height 31
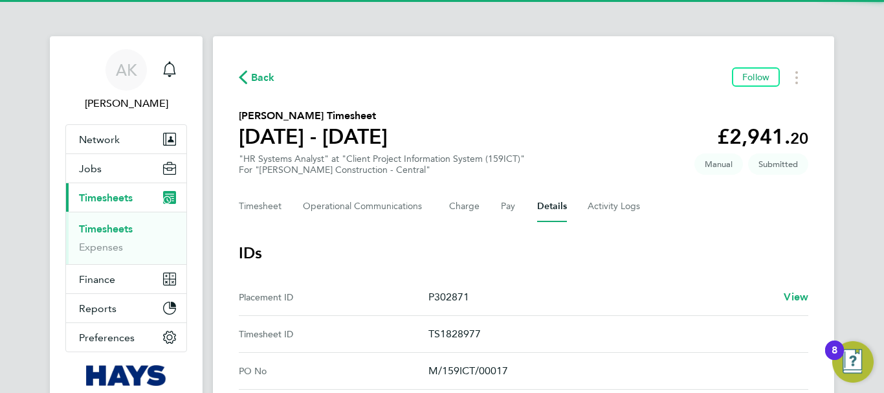
scroll to position [259, 0]
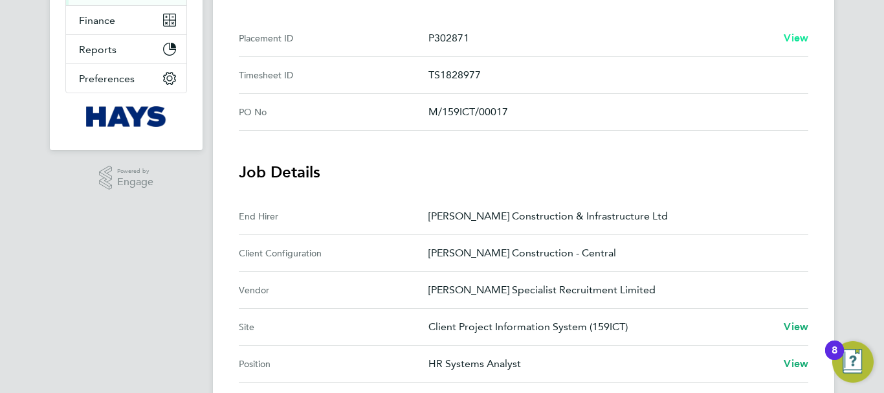
click at [805, 34] on span "View" at bounding box center [796, 38] width 25 height 12
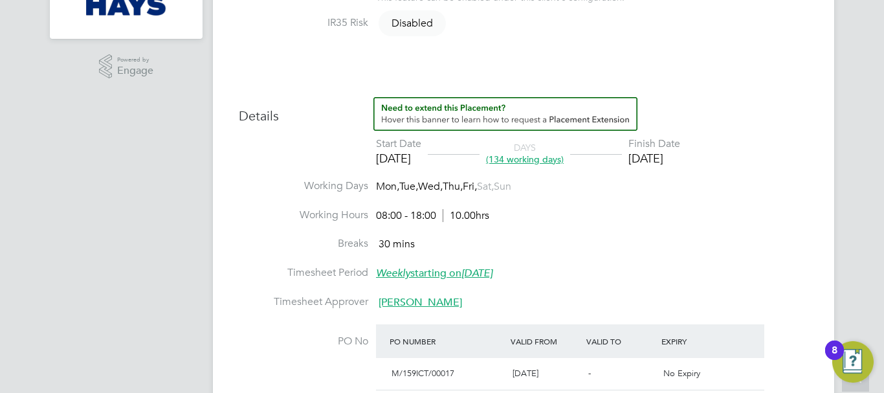
scroll to position [518, 0]
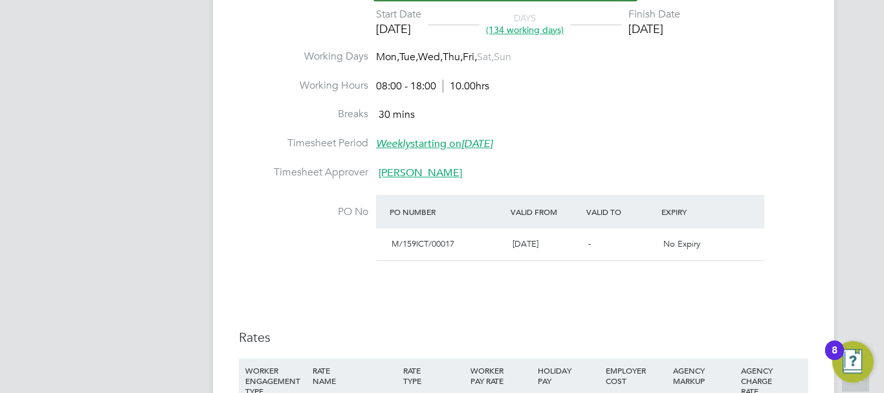
click at [407, 177] on span "[PERSON_NAME]" at bounding box center [420, 172] width 83 height 13
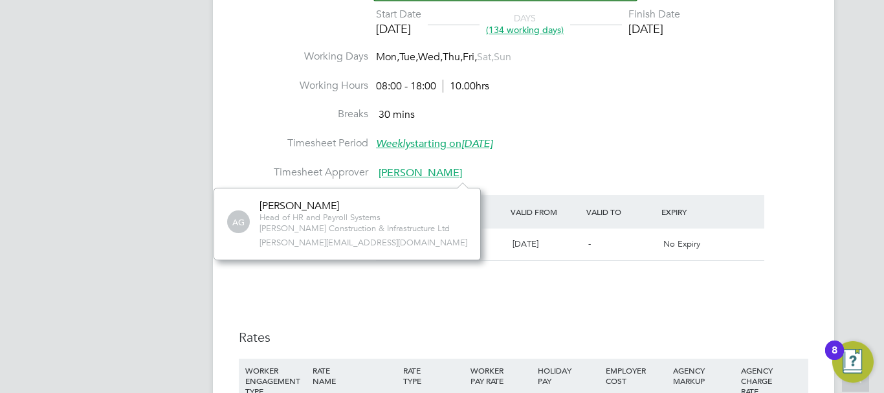
click at [344, 241] on span "andrew.gamlyn@morgansindall.com" at bounding box center [363, 242] width 208 height 11
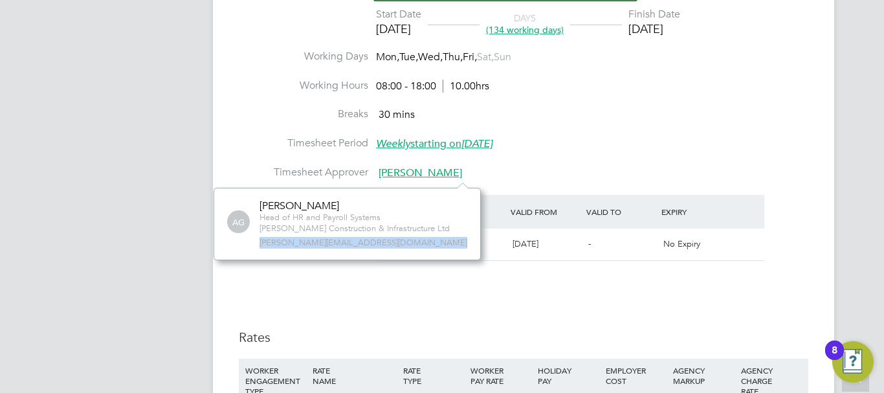
click at [344, 241] on span "andrew.gamlyn@morgansindall.com" at bounding box center [363, 242] width 208 height 11
copy div "andrew.gamlyn@morgansindall.com No contacts found Verify Document Reject Docume…"
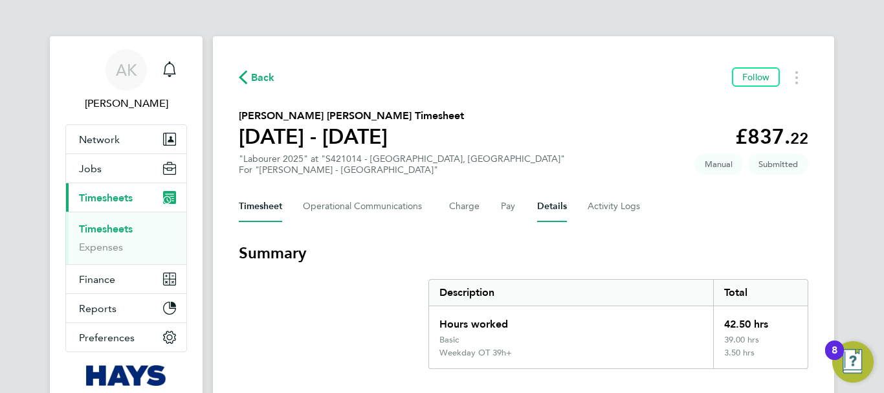
click at [542, 210] on button "Details" at bounding box center [552, 206] width 30 height 31
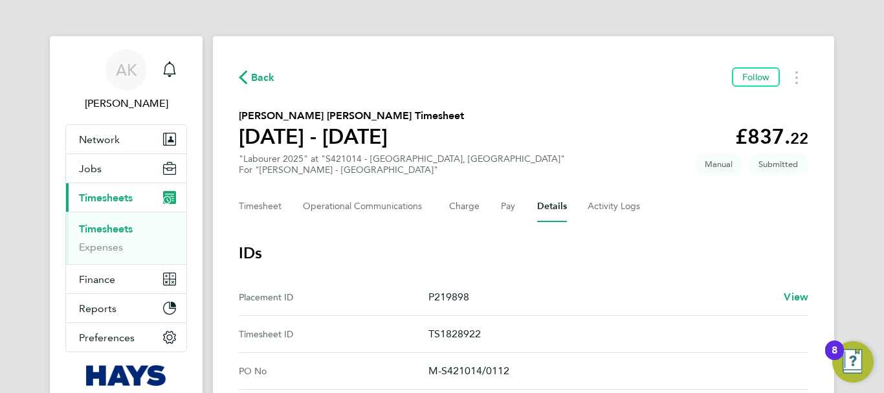
scroll to position [129, 0]
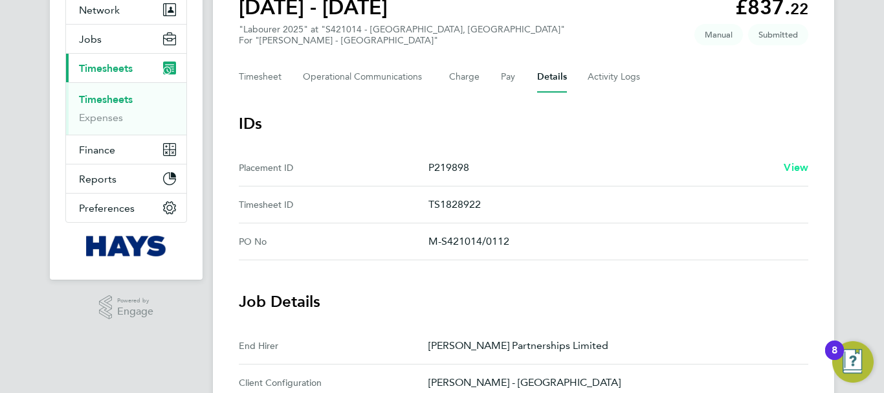
click at [800, 166] on span "View" at bounding box center [796, 167] width 25 height 12
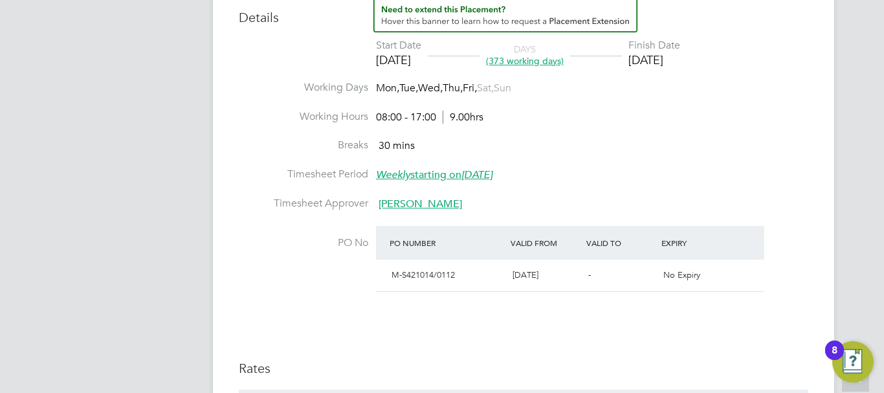
click at [424, 206] on span "[PERSON_NAME]" at bounding box center [420, 203] width 83 height 13
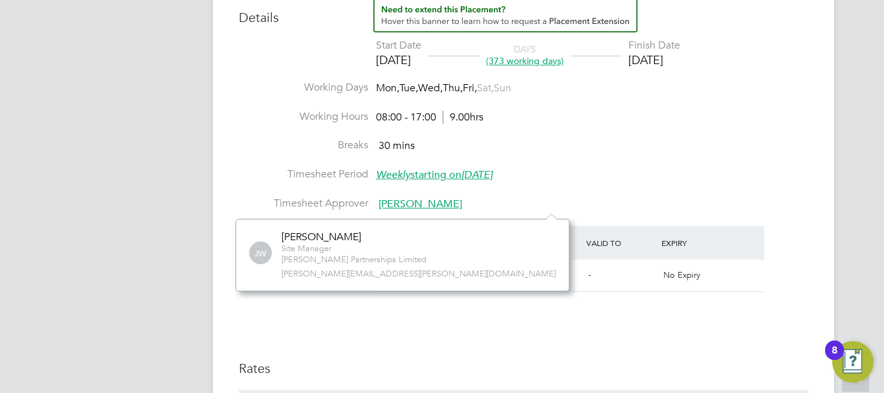
click at [353, 274] on span "jonathan.west@lovell.co.uk" at bounding box center [418, 274] width 274 height 11
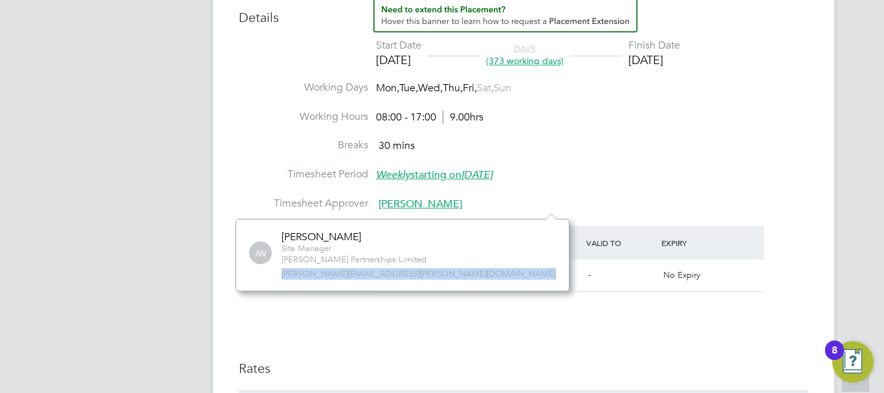
click at [353, 274] on span "jonathan.west@lovell.co.uk" at bounding box center [418, 274] width 274 height 11
copy div "jonathan.west@lovell.co.uk No contacts found Verify Document Reject Document Re…"
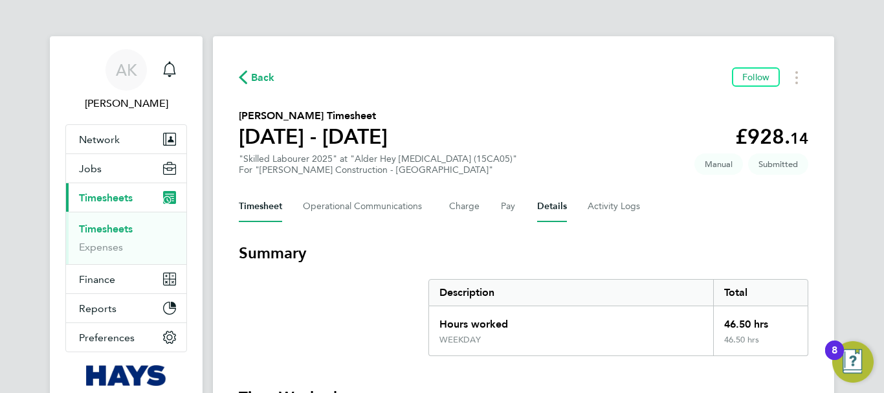
click at [550, 207] on button "Details" at bounding box center [552, 206] width 30 height 31
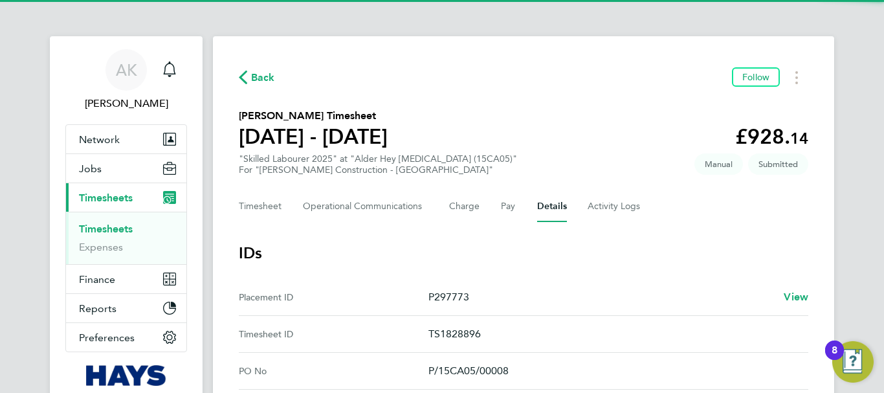
scroll to position [259, 0]
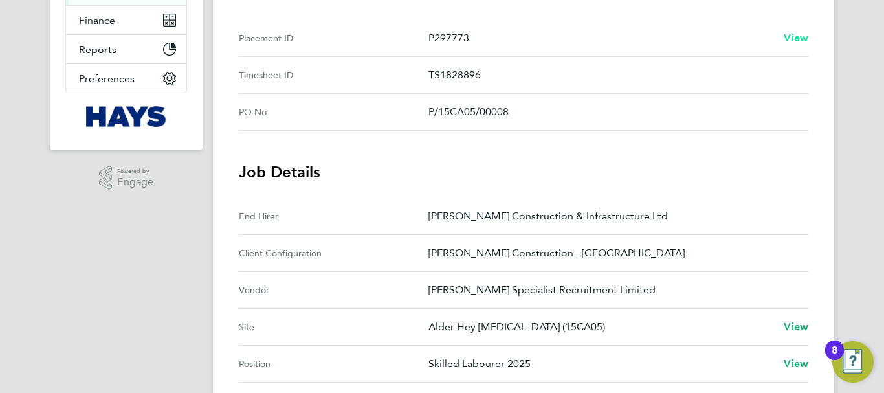
click at [797, 38] on span "View" at bounding box center [796, 38] width 25 height 12
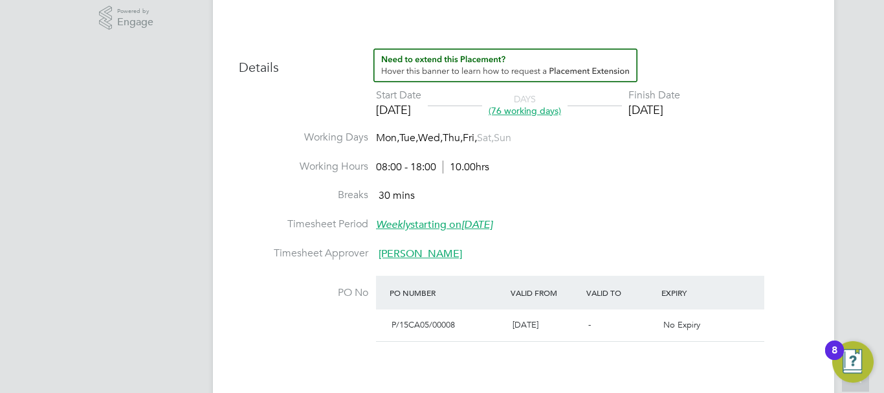
click at [422, 257] on span "Andre Duncan" at bounding box center [420, 253] width 83 height 13
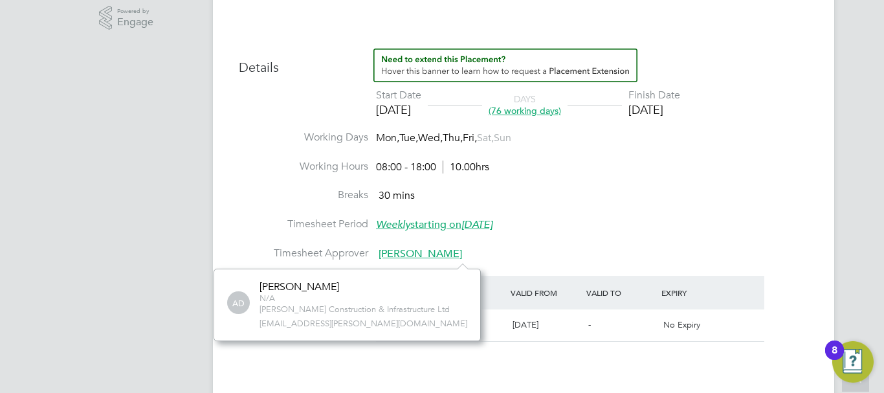
click at [366, 319] on span "andre.duncan@morgansindall.com" at bounding box center [363, 323] width 208 height 11
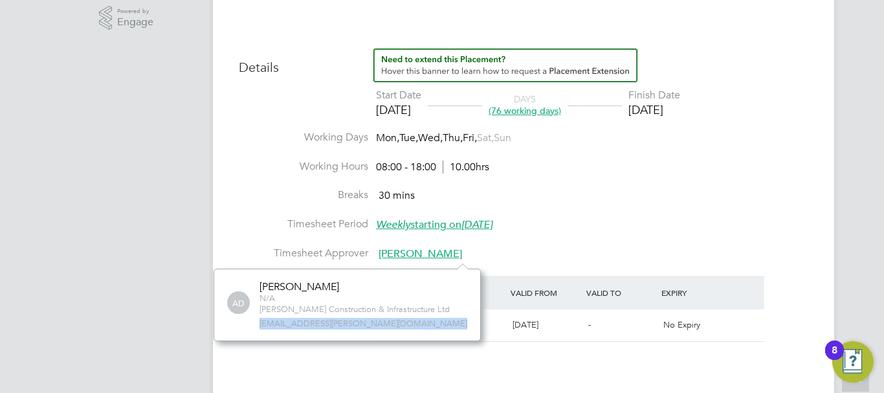
copy div "andre.duncan@morgansindall.com No contacts found Verify Document Reject Documen…"
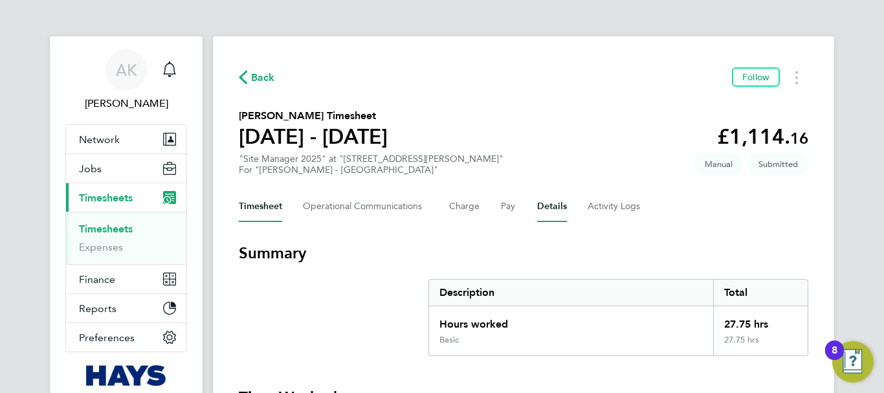
click at [542, 206] on button "Details" at bounding box center [552, 206] width 30 height 31
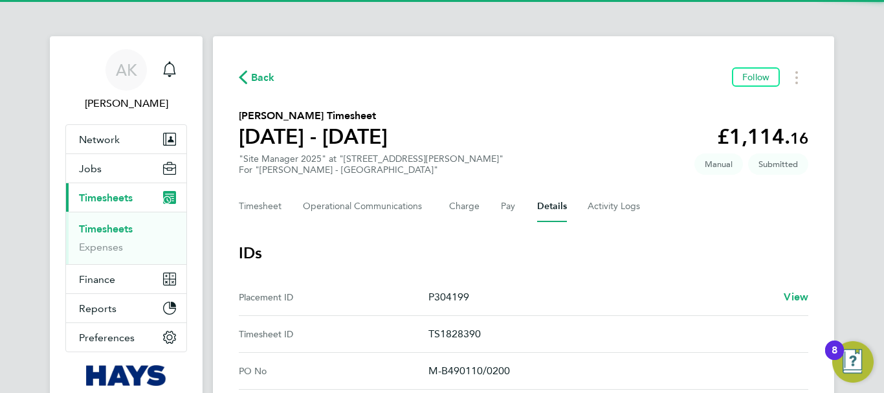
scroll to position [129, 0]
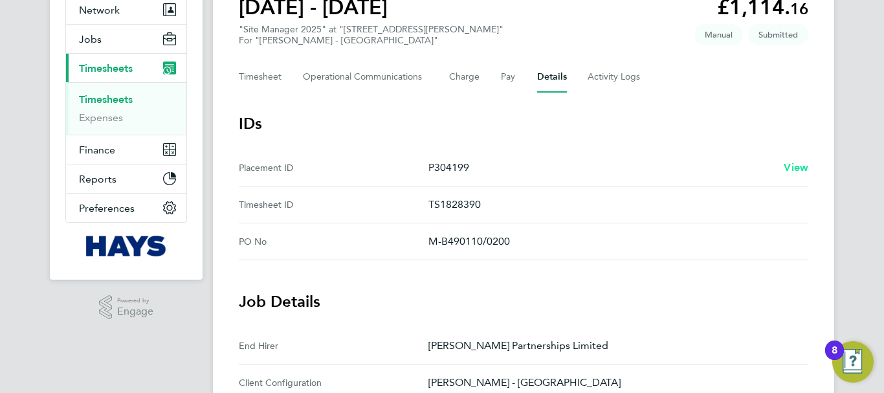
click at [805, 163] on span "View" at bounding box center [796, 167] width 25 height 12
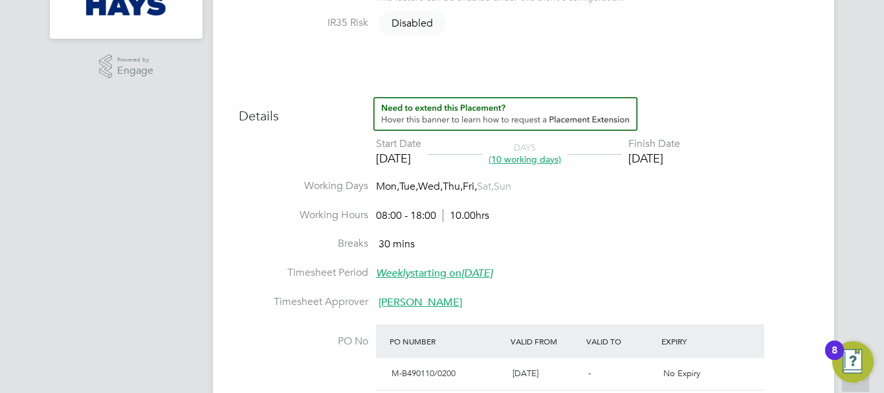
scroll to position [518, 0]
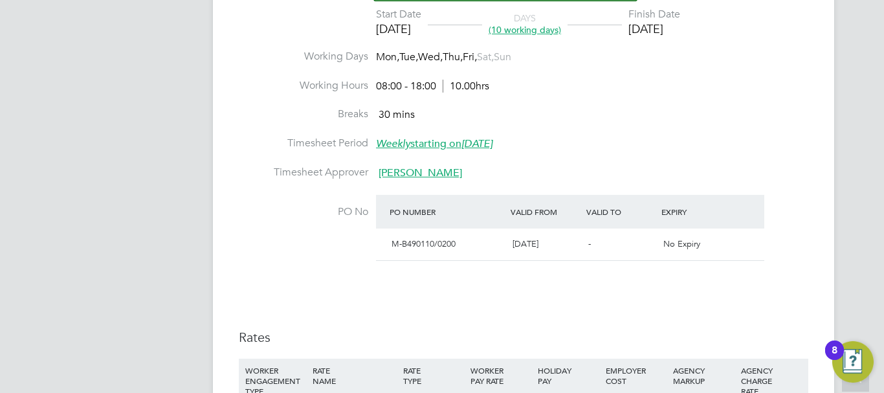
click at [404, 177] on span "[PERSON_NAME]" at bounding box center [420, 172] width 83 height 13
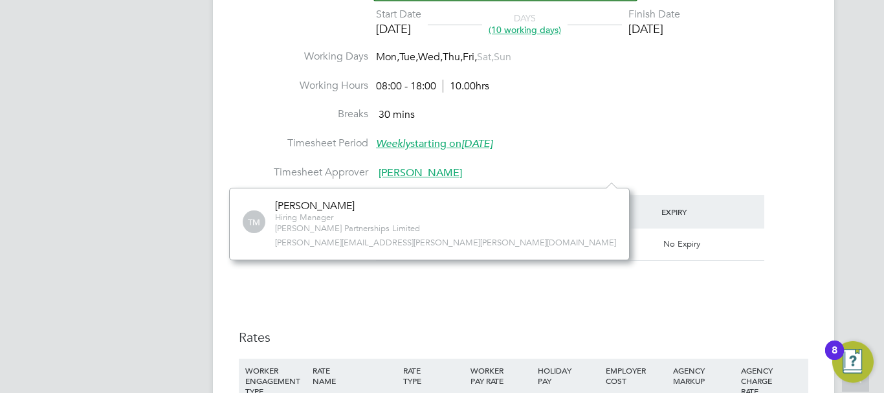
click at [337, 244] on span "[PERSON_NAME][EMAIL_ADDRESS][PERSON_NAME][PERSON_NAME][DOMAIN_NAME]" at bounding box center [445, 242] width 341 height 11
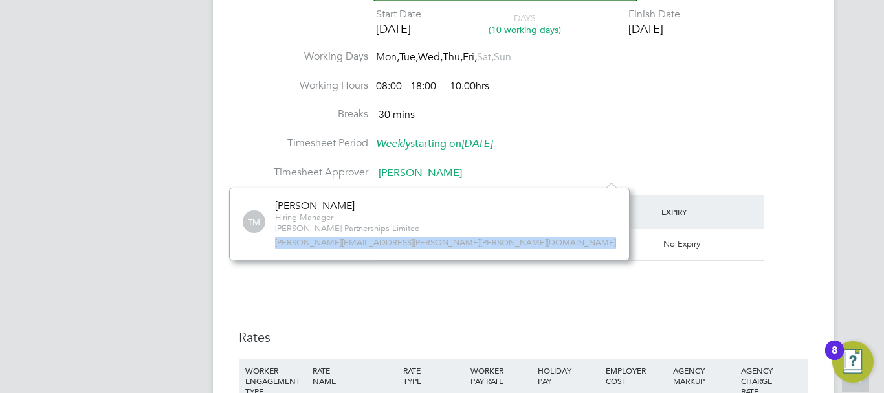
copy div "[PERSON_NAME][EMAIL_ADDRESS][PERSON_NAME][PERSON_NAME][DOMAIN_NAME] No contacts…"
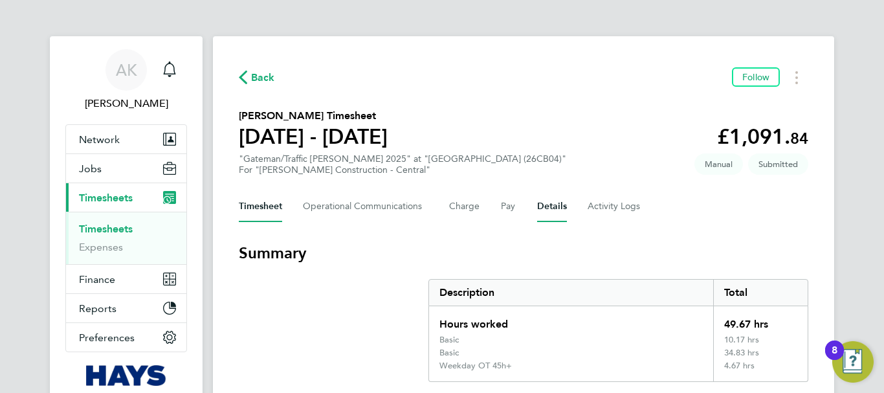
click at [543, 204] on button "Details" at bounding box center [552, 206] width 30 height 31
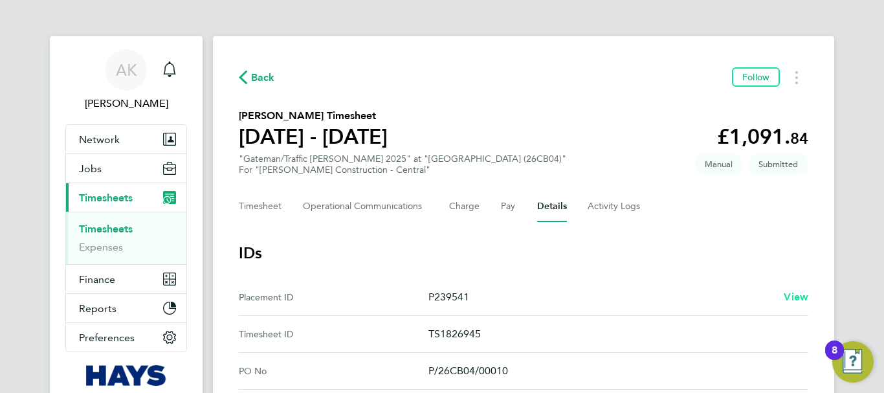
click at [801, 294] on span "View" at bounding box center [796, 297] width 25 height 12
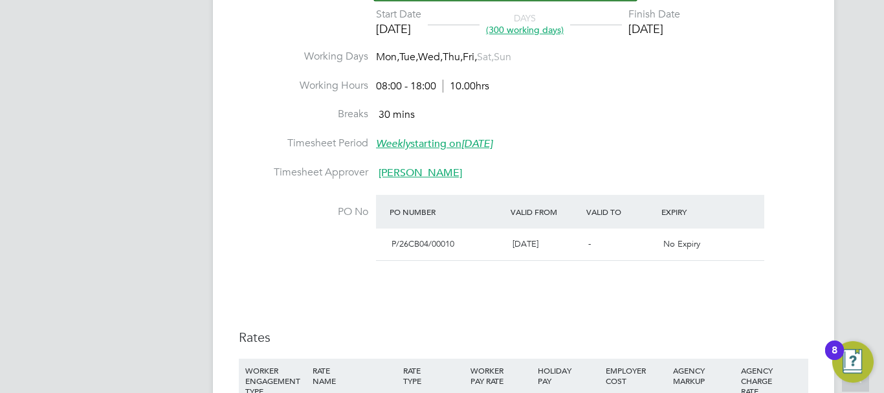
click at [400, 179] on span "Gerard Kiely" at bounding box center [420, 172] width 83 height 13
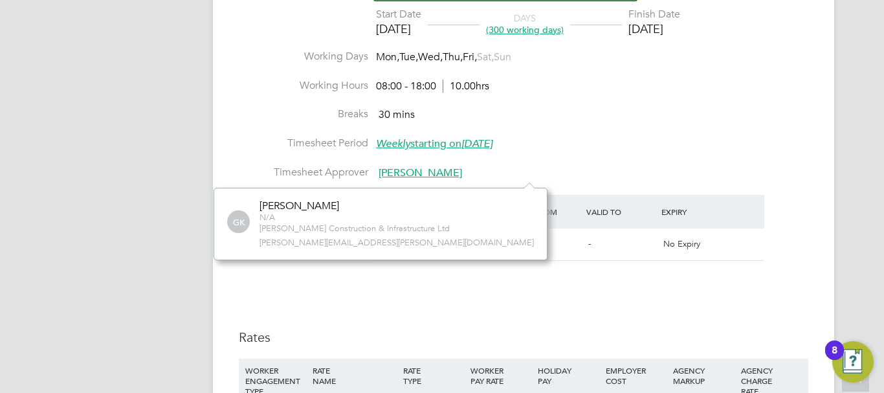
click at [366, 243] on span "gerard.kiely@morgansindall.com" at bounding box center [396, 242] width 274 height 11
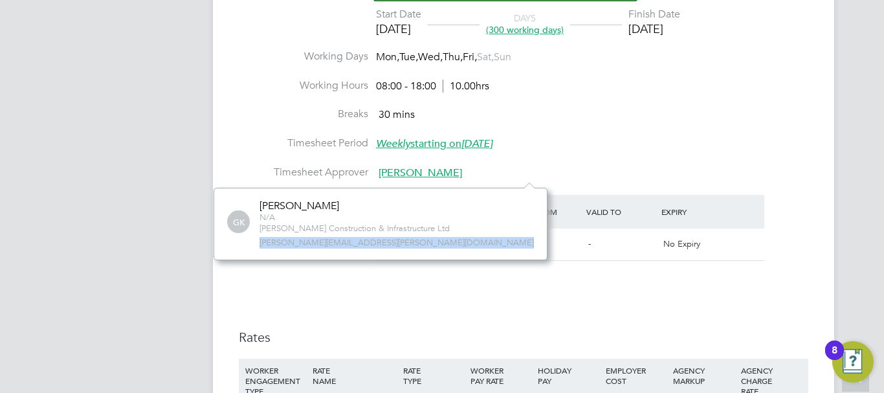
copy div "gerard.kiely@morgansindall.com No contacts found Verify Document Reject Documen…"
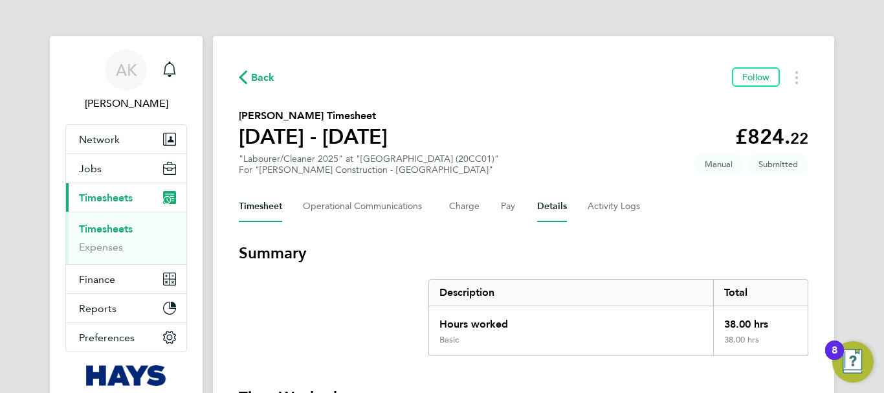
click at [563, 204] on button "Details" at bounding box center [552, 206] width 30 height 31
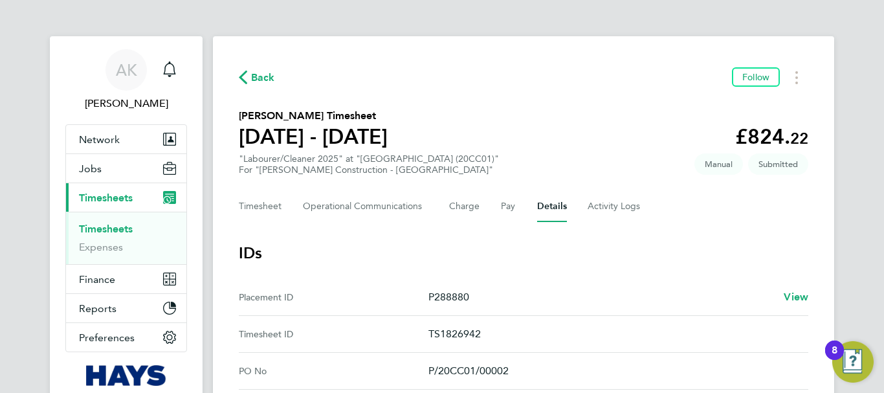
scroll to position [129, 0]
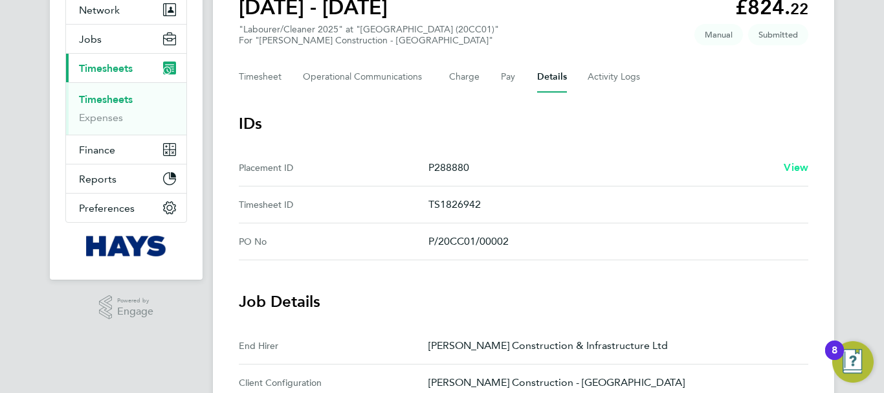
click at [799, 167] on span "View" at bounding box center [796, 167] width 25 height 12
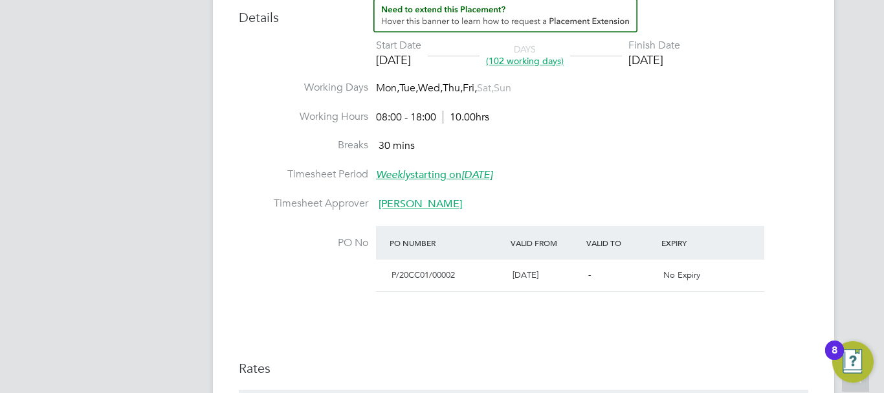
click at [425, 208] on span "Joanne Fuller" at bounding box center [420, 203] width 83 height 13
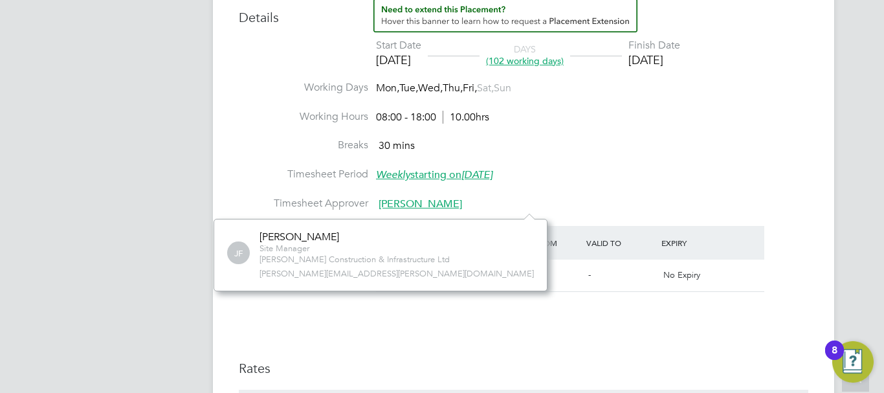
click at [318, 272] on span "joanne.fuller@morgansindall.com" at bounding box center [396, 274] width 274 height 11
copy div "joanne.fuller@morgansindall.com No contacts found Verify Document Reject Docume…"
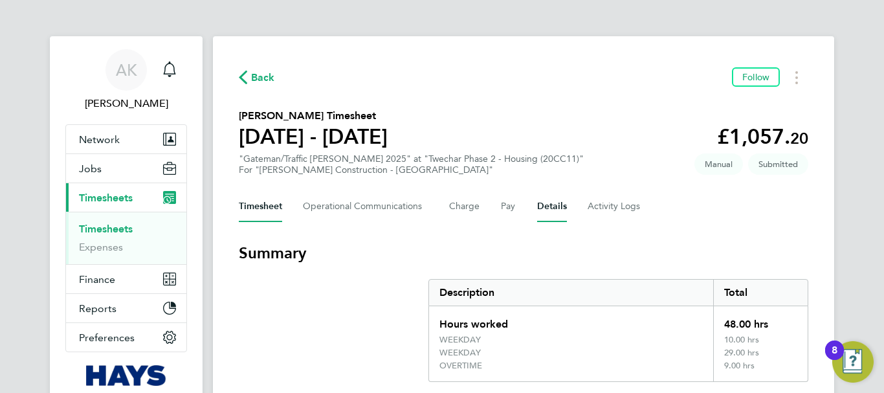
click at [548, 208] on button "Details" at bounding box center [552, 206] width 30 height 31
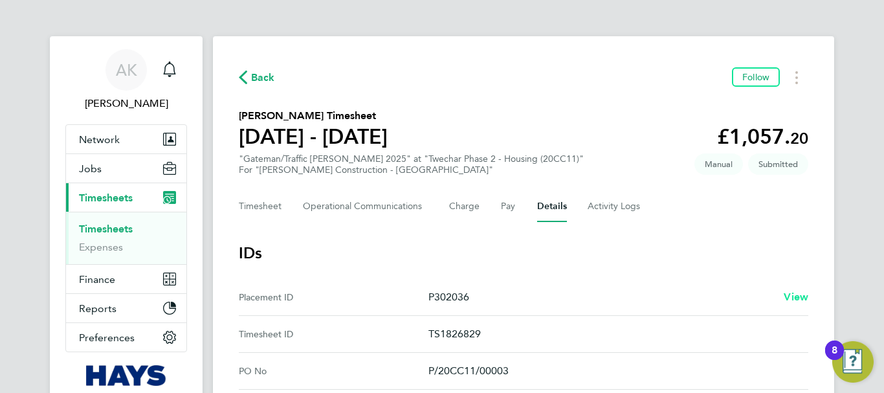
click at [792, 294] on span "View" at bounding box center [796, 297] width 25 height 12
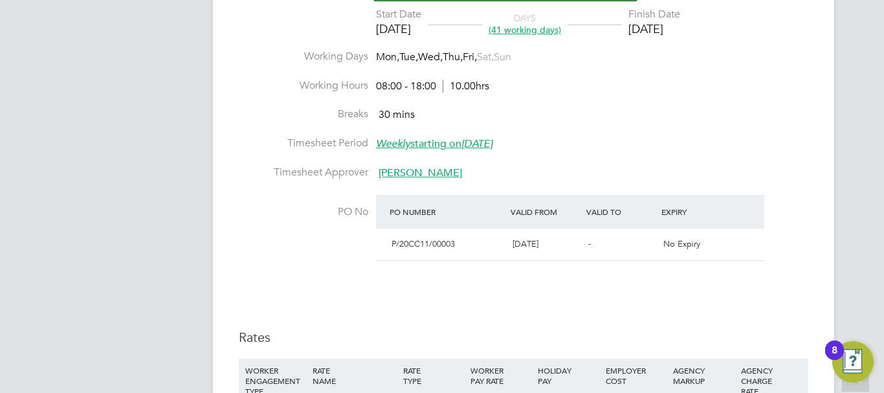
click at [406, 172] on span "Jim Gauld" at bounding box center [420, 172] width 83 height 13
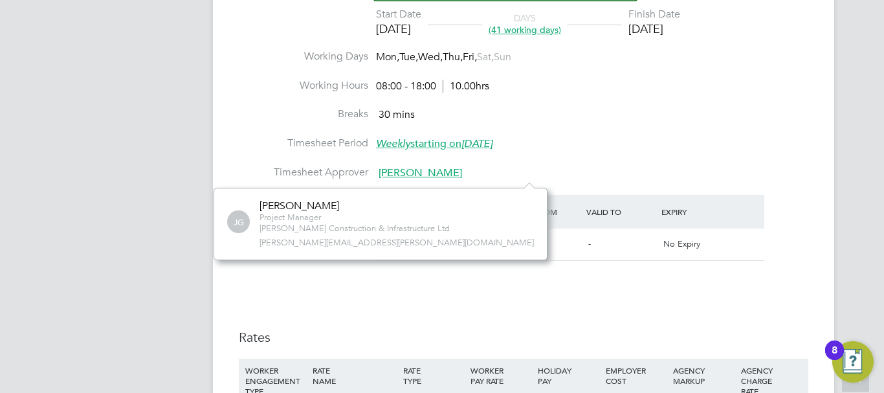
click at [362, 244] on span "jim.gauld@morgansindall.com" at bounding box center [396, 242] width 274 height 11
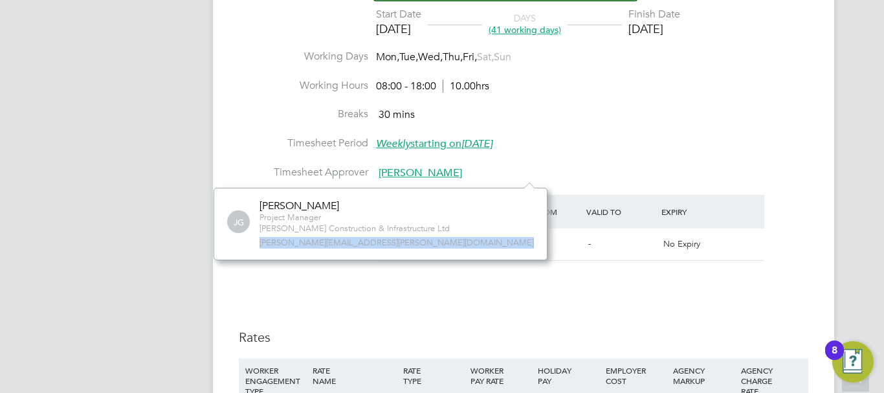
copy div "jim.gauld@morgansindall.com No contacts found Verify Document Reject Document R…"
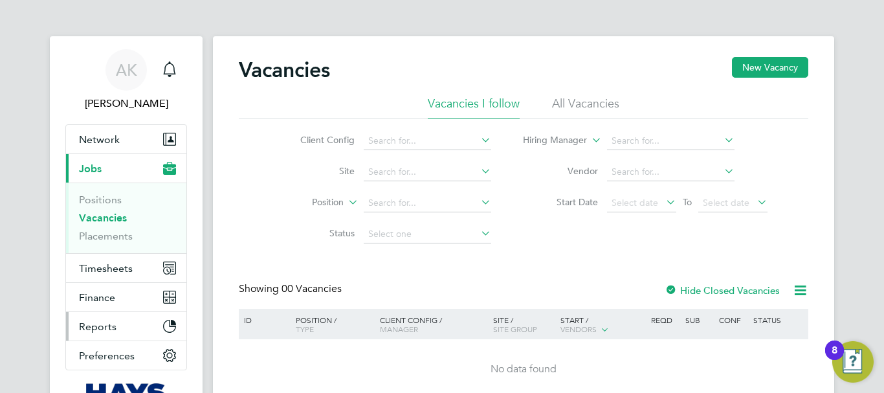
click at [112, 327] on span "Reports" at bounding box center [98, 326] width 38 height 12
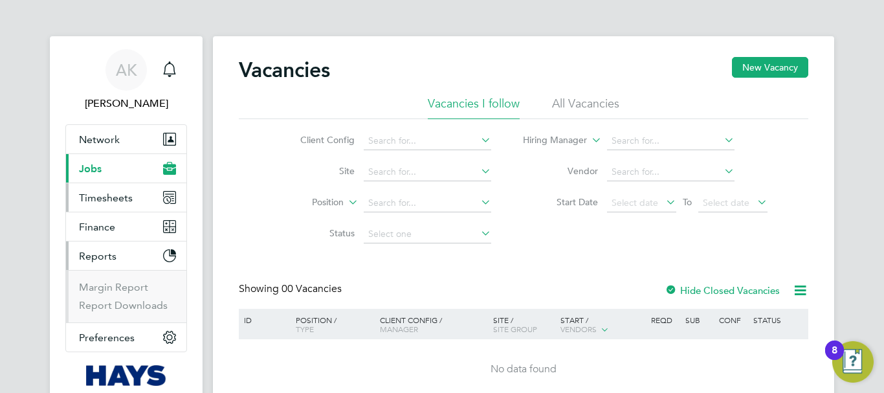
click at [136, 197] on button "Timesheets" at bounding box center [126, 197] width 120 height 28
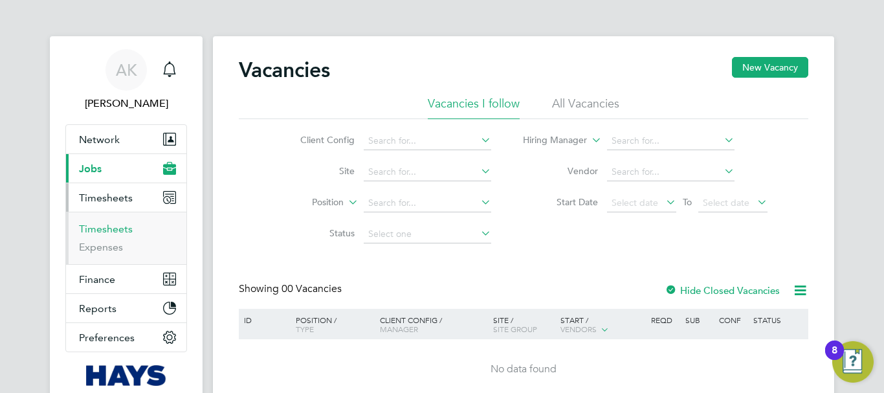
click at [124, 229] on link "Timesheets" at bounding box center [106, 229] width 54 height 12
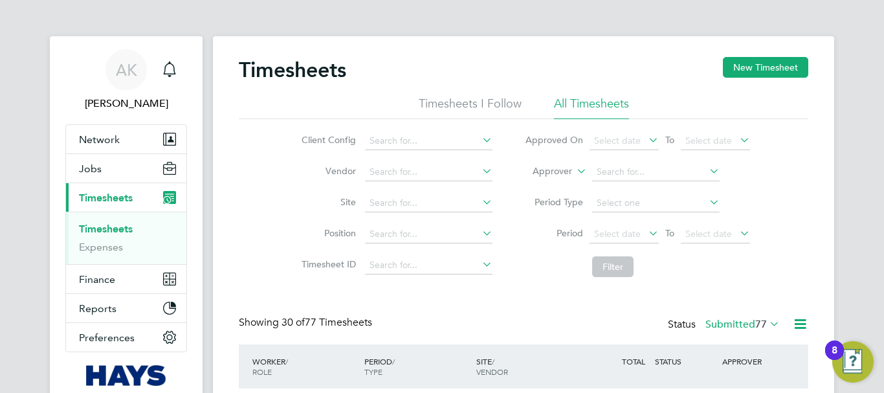
click at [707, 201] on icon at bounding box center [707, 202] width 0 height 18
click at [775, 182] on div "Client Config Vendor Site Position Timesheet ID Approved On Select date To Sele…" at bounding box center [523, 201] width 569 height 164
click at [639, 232] on span "Select date" at bounding box center [623, 234] width 69 height 17
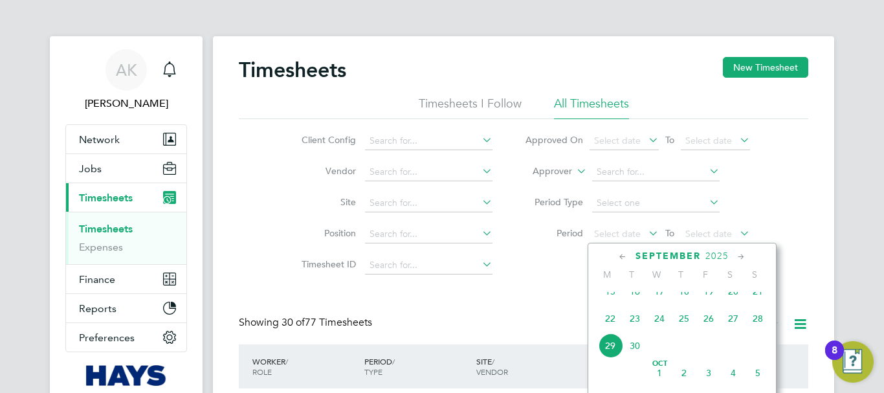
click at [736, 303] on span "20" at bounding box center [733, 291] width 25 height 25
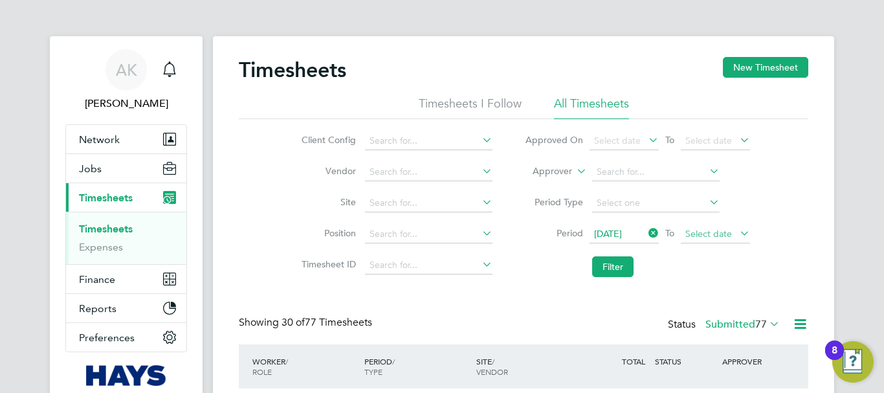
click at [725, 229] on span "Select date" at bounding box center [708, 234] width 47 height 12
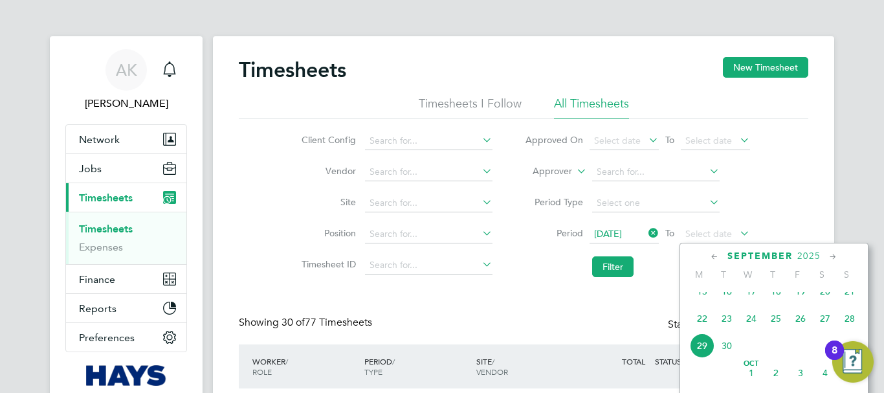
click at [802, 329] on span "26" at bounding box center [800, 318] width 25 height 25
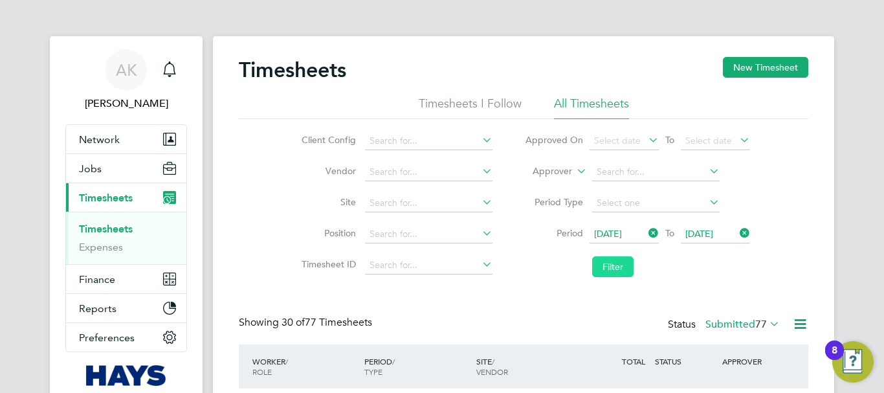
click at [622, 269] on button "Filter" at bounding box center [612, 266] width 41 height 21
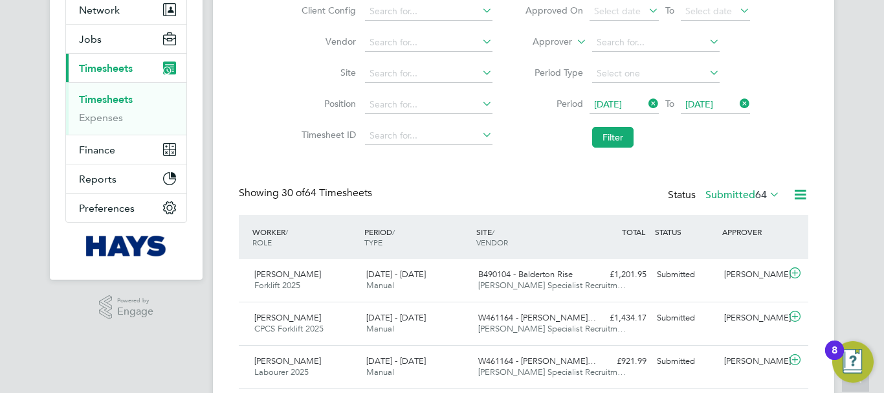
click at [800, 192] on icon at bounding box center [800, 194] width 16 height 16
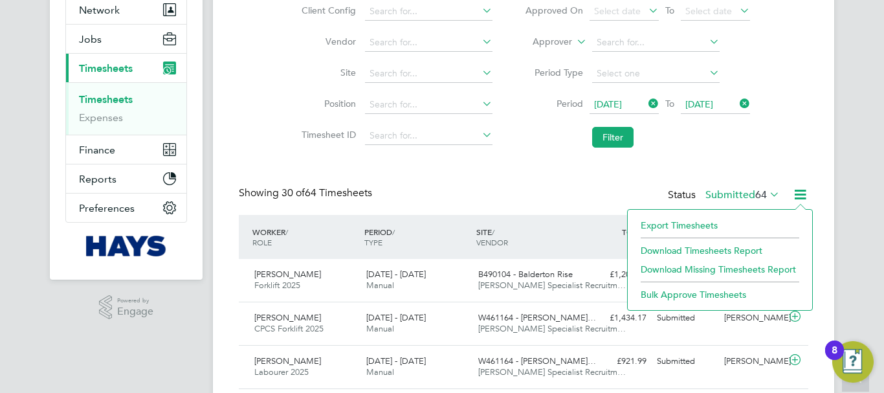
click at [750, 248] on li "Download Timesheets Report" at bounding box center [719, 250] width 171 height 18
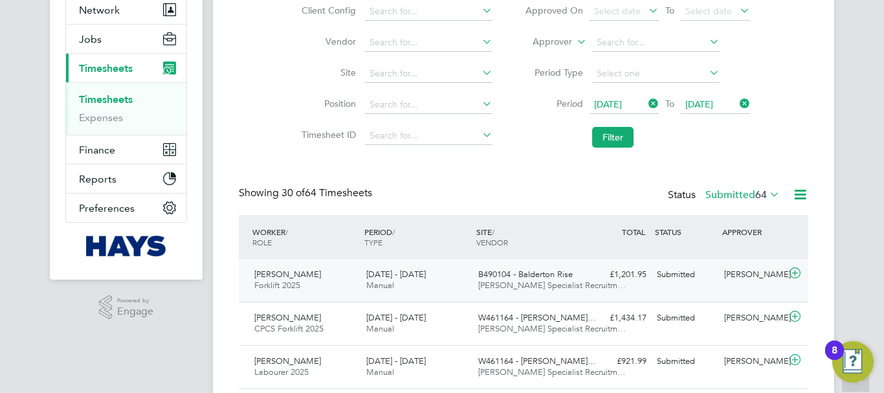
click at [736, 273] on div "Andrew Berwick" at bounding box center [752, 274] width 67 height 21
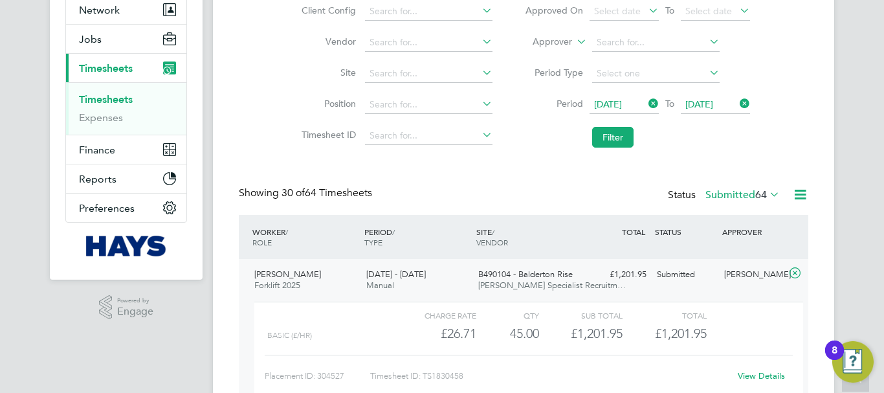
scroll to position [388, 0]
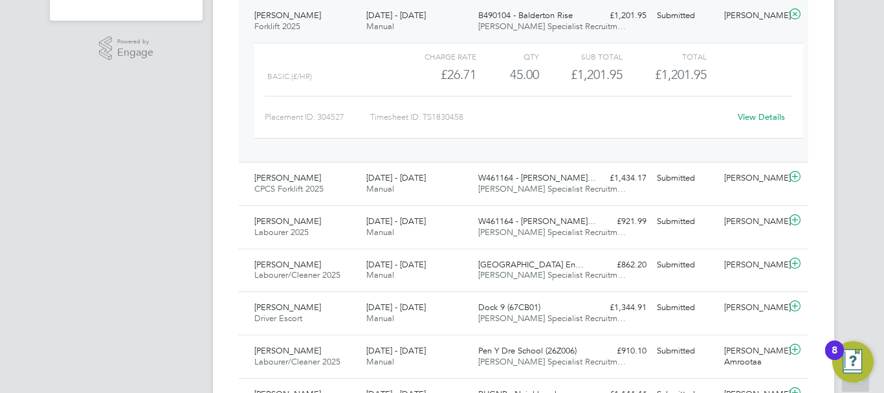
click at [761, 113] on link "View Details" at bounding box center [761, 116] width 47 height 11
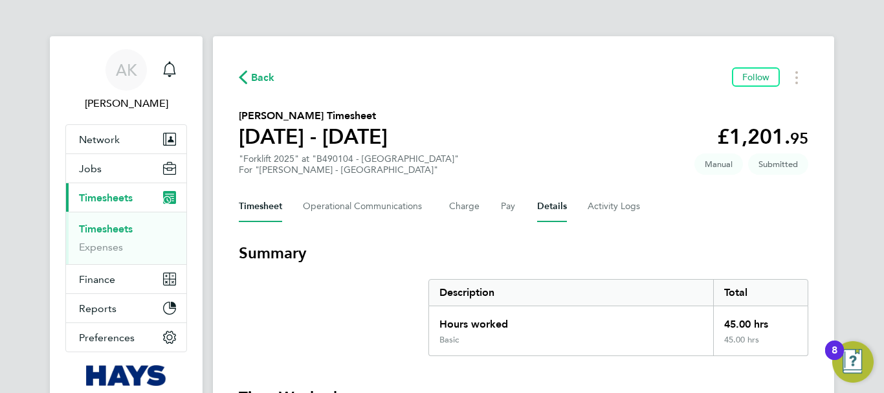
click at [552, 205] on button "Details" at bounding box center [552, 206] width 30 height 31
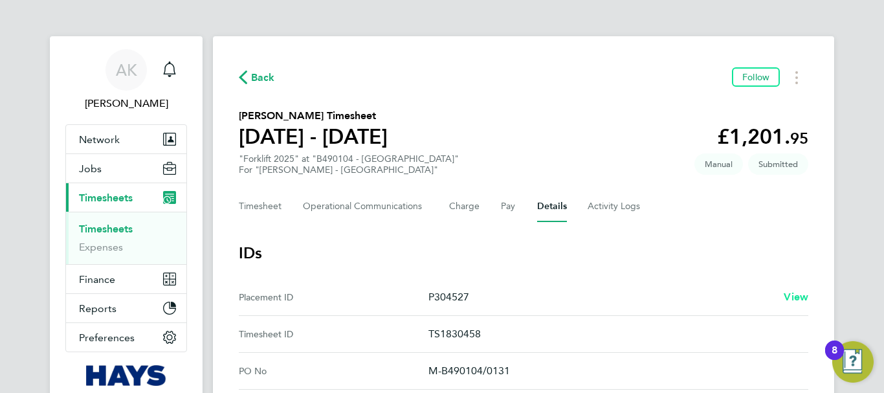
click at [789, 294] on span "View" at bounding box center [796, 297] width 25 height 12
